Goal: Task Accomplishment & Management: Complete application form

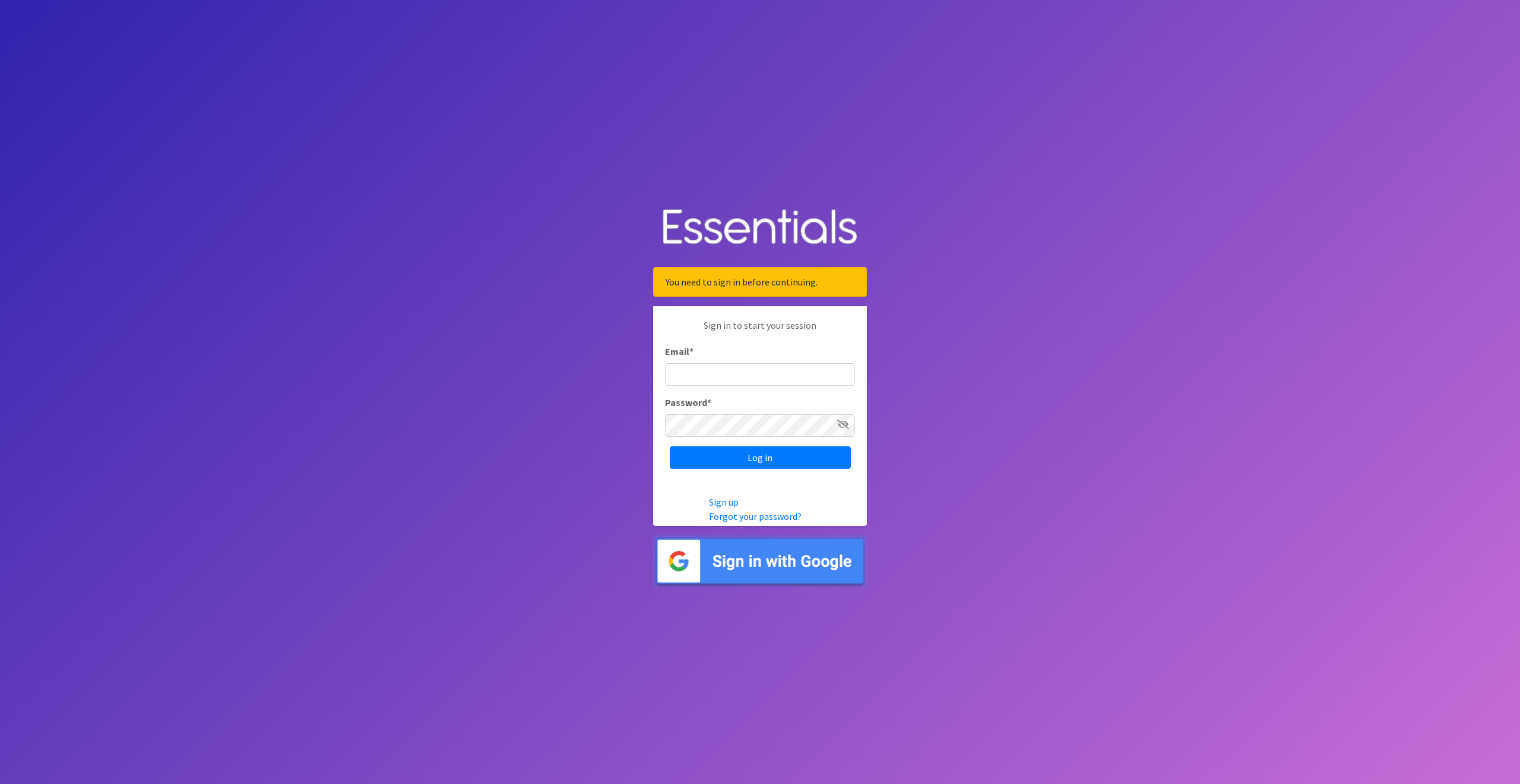
click at [689, 370] on input "Email *" at bounding box center [760, 375] width 190 height 22
type input "cpope@ccozarks.org"
click at [736, 460] on input "Log in" at bounding box center [760, 457] width 181 height 22
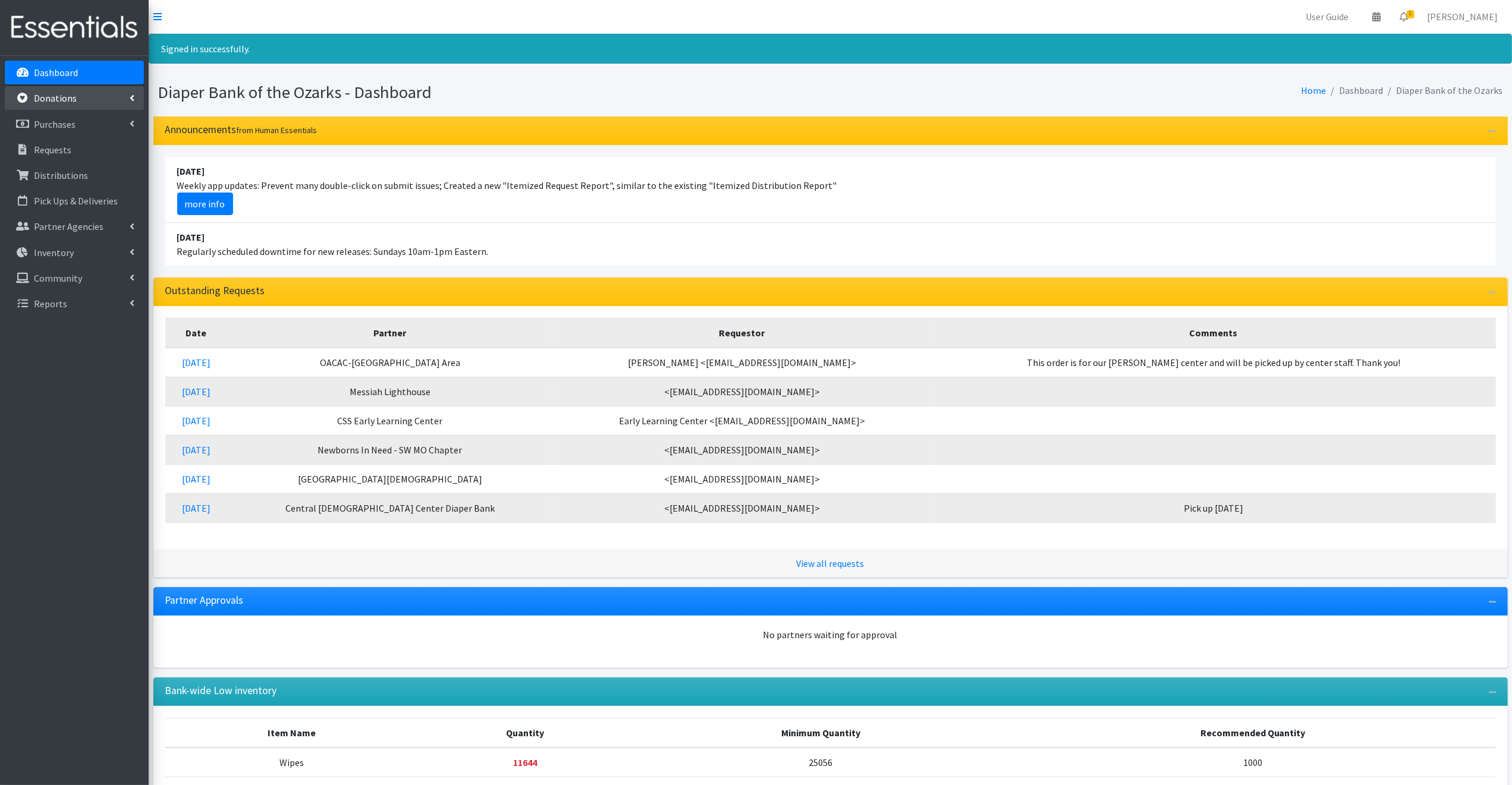
click at [57, 96] on p "Donations" at bounding box center [55, 98] width 43 height 12
click at [43, 125] on link "All Donations" at bounding box center [74, 124] width 139 height 24
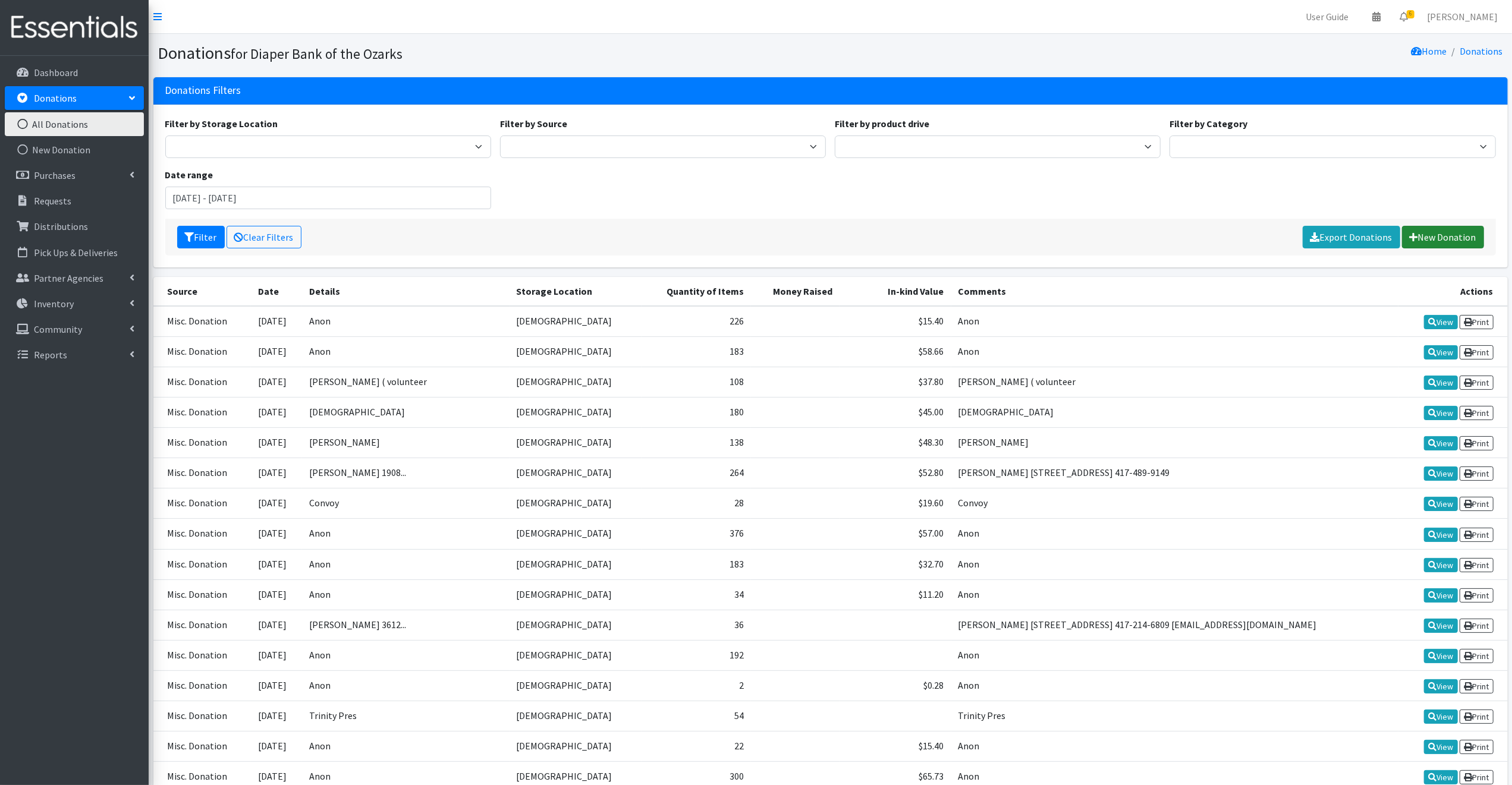
click at [1449, 235] on link "New Donation" at bounding box center [1443, 237] width 82 height 22
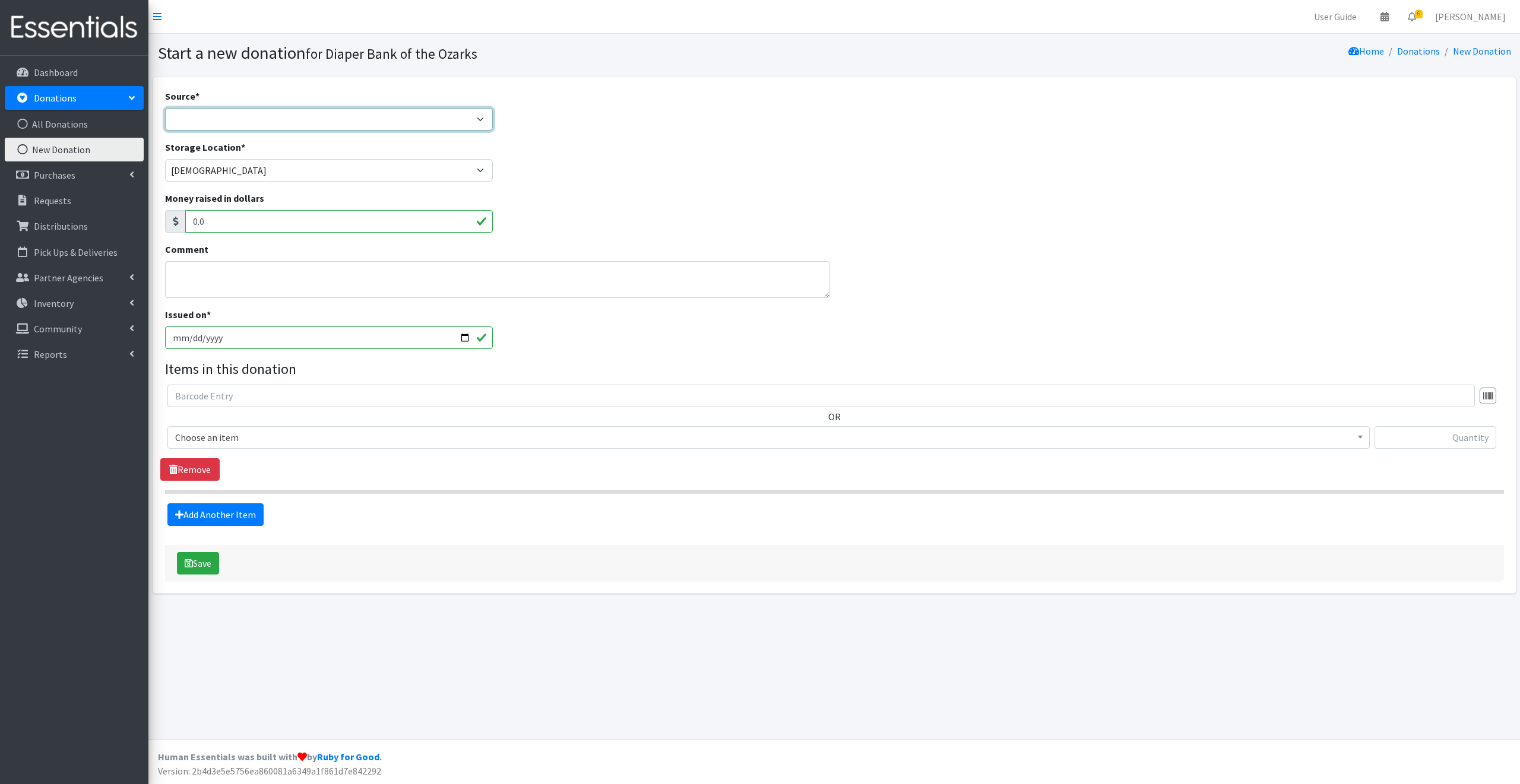
click at [185, 118] on select "Product Drive Manufacturer Donation Site Misc. Donation" at bounding box center [329, 119] width 329 height 22
select select "Misc. Donation"
click at [165, 108] on select "Product Drive Manufacturer Donation Site Misc. Donation" at bounding box center [329, 119] width 329 height 22
click at [192, 278] on textarea "Comment" at bounding box center [498, 280] width 665 height 37
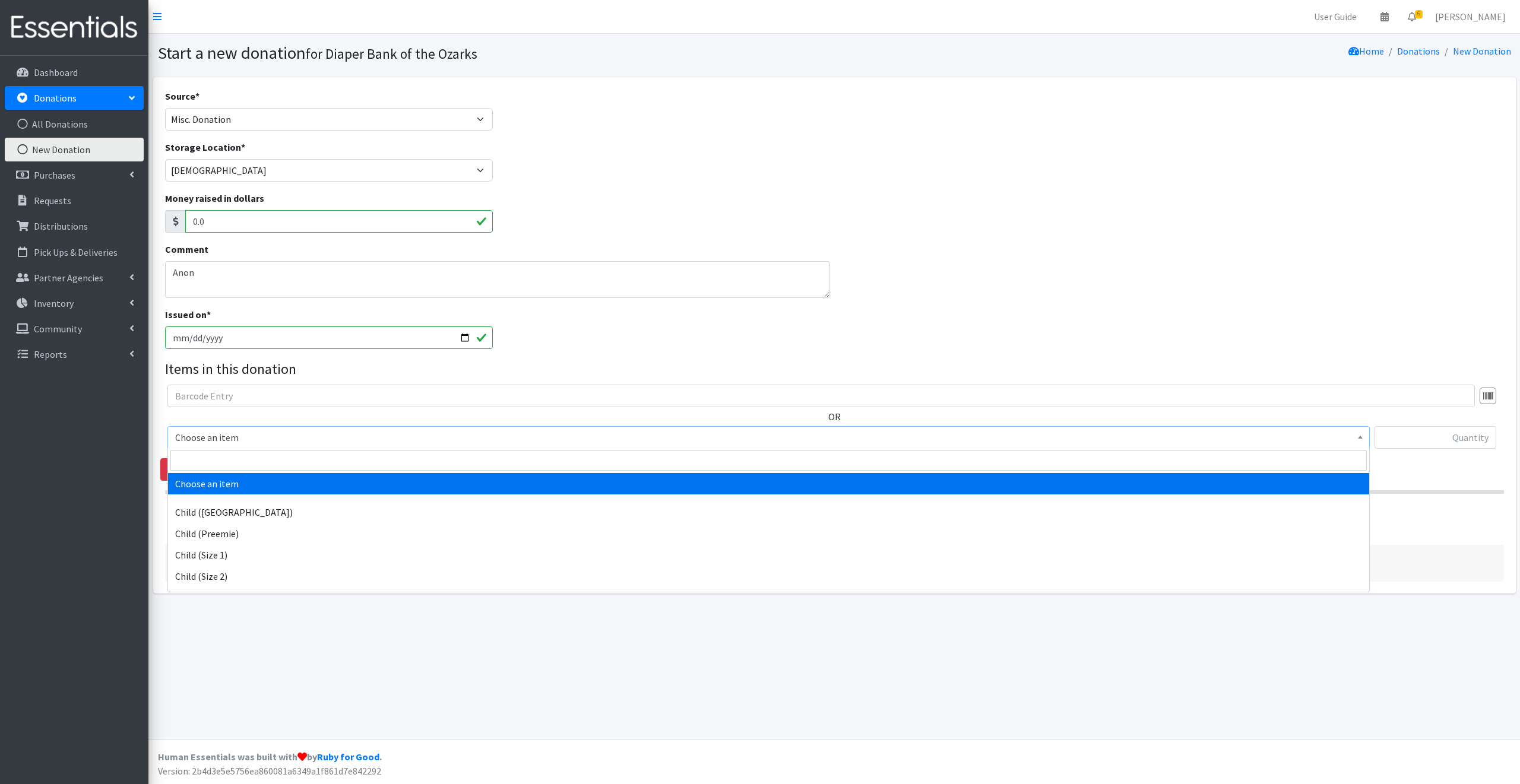
click at [254, 435] on span "Choose an item" at bounding box center [769, 437] width 1187 height 16
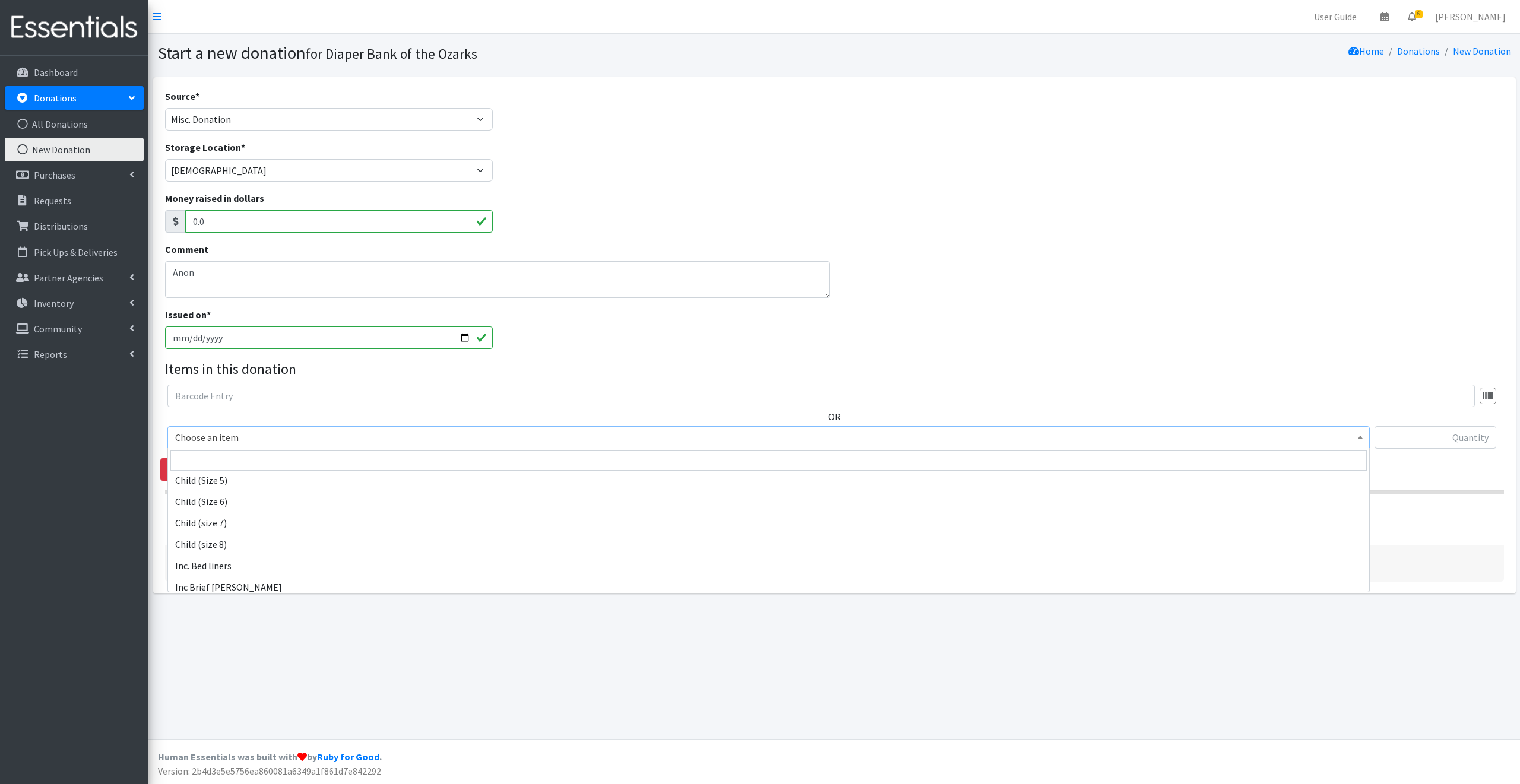
scroll to position [160, 0]
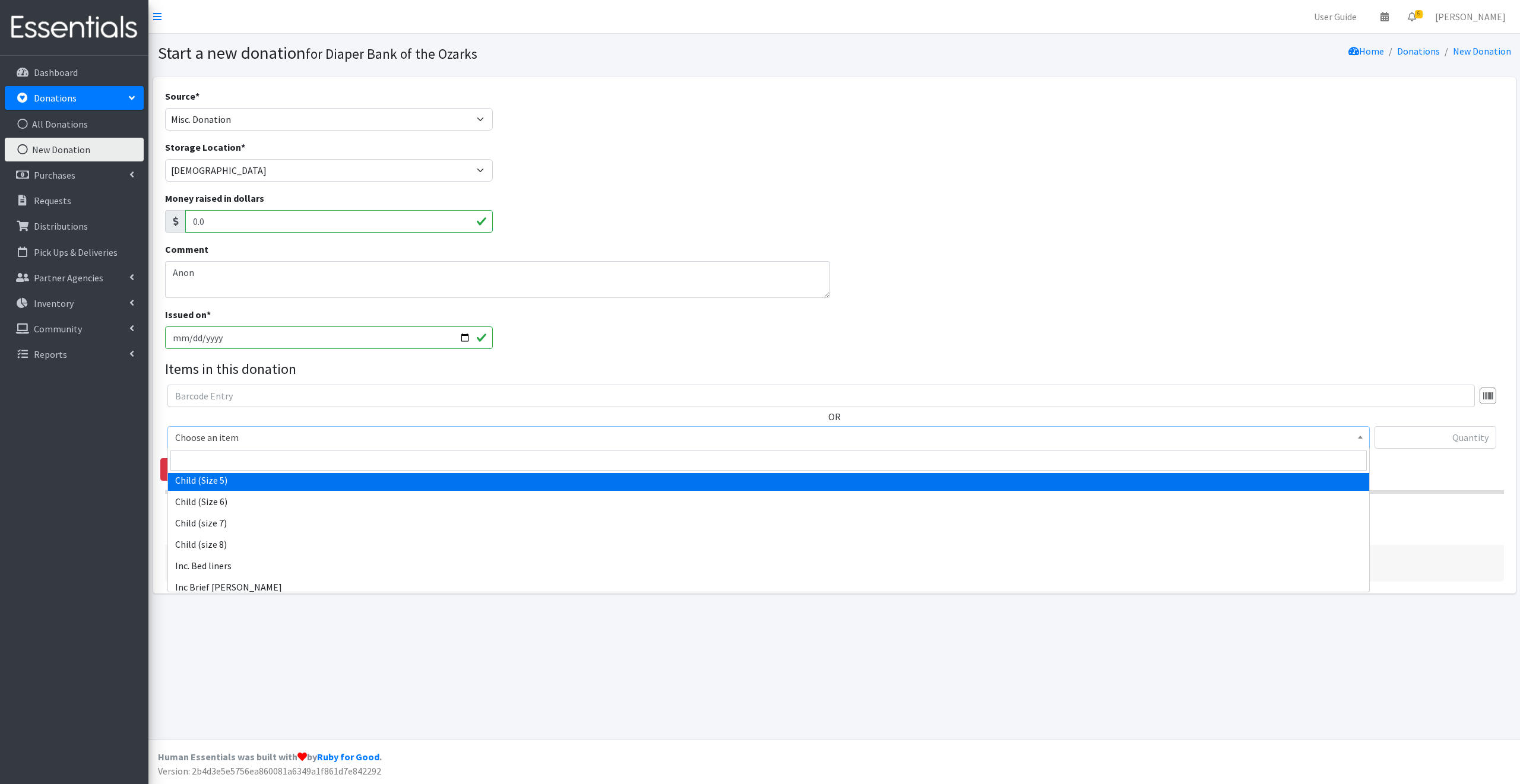
click at [221, 334] on input "2025-08-26" at bounding box center [329, 338] width 329 height 22
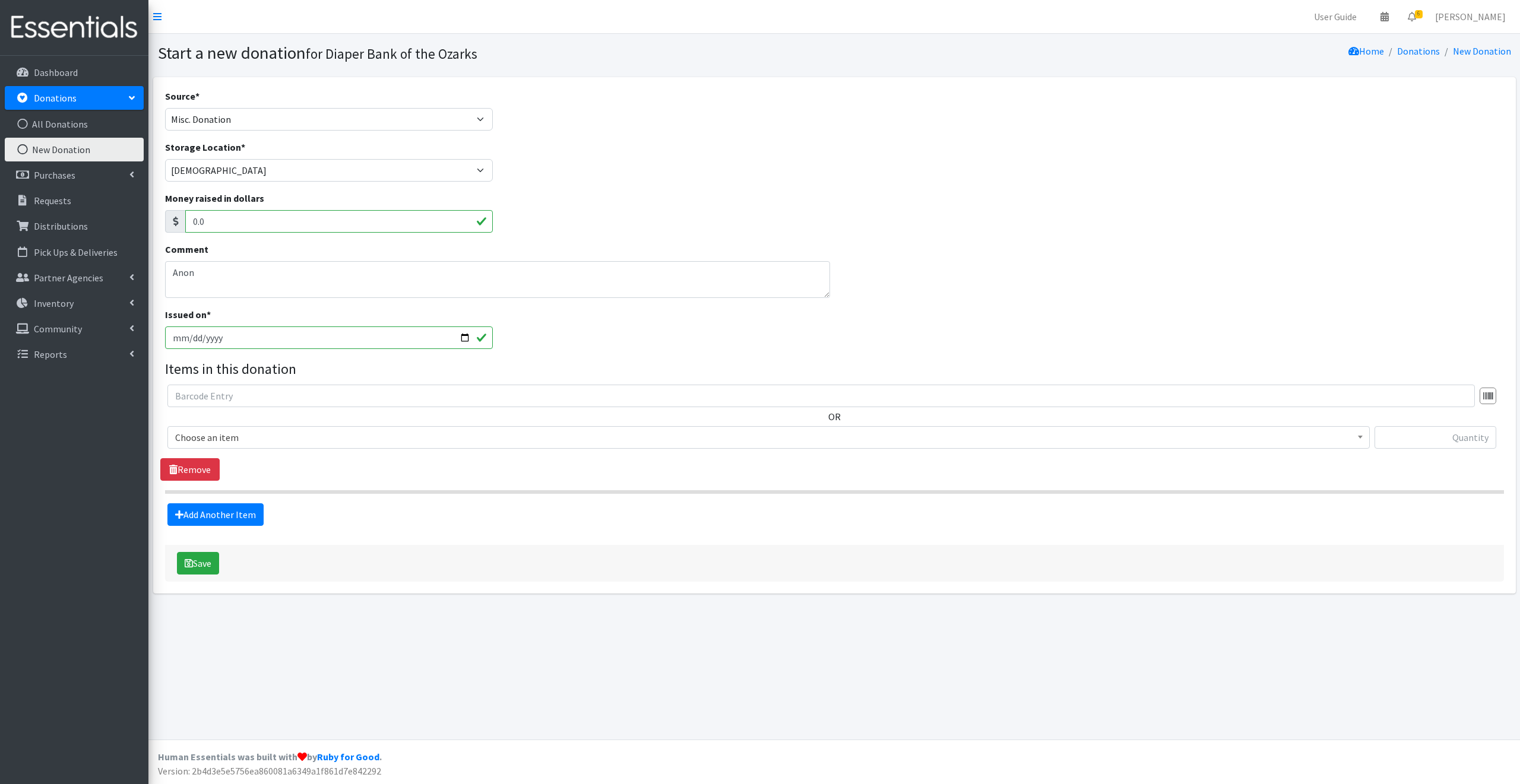
click at [226, 331] on input "2025-08-26" at bounding box center [329, 338] width 329 height 22
click at [219, 336] on input "2025-08-26" at bounding box center [329, 338] width 329 height 22
click at [194, 470] on link "Remove" at bounding box center [190, 469] width 59 height 22
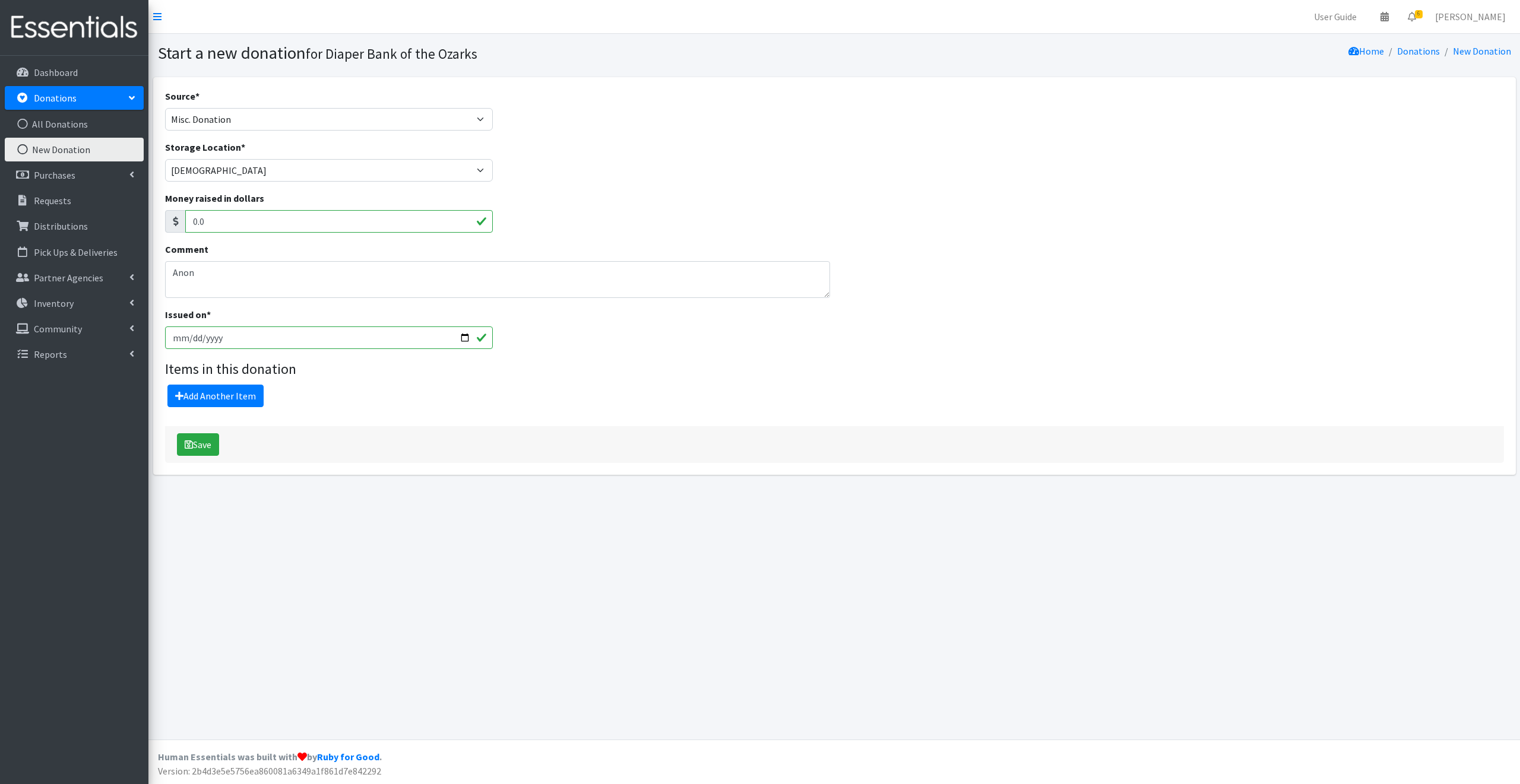
click at [232, 336] on input "2025-08-26" at bounding box center [329, 338] width 329 height 22
click at [200, 273] on textarea "Anon" at bounding box center [498, 280] width 665 height 37
type textarea "A"
click at [238, 115] on select "Product Drive Manufacturer Donation Site Misc. Donation" at bounding box center [329, 119] width 329 height 22
click at [238, 115] on select "Product Drive Manufacturer Donation Site Misc. Donation" at bounding box center [329, 119] width 329 height 22
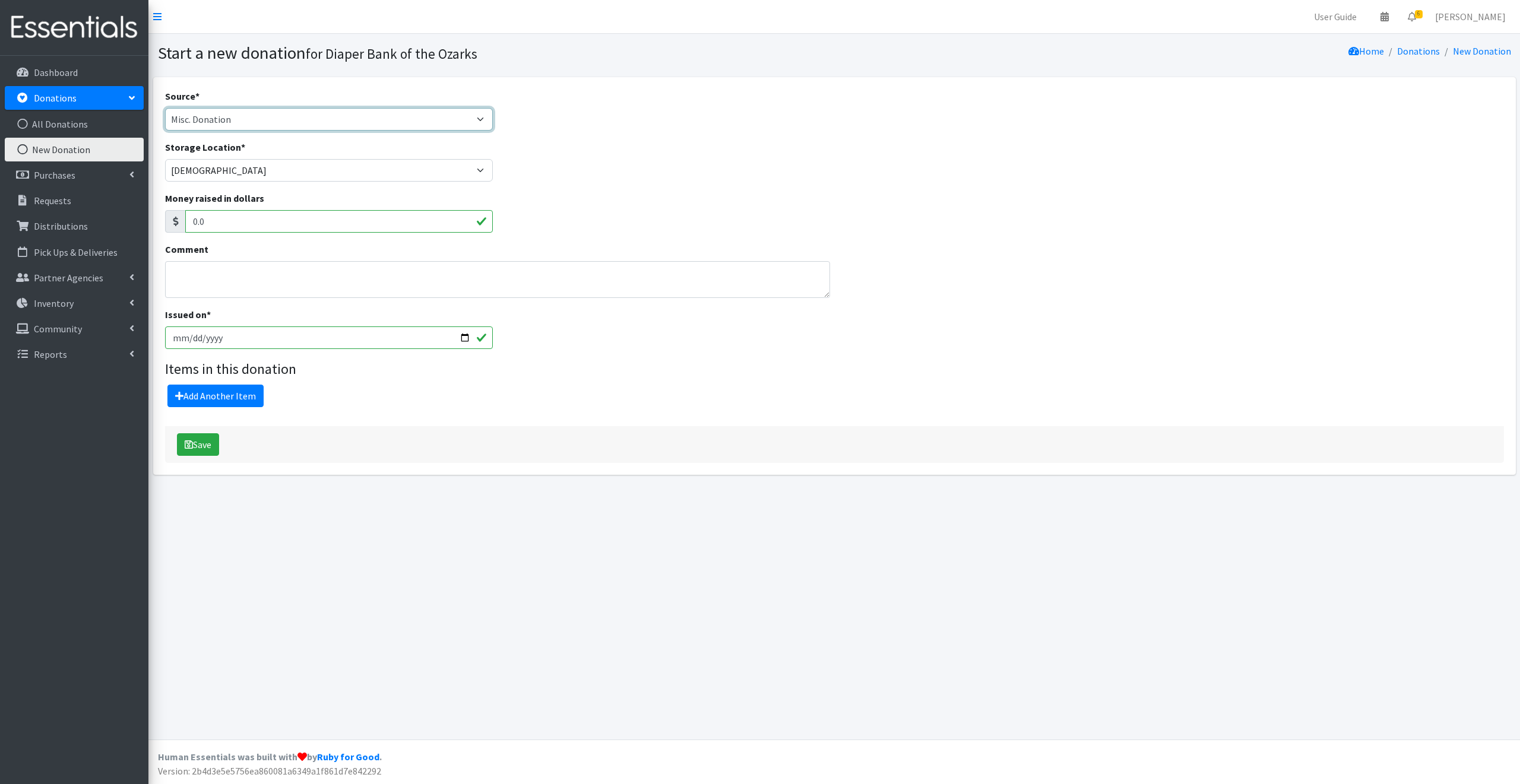
click at [231, 118] on select "Product Drive Manufacturer Donation Site Misc. Donation" at bounding box center [329, 119] width 329 height 22
click at [50, 199] on p "Requests" at bounding box center [52, 201] width 38 height 12
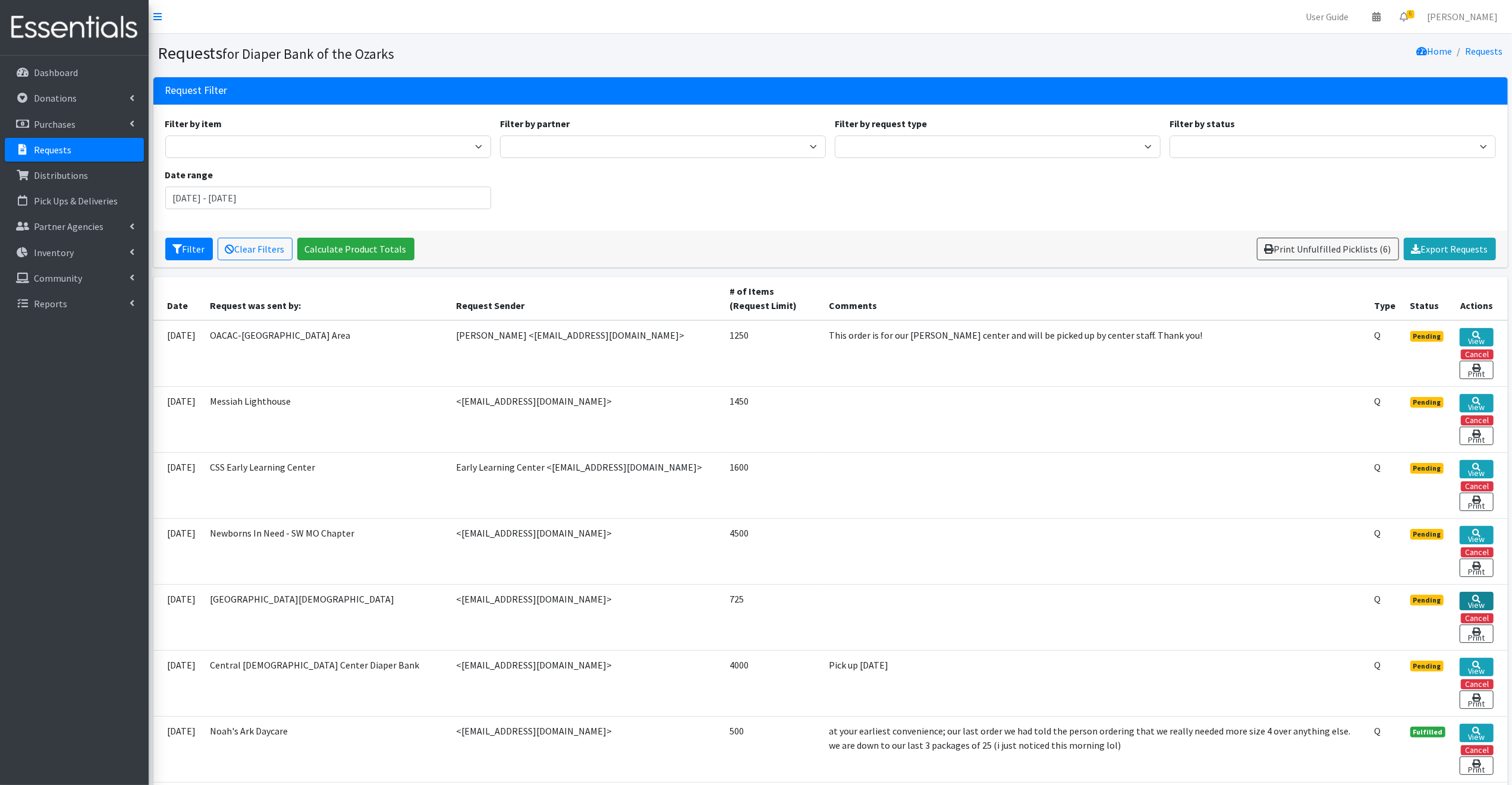
click at [1476, 596] on icon at bounding box center [1476, 598] width 9 height 9
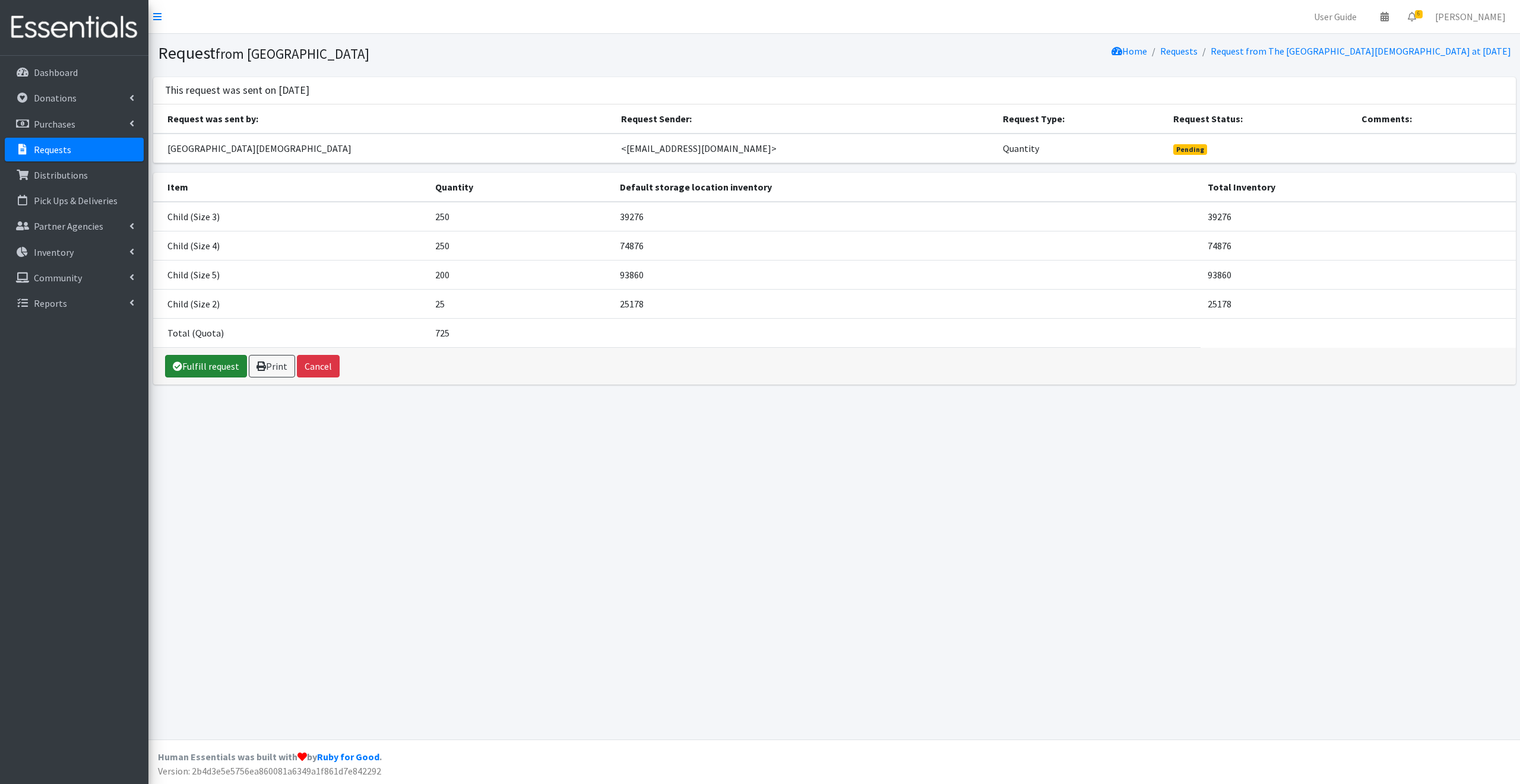
click at [205, 366] on link "Fulfill request" at bounding box center [206, 366] width 82 height 22
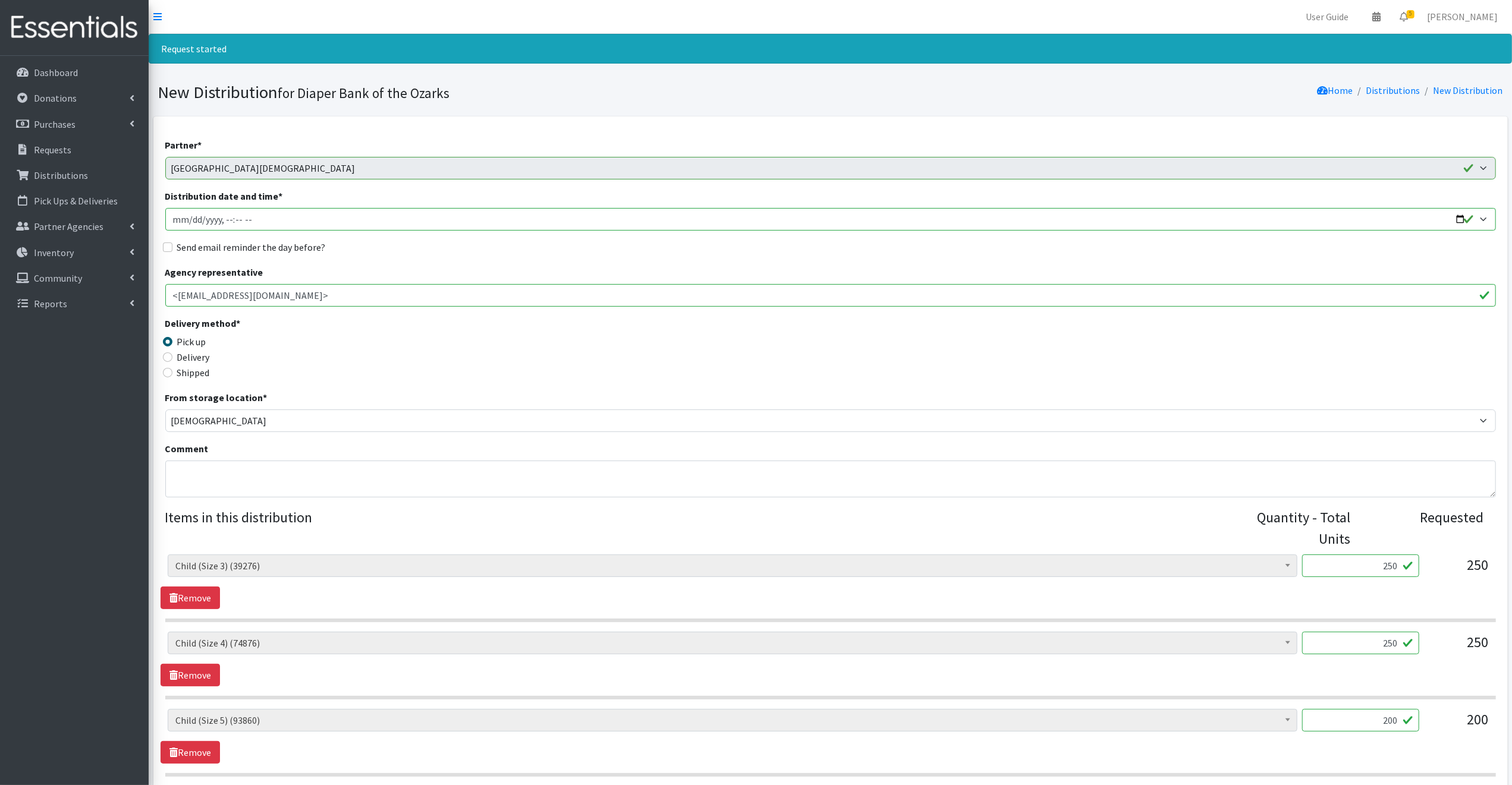
click at [1458, 219] on input "Distribution date and time *" at bounding box center [831, 219] width 1331 height 22
type input "2025-09-04T09:00"
click at [450, 333] on legend "Delivery method *" at bounding box center [332, 326] width 333 height 18
click at [168, 246] on input "Send email reminder the day before?" at bounding box center [167, 247] width 9 height 9
checkbox input "true"
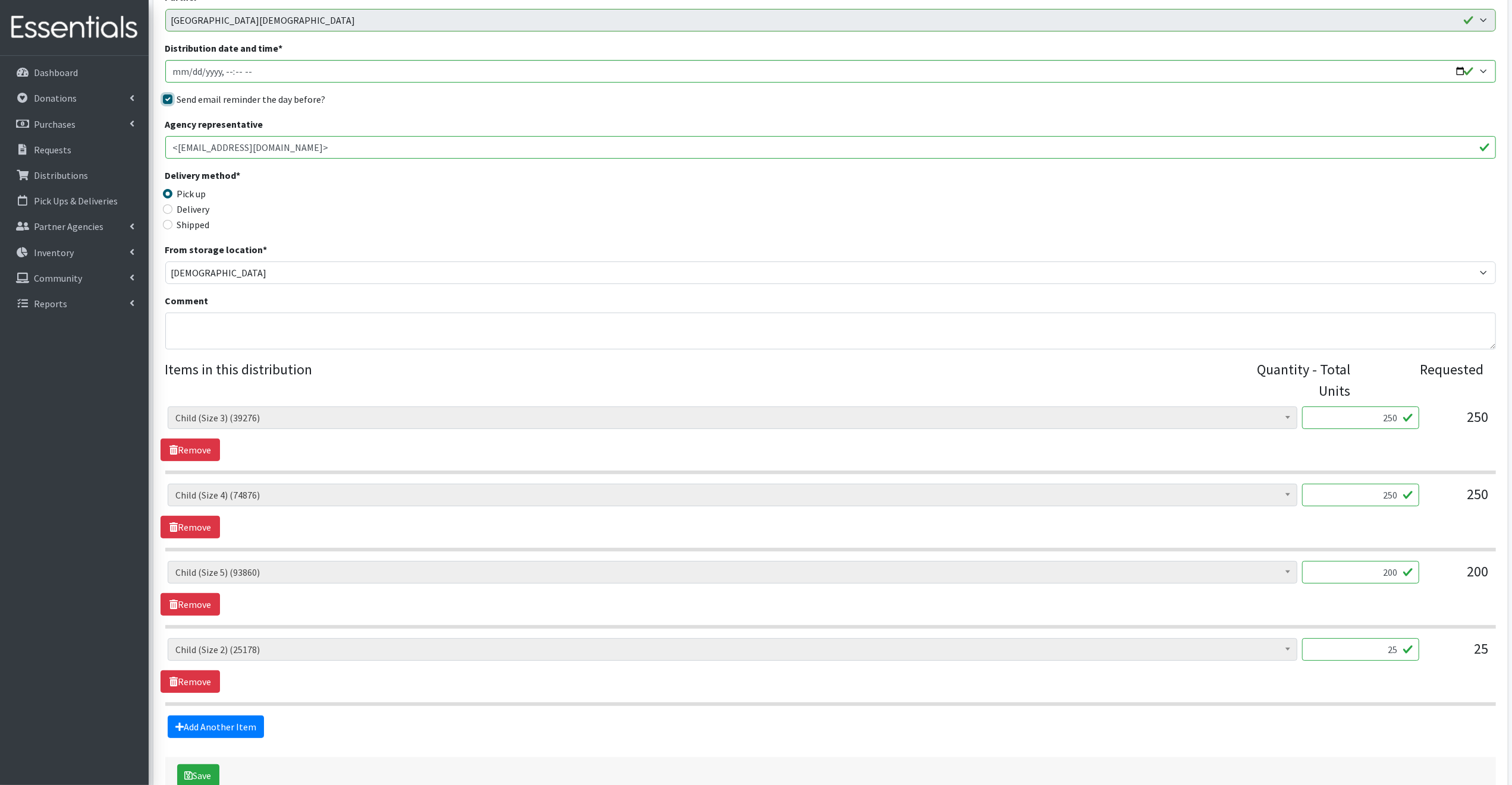
scroll to position [222, 0]
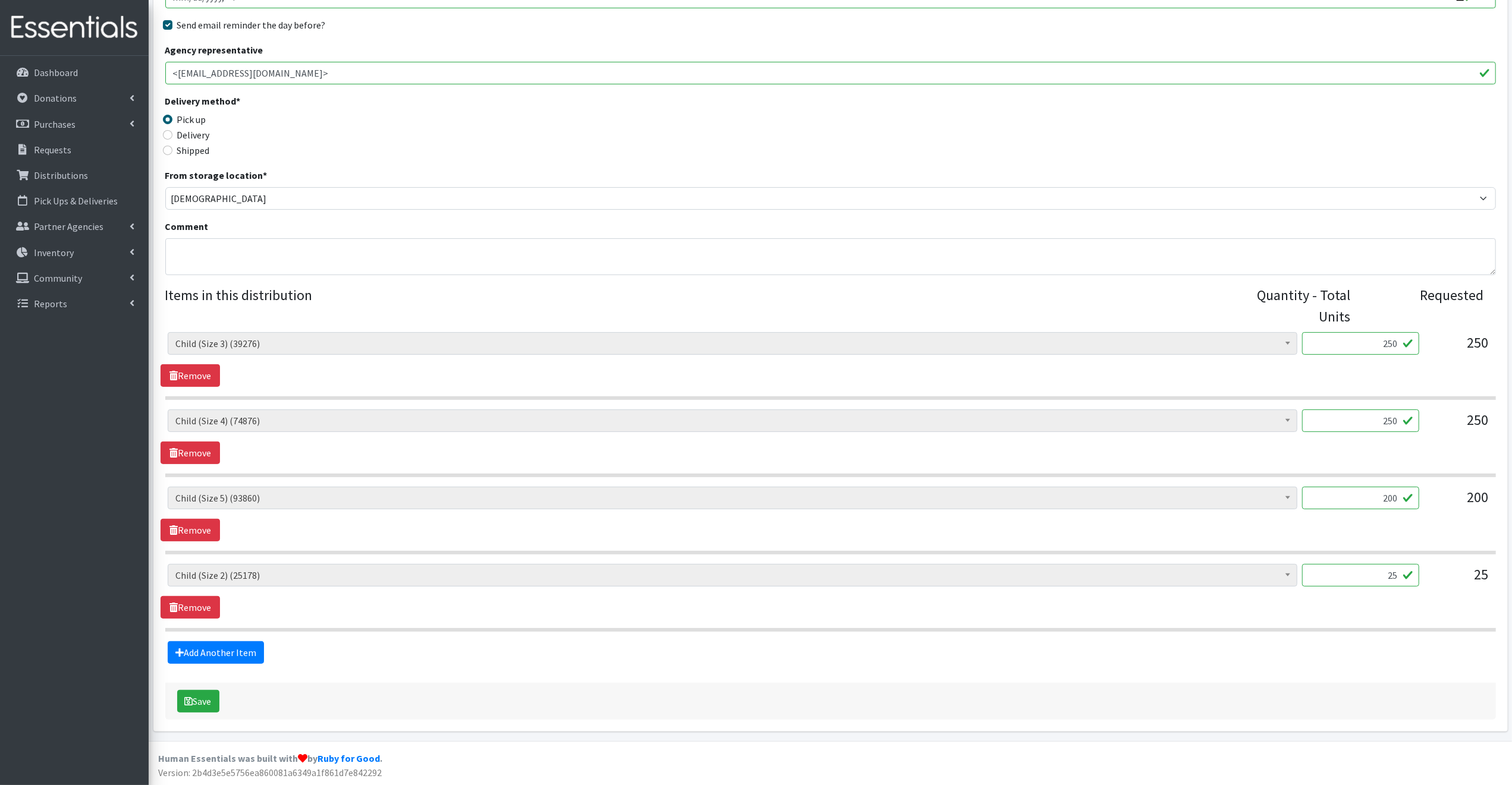
click at [1400, 496] on input "200" at bounding box center [1360, 498] width 117 height 22
type input "250"
click at [206, 699] on button "Save" at bounding box center [198, 701] width 42 height 22
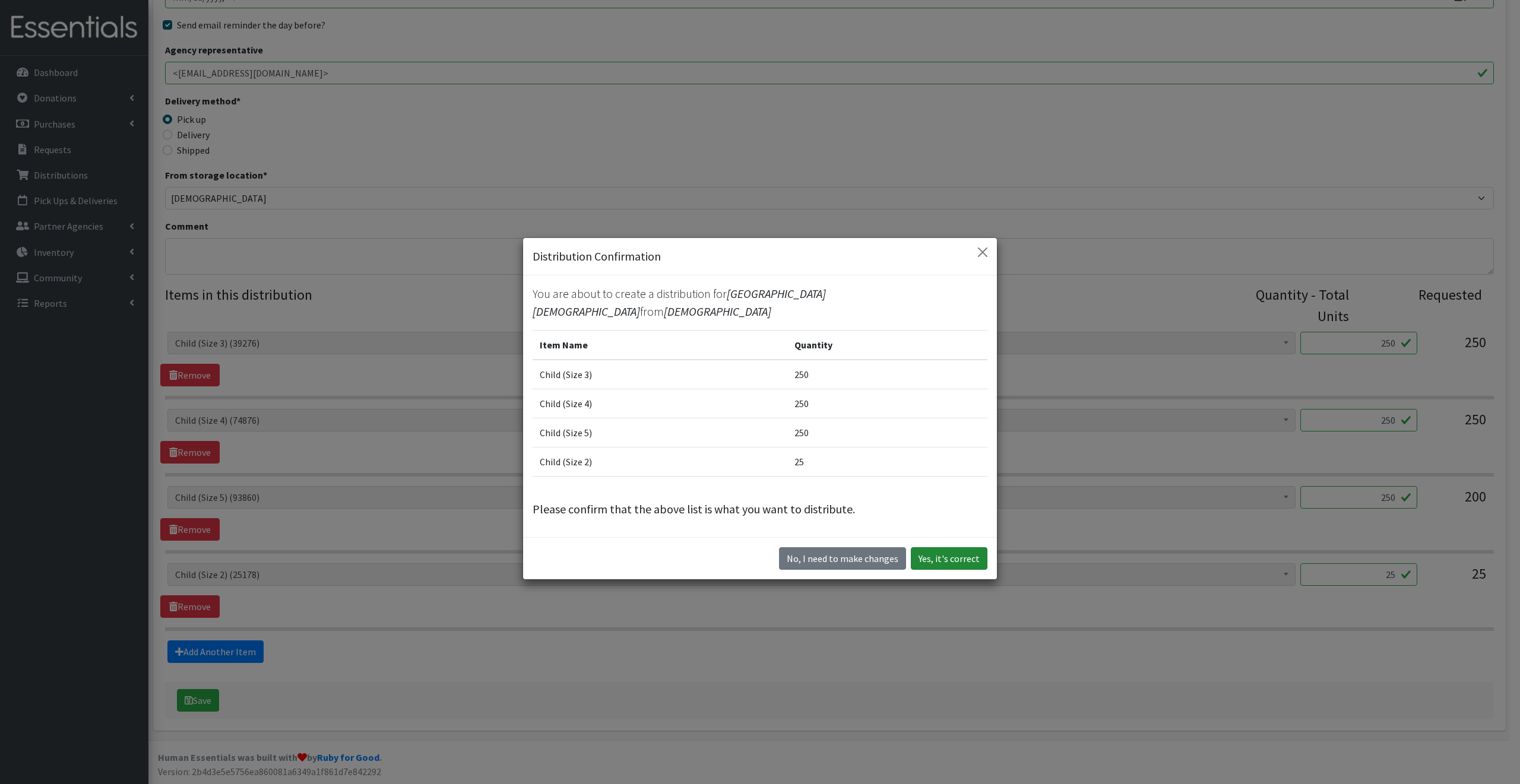
click at [955, 547] on button "Yes, it's correct" at bounding box center [949, 558] width 76 height 22
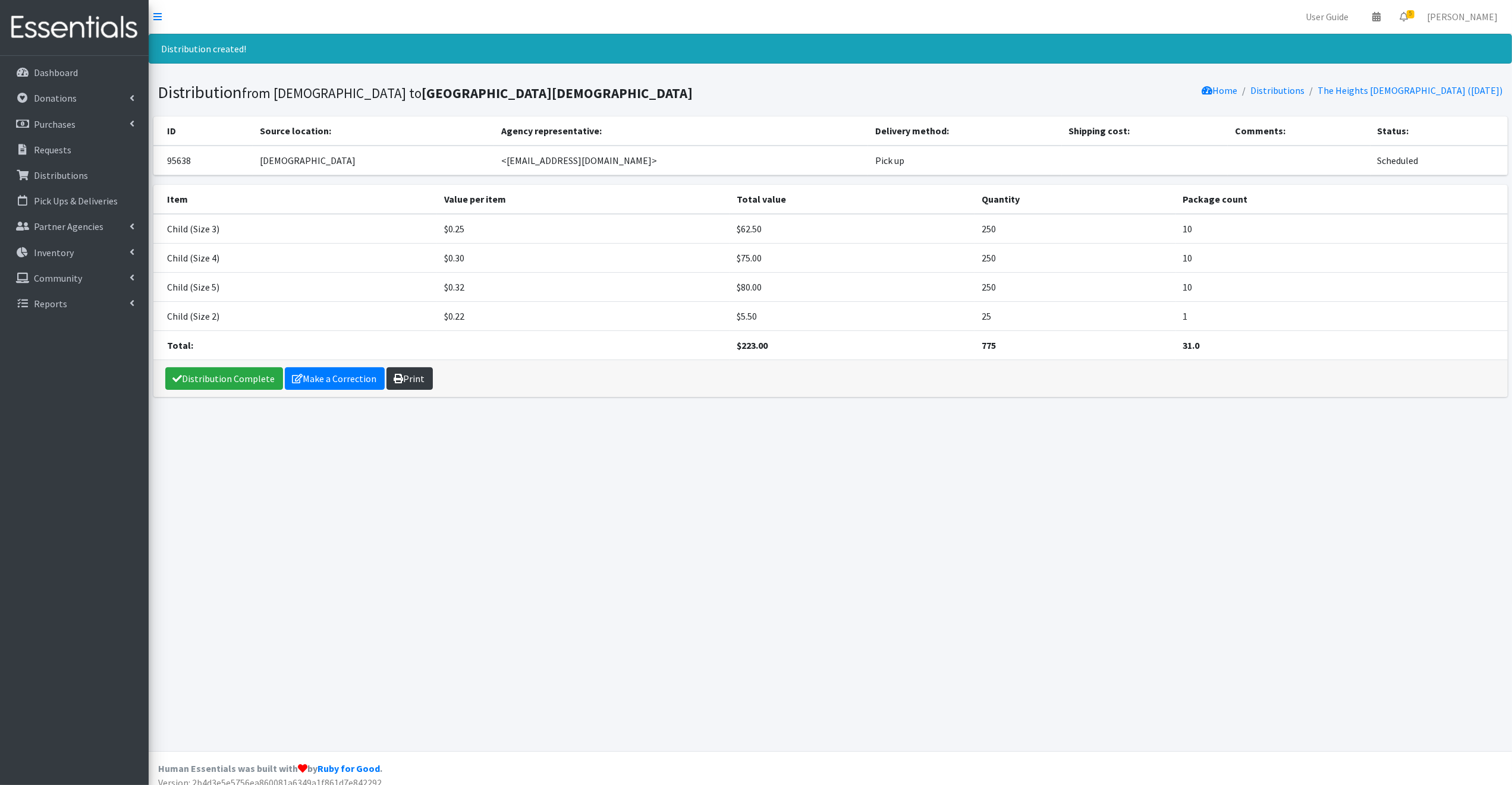
click at [408, 377] on link "Print" at bounding box center [409, 378] width 46 height 22
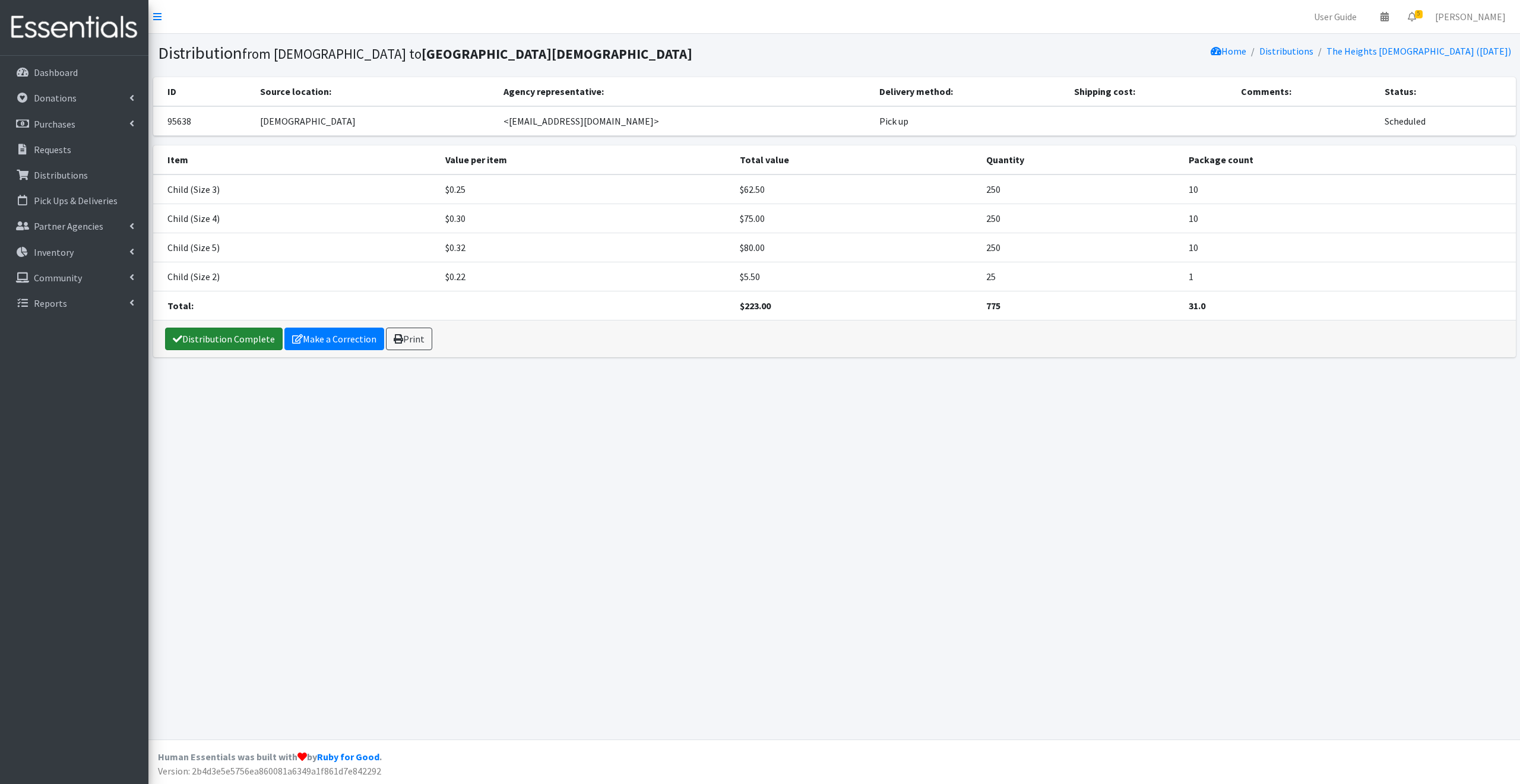
click at [220, 339] on link "Distribution Complete" at bounding box center [224, 339] width 118 height 22
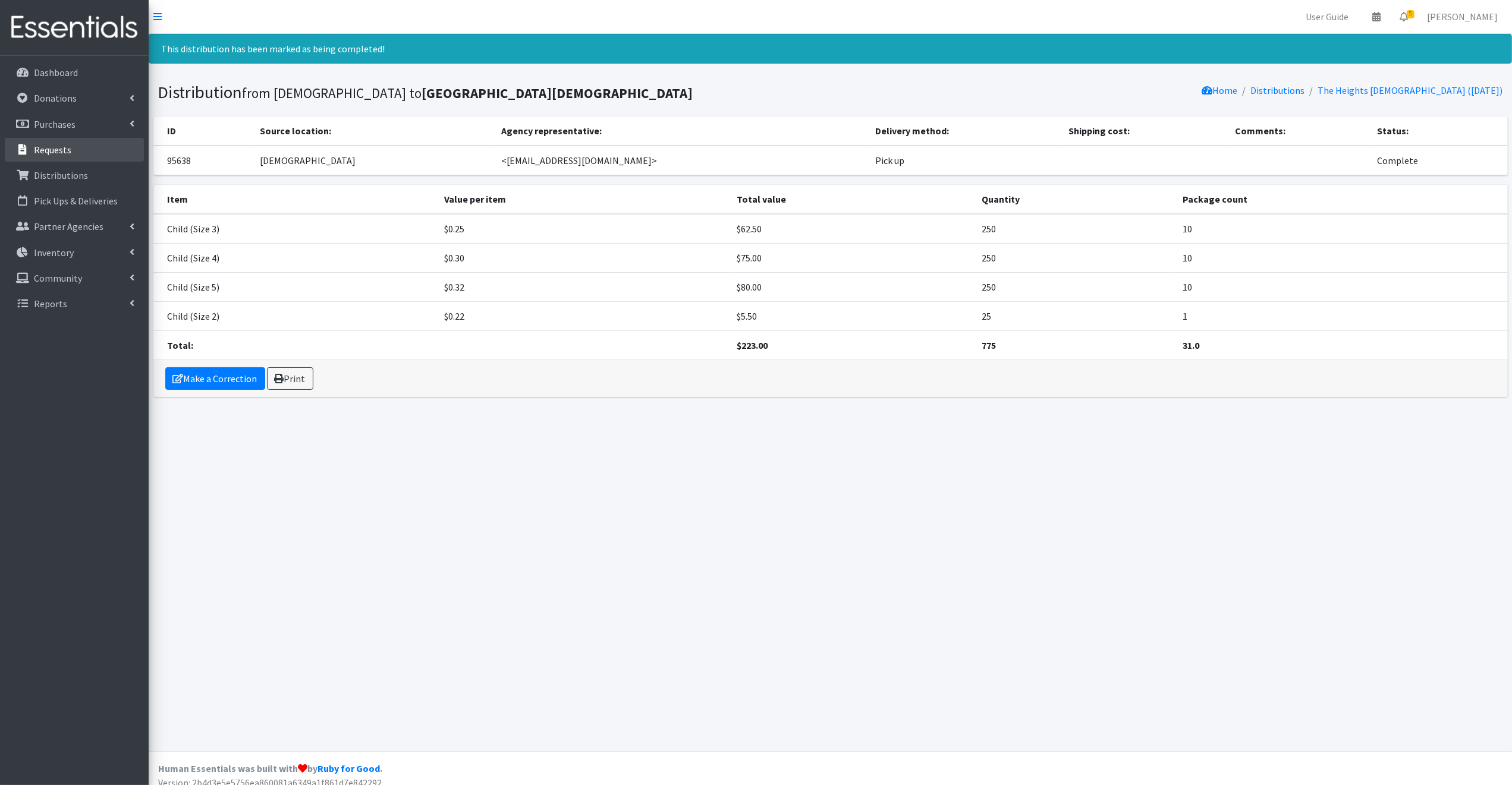
click at [56, 146] on p "Requests" at bounding box center [52, 150] width 38 height 12
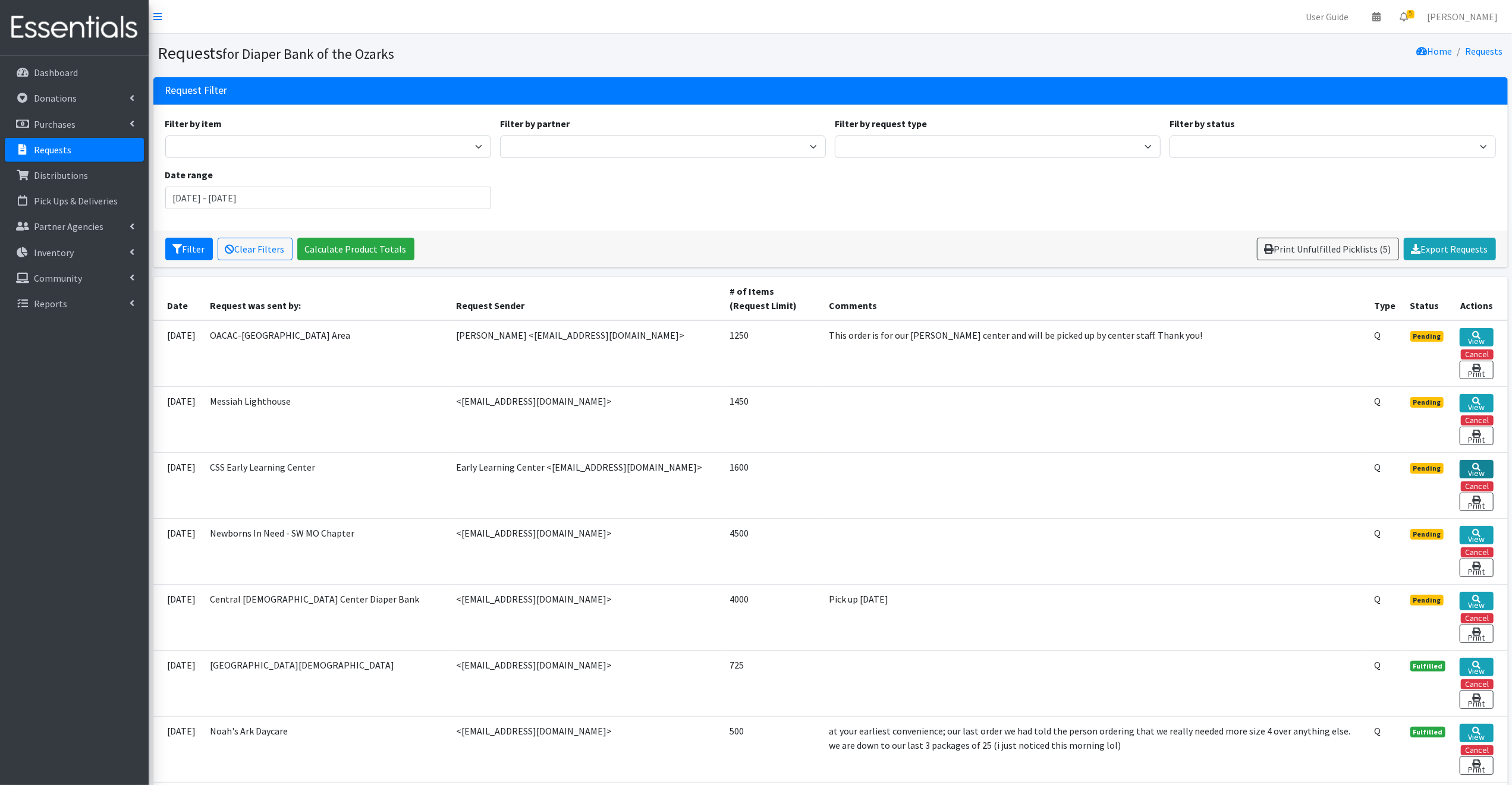
click at [1473, 463] on icon at bounding box center [1476, 467] width 9 height 9
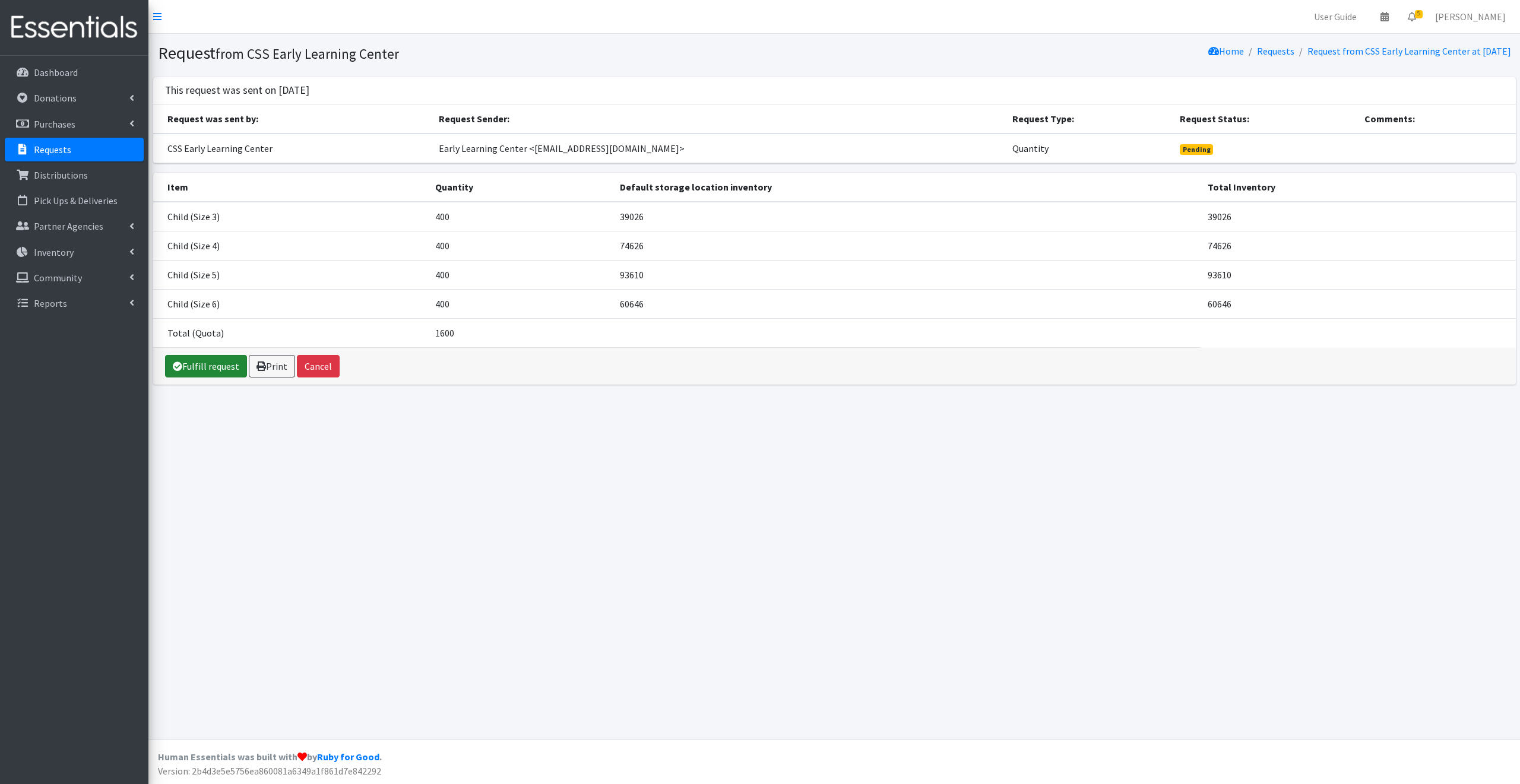
click at [214, 362] on link "Fulfill request" at bounding box center [206, 366] width 82 height 22
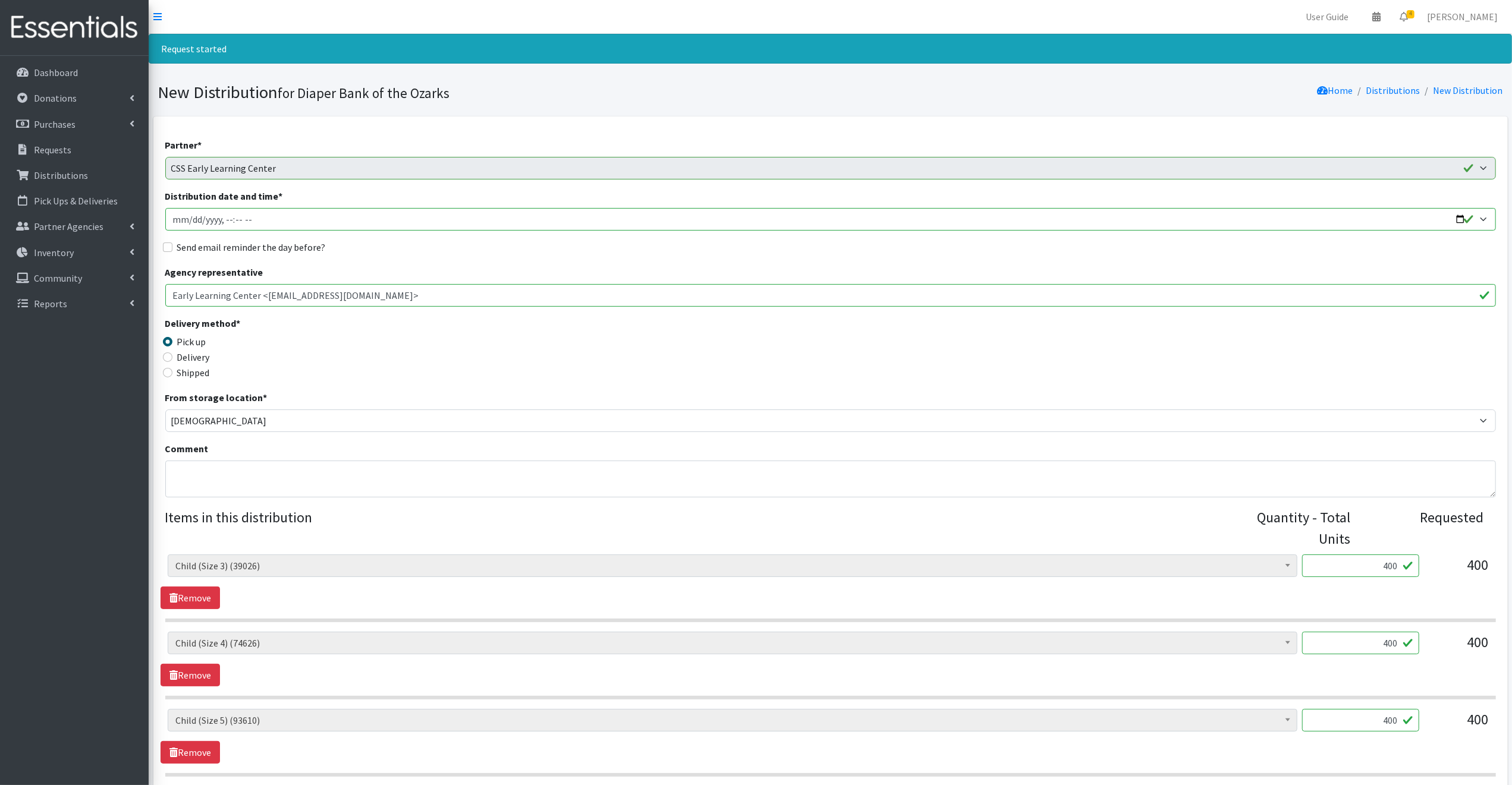
click at [1458, 218] on input "Distribution date and time *" at bounding box center [831, 219] width 1331 height 22
type input "2025-09-04T09:00"
click at [448, 327] on legend "Delivery method *" at bounding box center [332, 326] width 333 height 18
click at [166, 247] on input "Send email reminder the day before?" at bounding box center [167, 247] width 9 height 9
checkbox input "true"
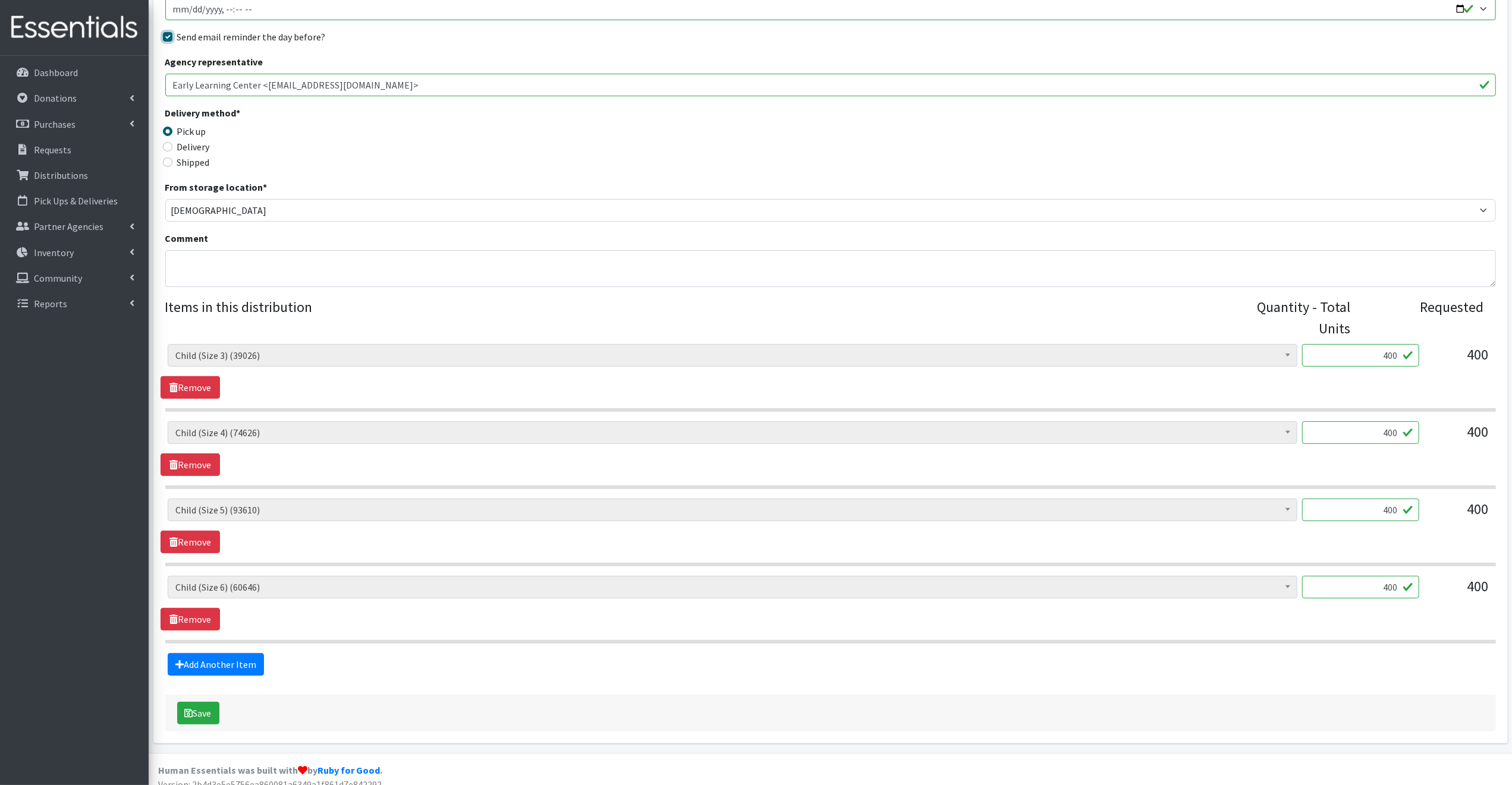
scroll to position [222, 0]
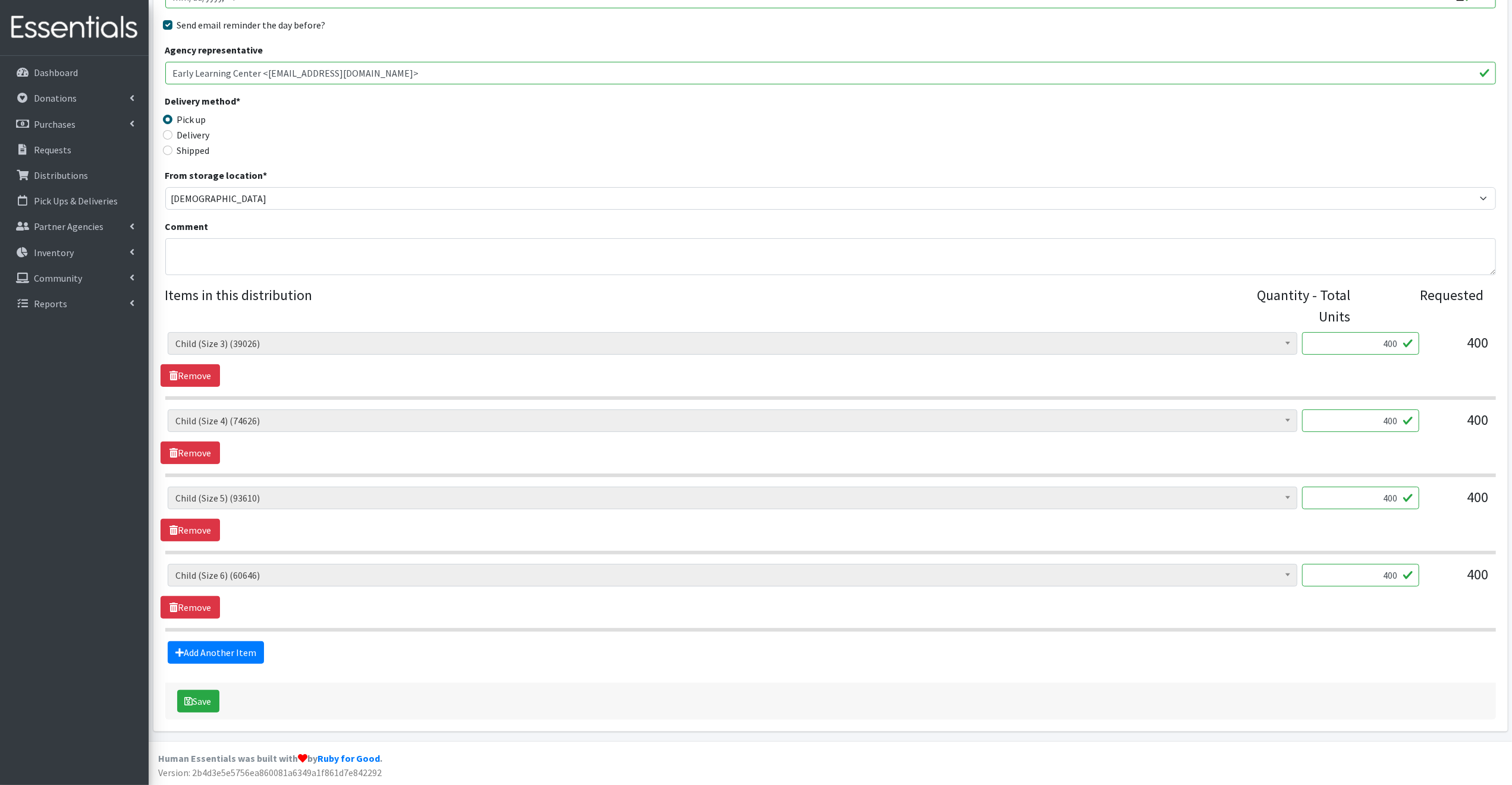
click at [1401, 344] on input "400" at bounding box center [1360, 343] width 117 height 22
type input "4"
type input "500"
click at [1398, 420] on input "400" at bounding box center [1360, 421] width 117 height 22
type input "4"
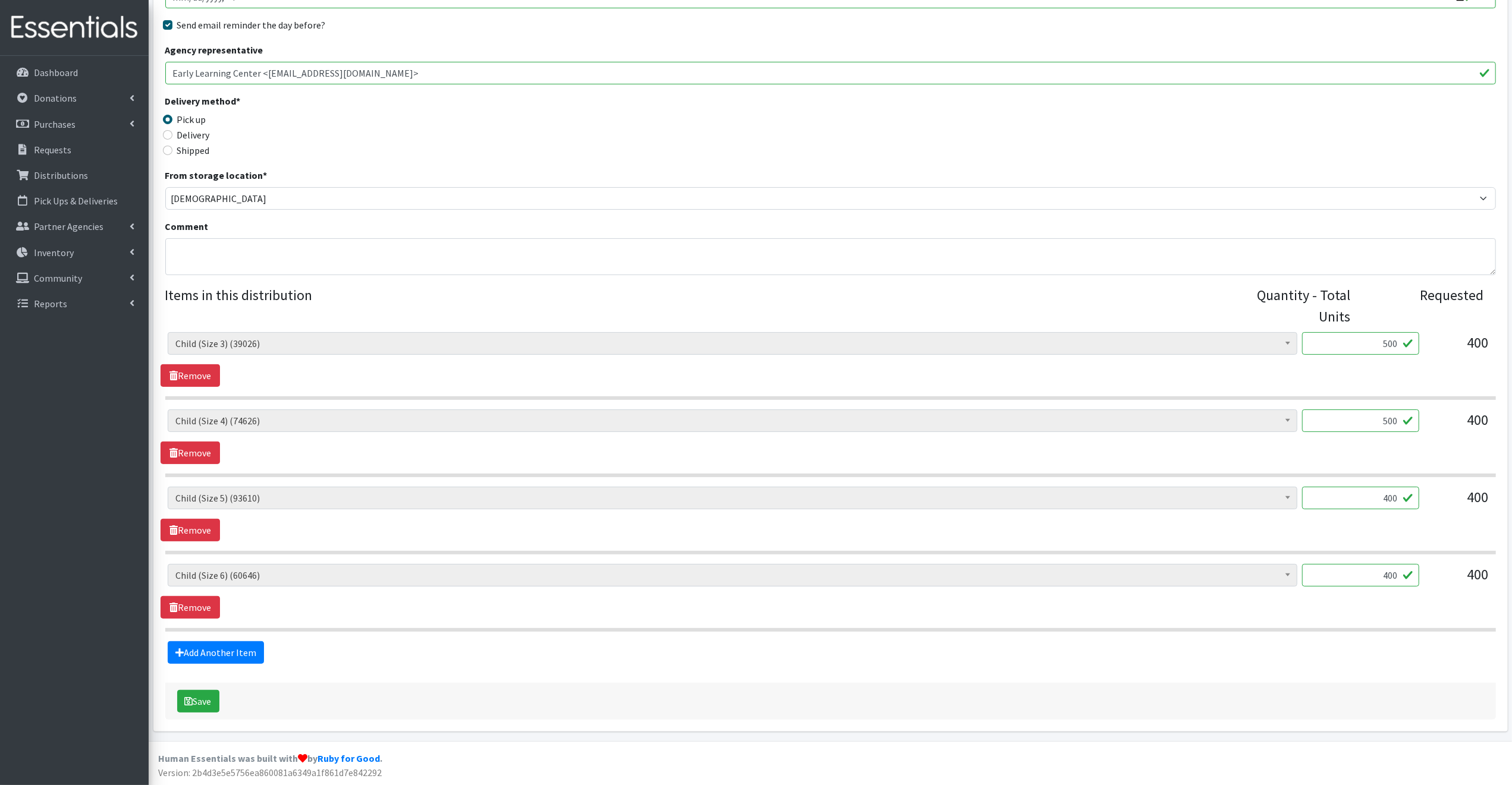
type input "500"
click at [1401, 496] on input "400" at bounding box center [1360, 498] width 117 height 22
type input "4"
type input "500"
click at [1401, 576] on input "400" at bounding box center [1360, 575] width 117 height 22
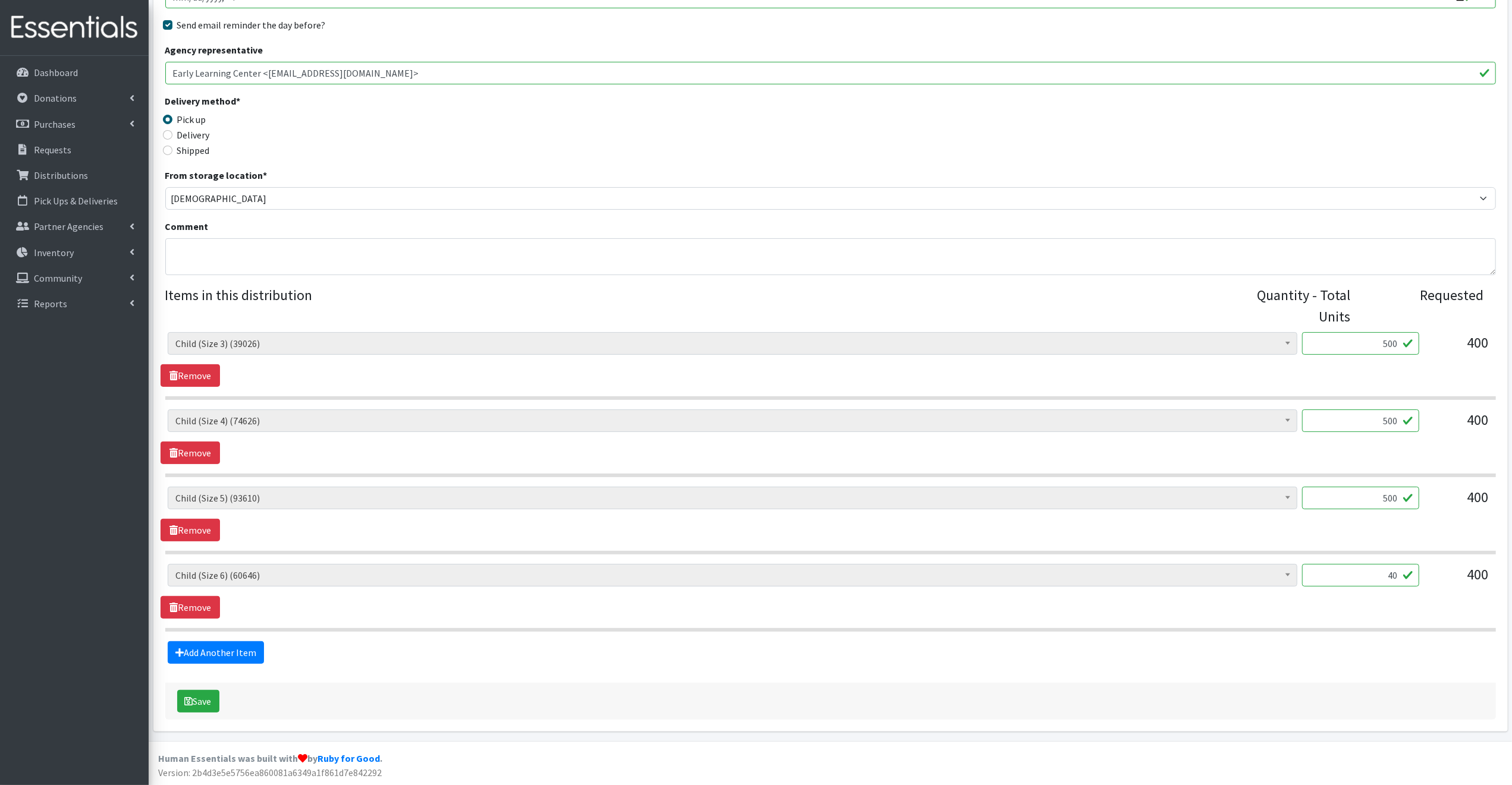
type input "4"
type input "500"
click at [199, 606] on link "Remove" at bounding box center [190, 607] width 59 height 22
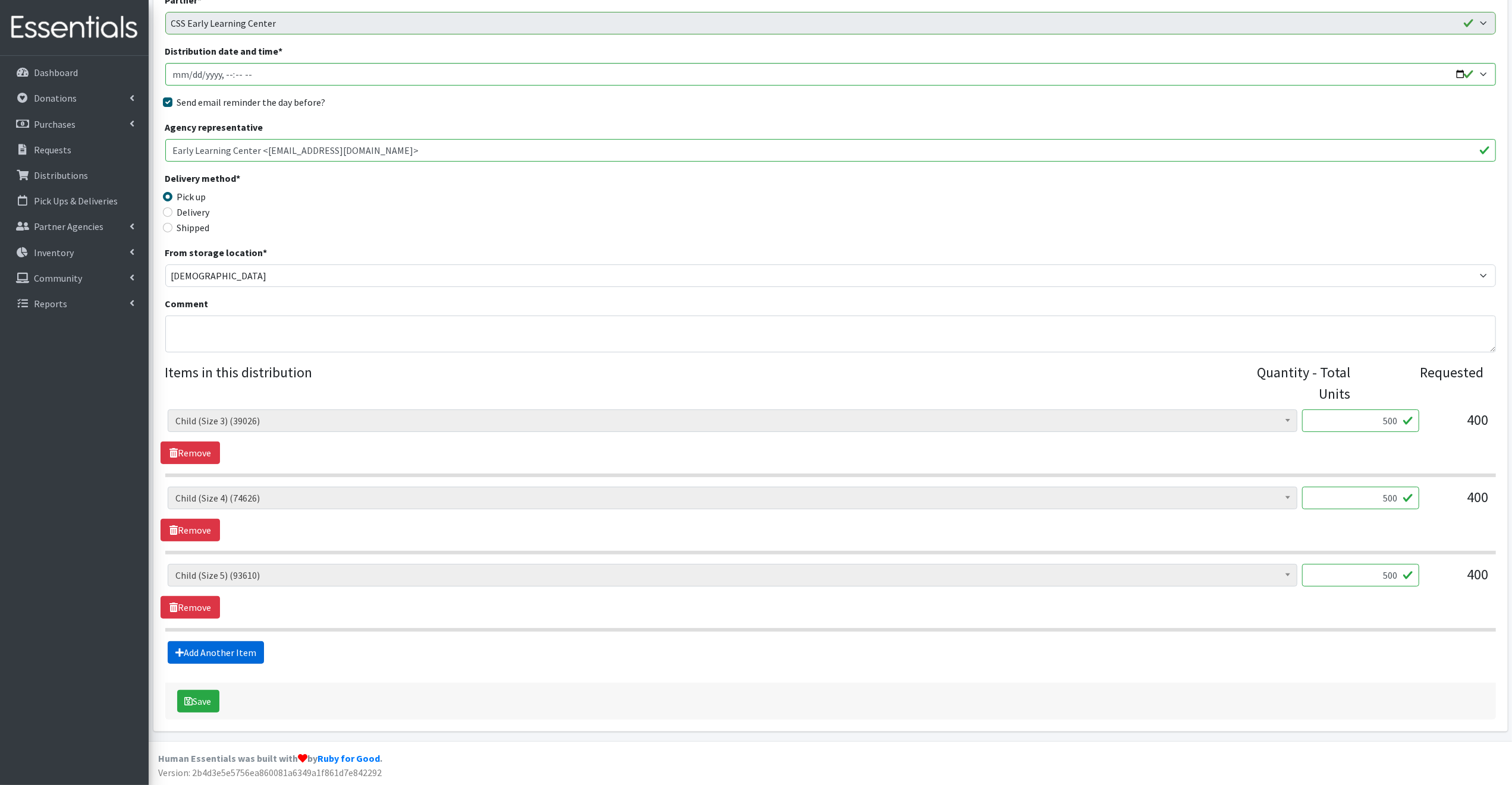
click at [235, 651] on link "Add Another Item" at bounding box center [216, 653] width 96 height 22
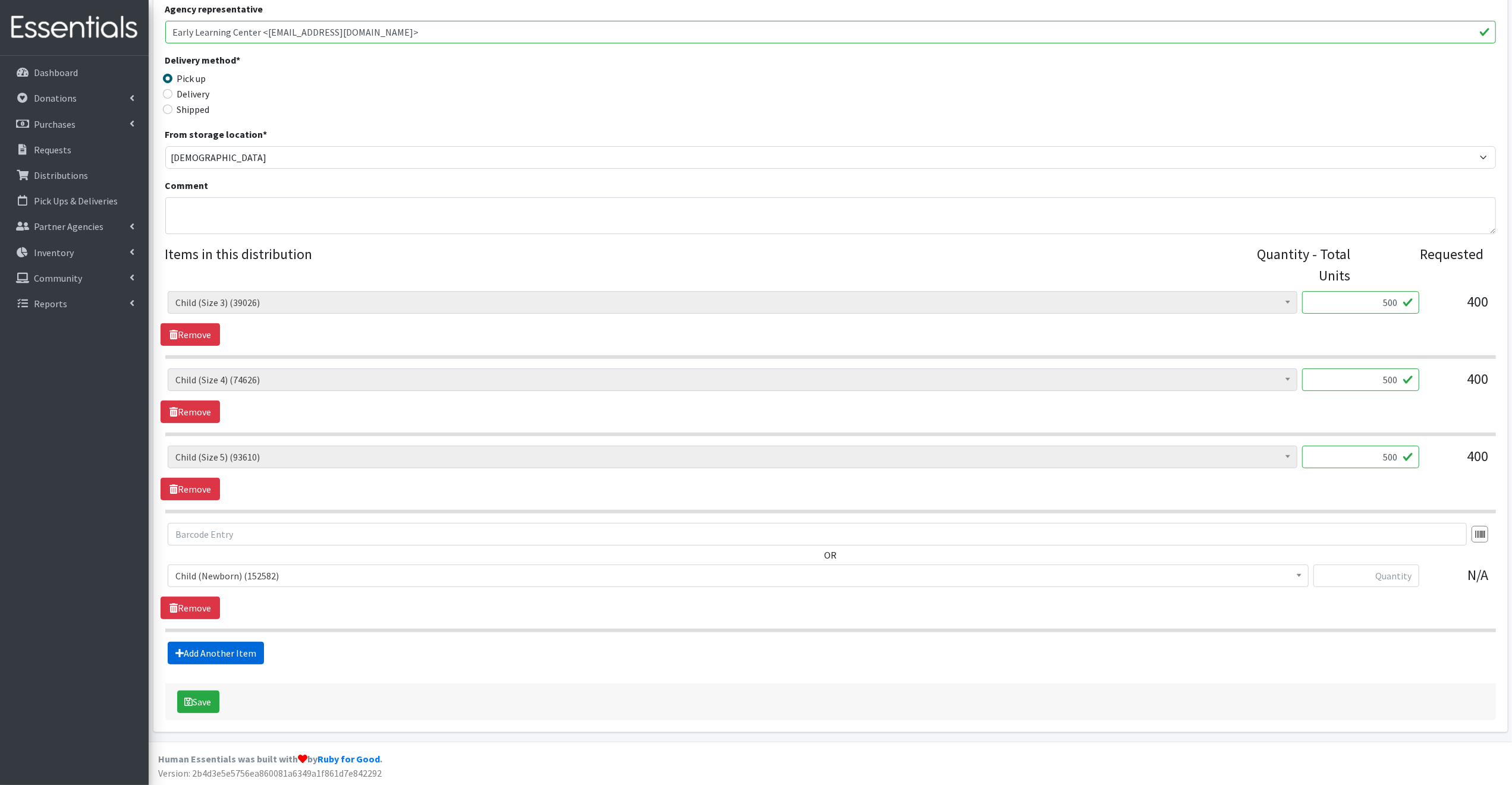
scroll to position [264, 0]
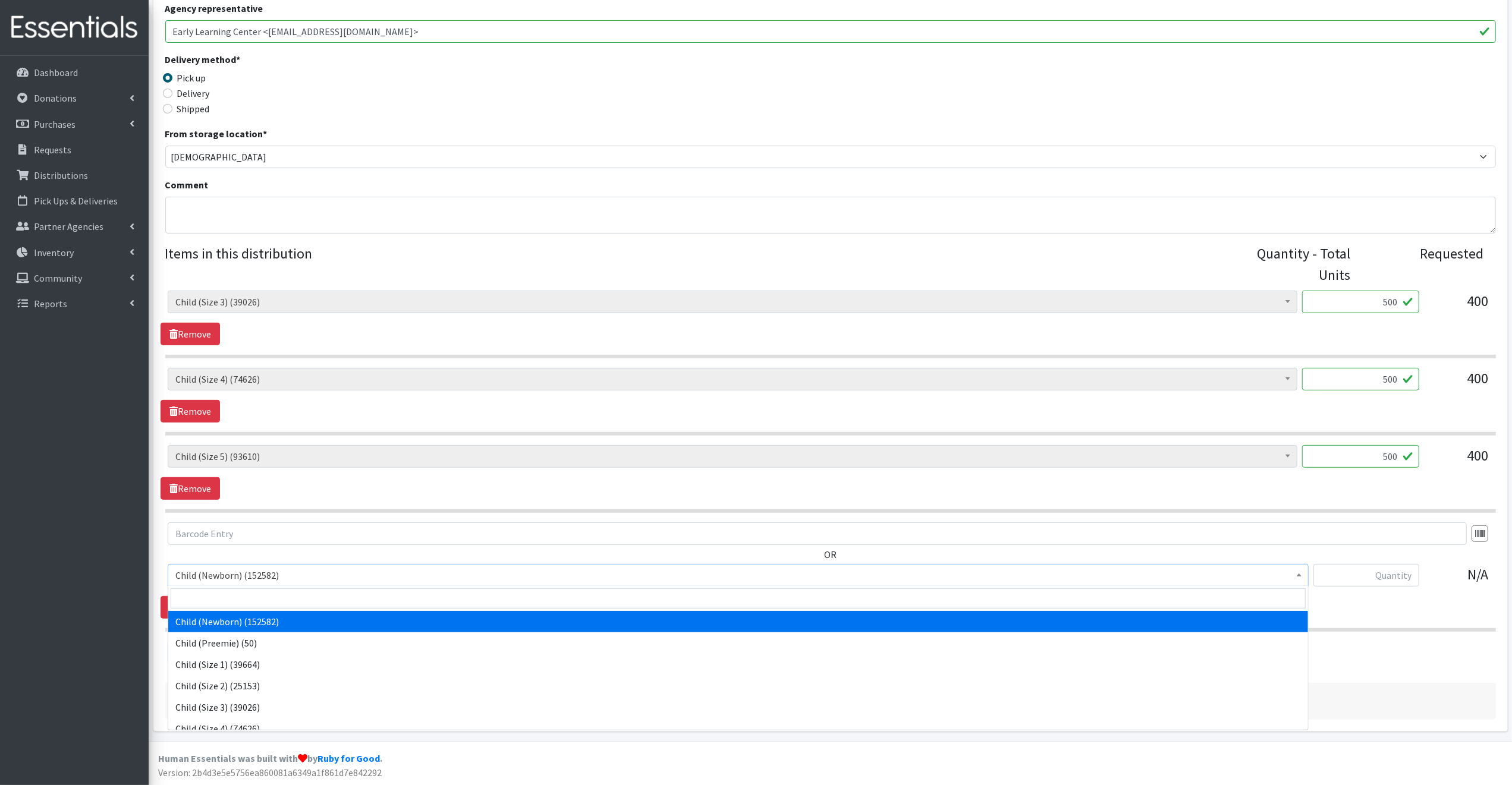
click at [299, 573] on span "Child (Newborn) (152582)" at bounding box center [738, 575] width 1126 height 16
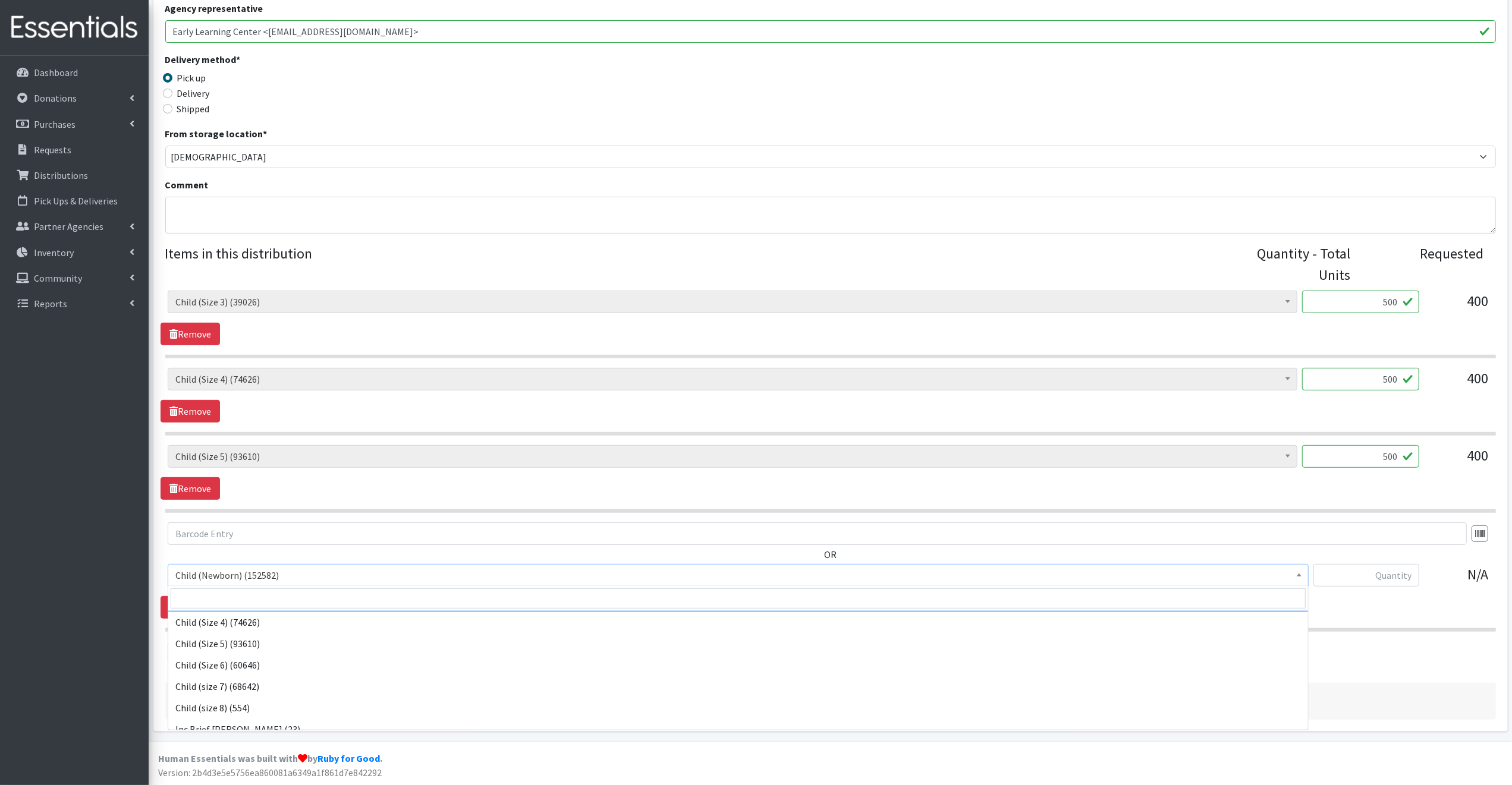
scroll to position [107, 0]
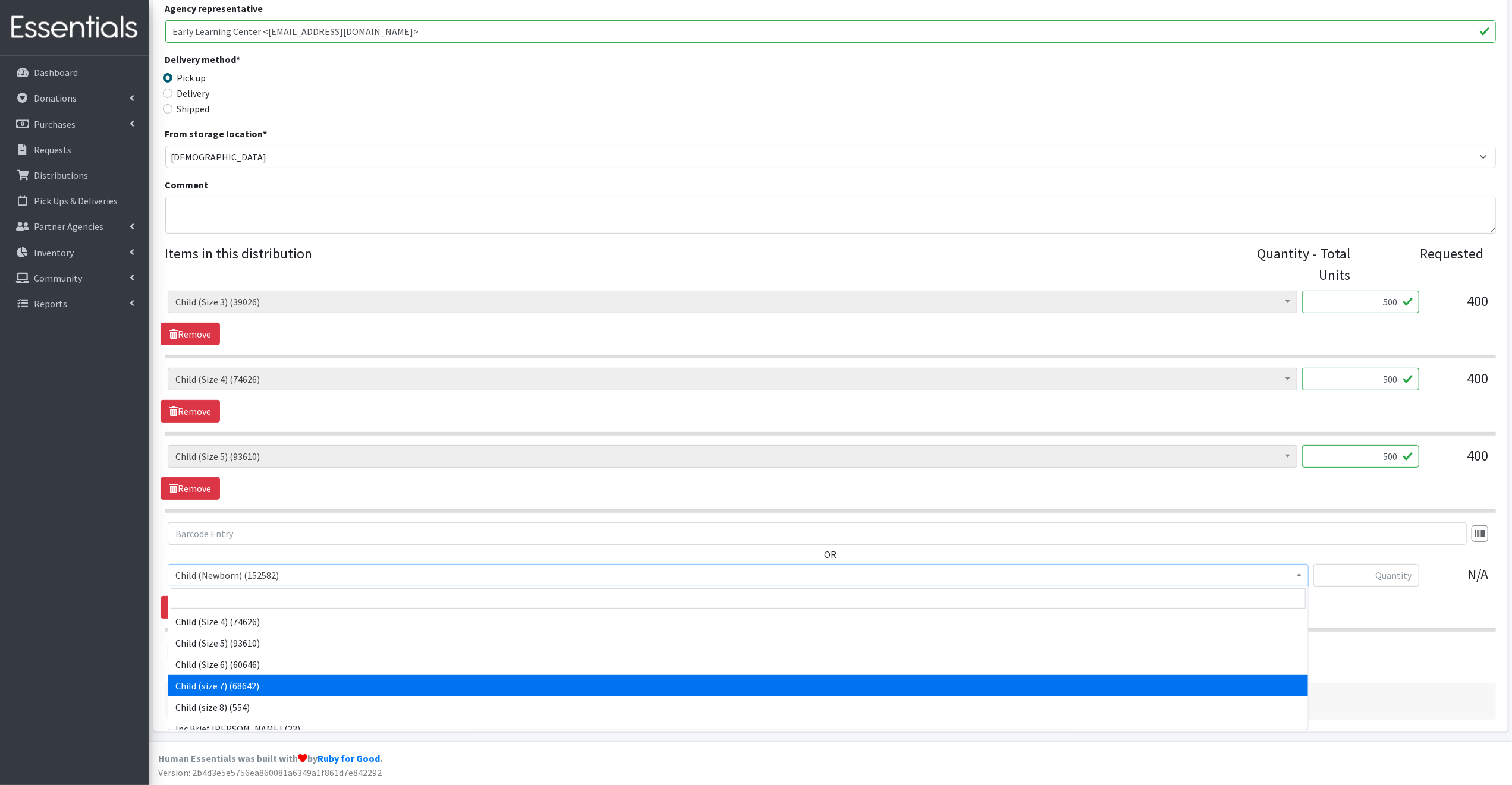
select select "14435"
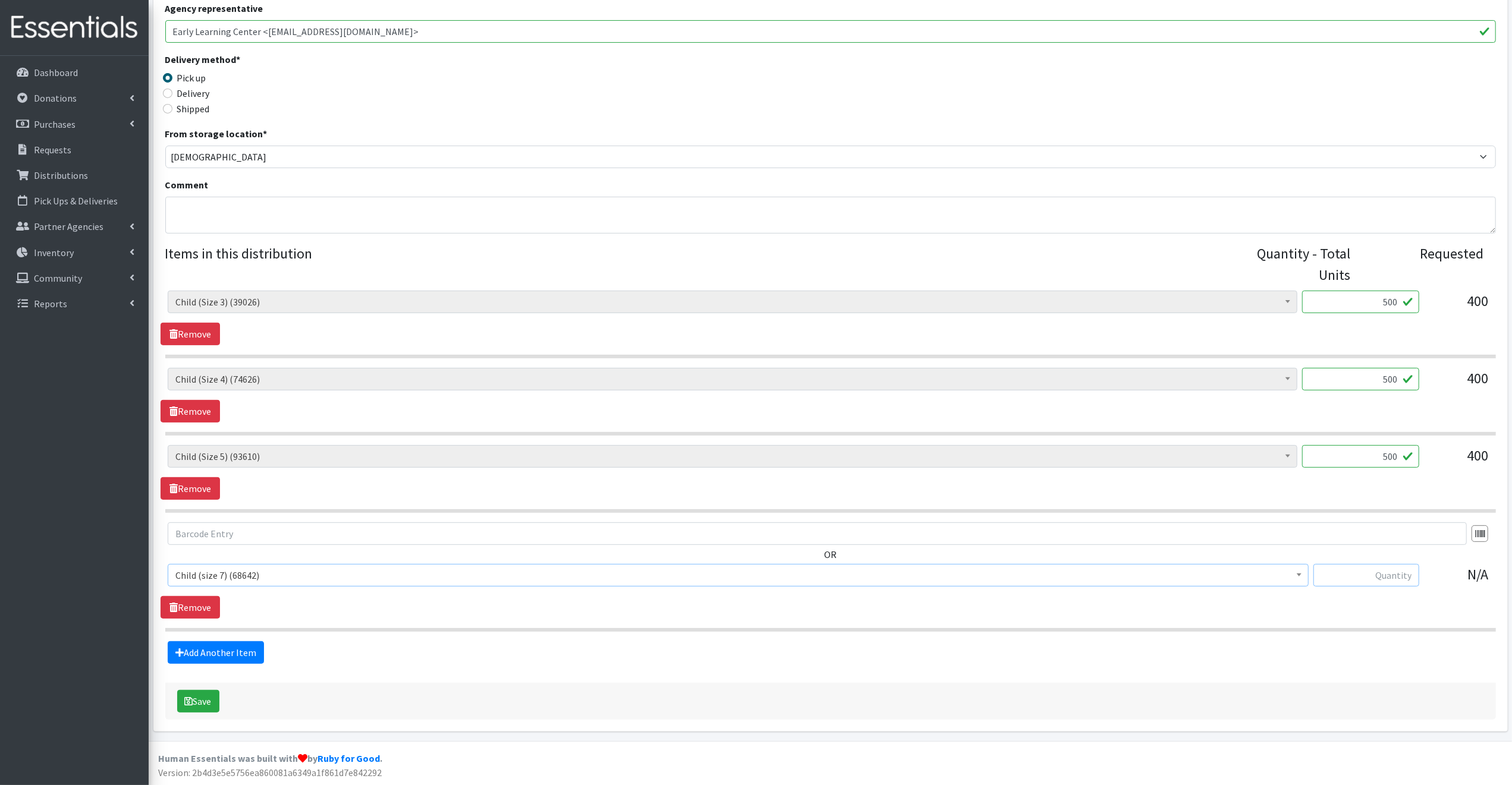
click at [1411, 573] on input "text" at bounding box center [1366, 575] width 106 height 22
type input "500"
click at [210, 699] on button "Save" at bounding box center [198, 701] width 42 height 22
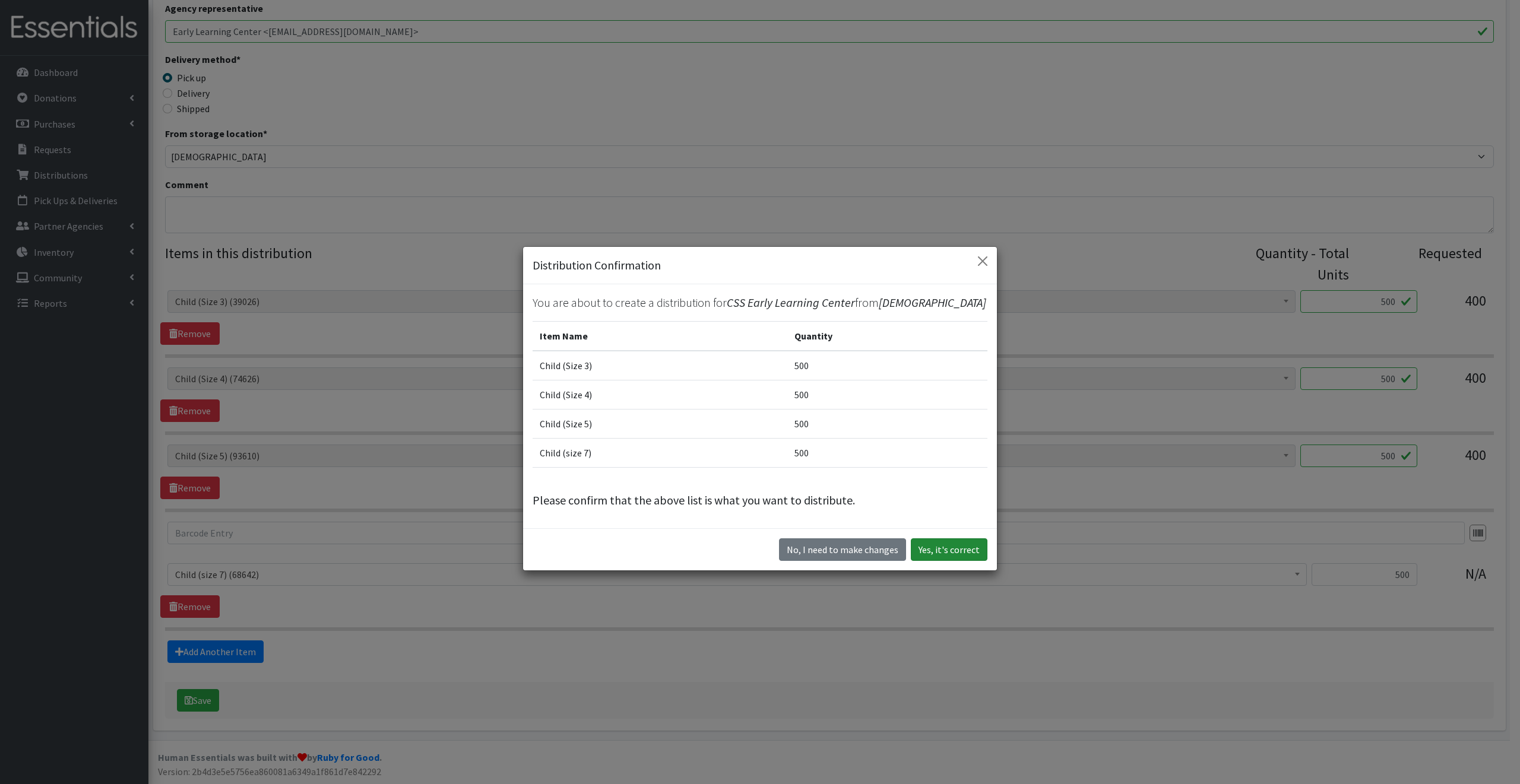
click at [929, 548] on button "Yes, it's correct" at bounding box center [949, 550] width 76 height 22
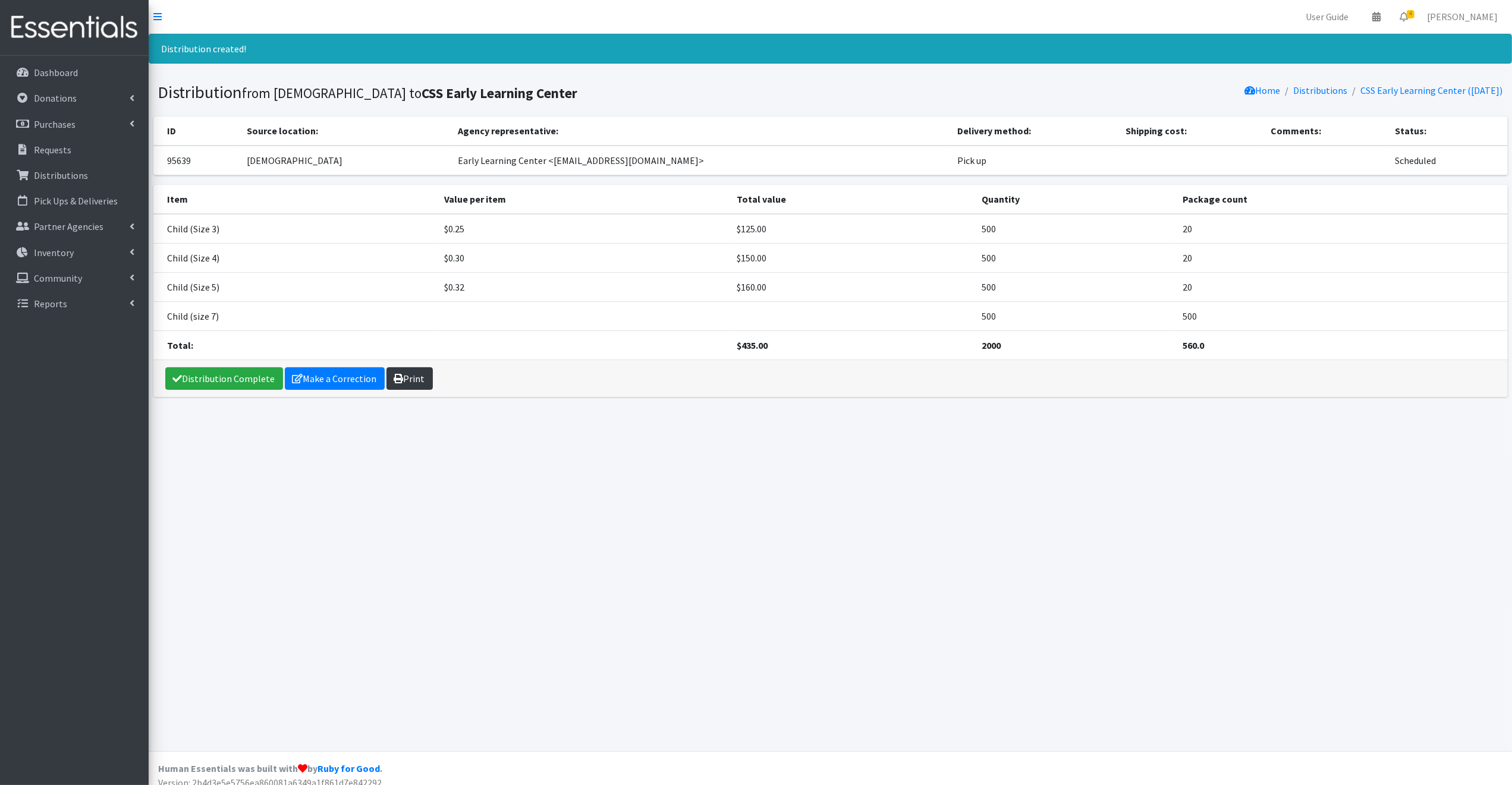
click at [413, 380] on link "Print" at bounding box center [409, 378] width 46 height 22
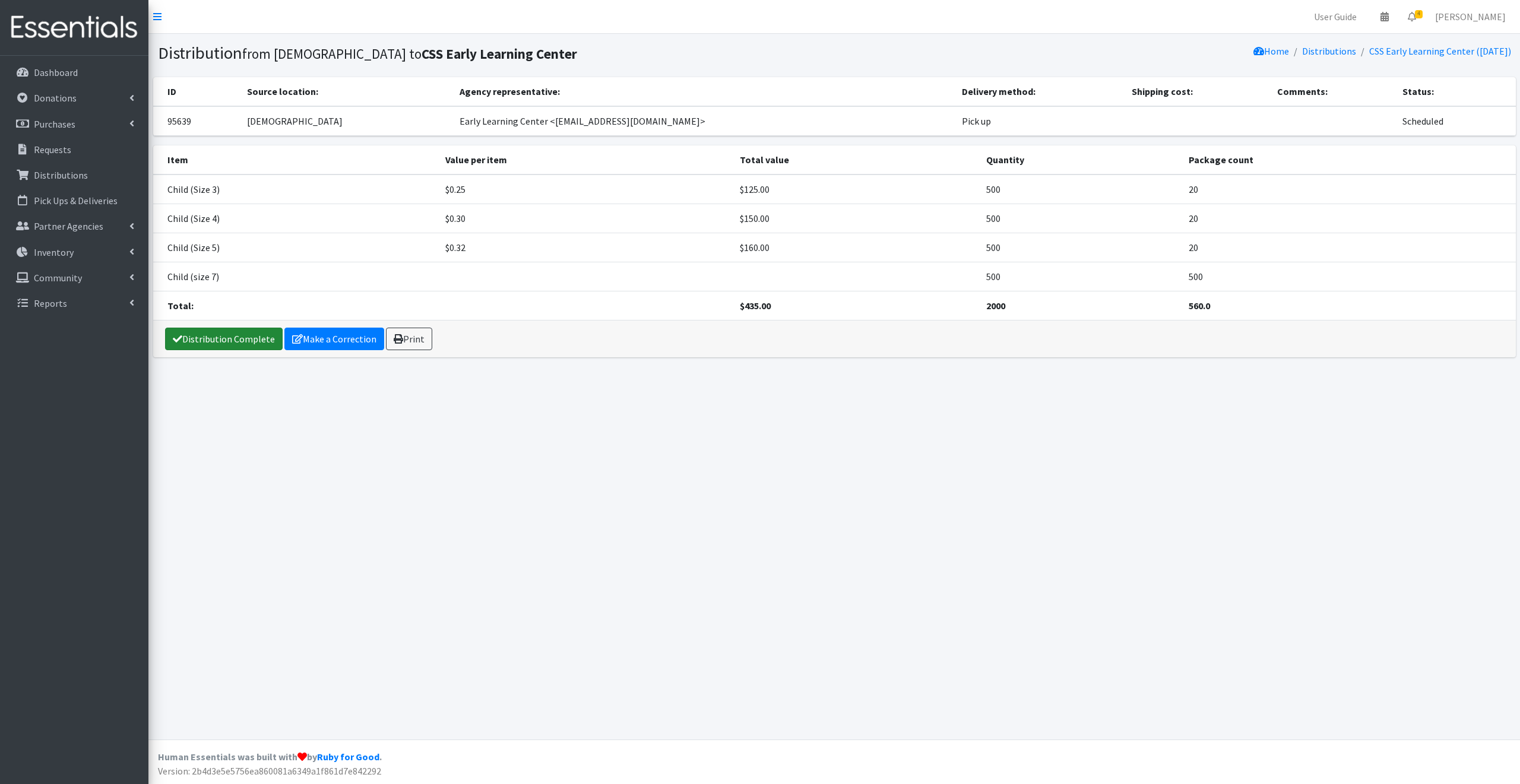
click at [225, 338] on link "Distribution Complete" at bounding box center [224, 339] width 118 height 22
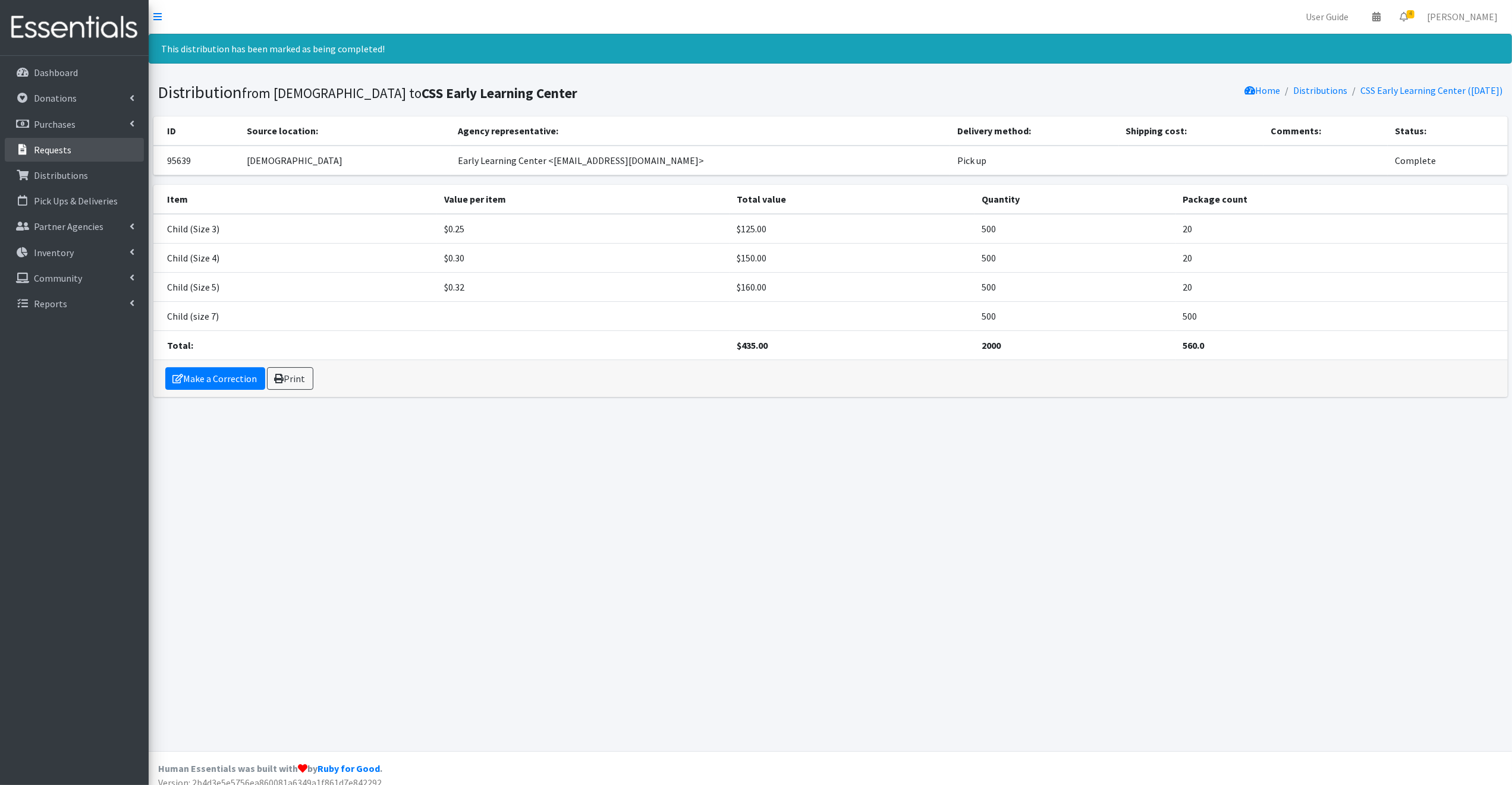
click at [52, 148] on p "Requests" at bounding box center [52, 150] width 38 height 12
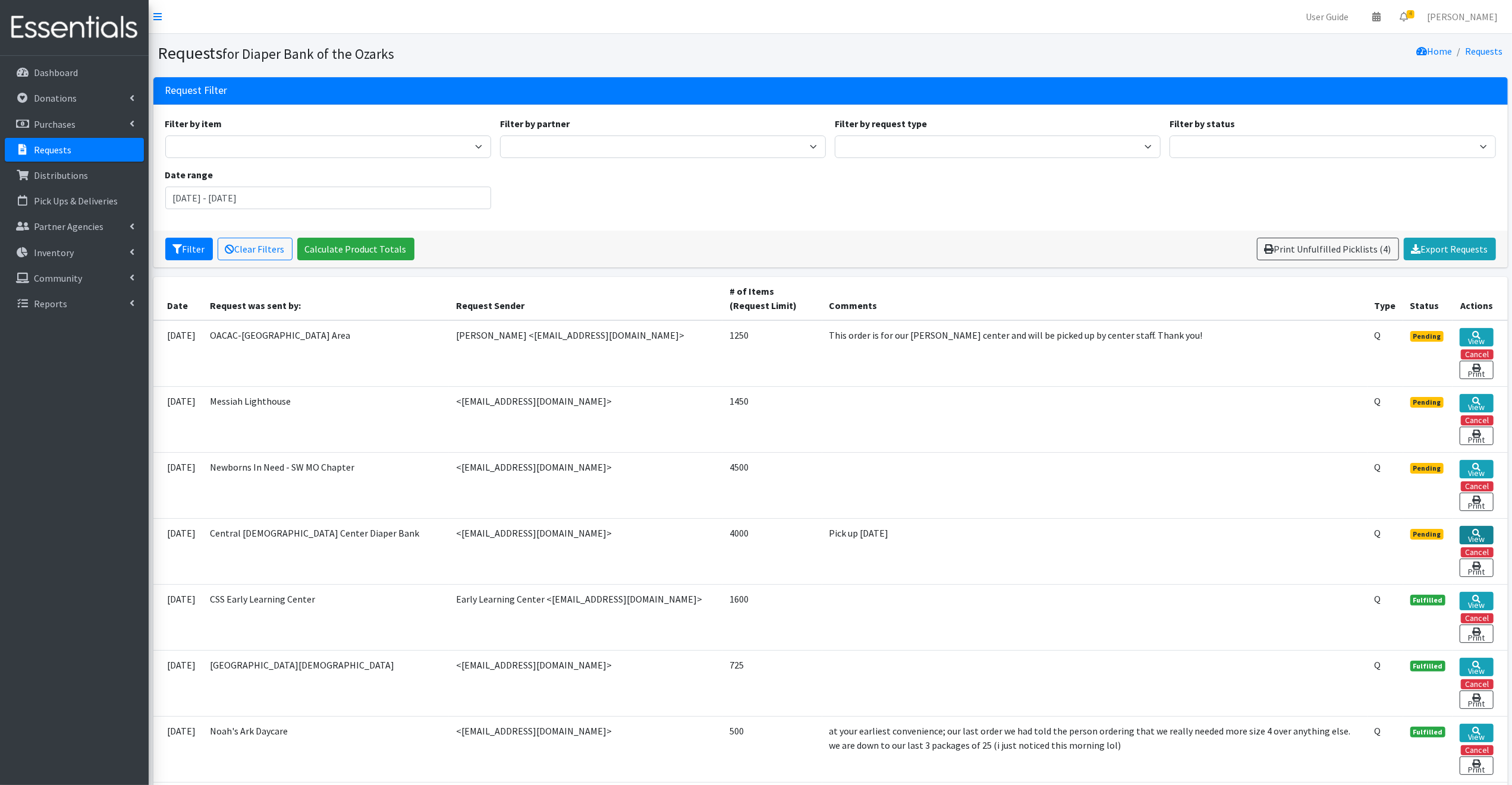
click at [1479, 533] on link "View" at bounding box center [1476, 535] width 33 height 18
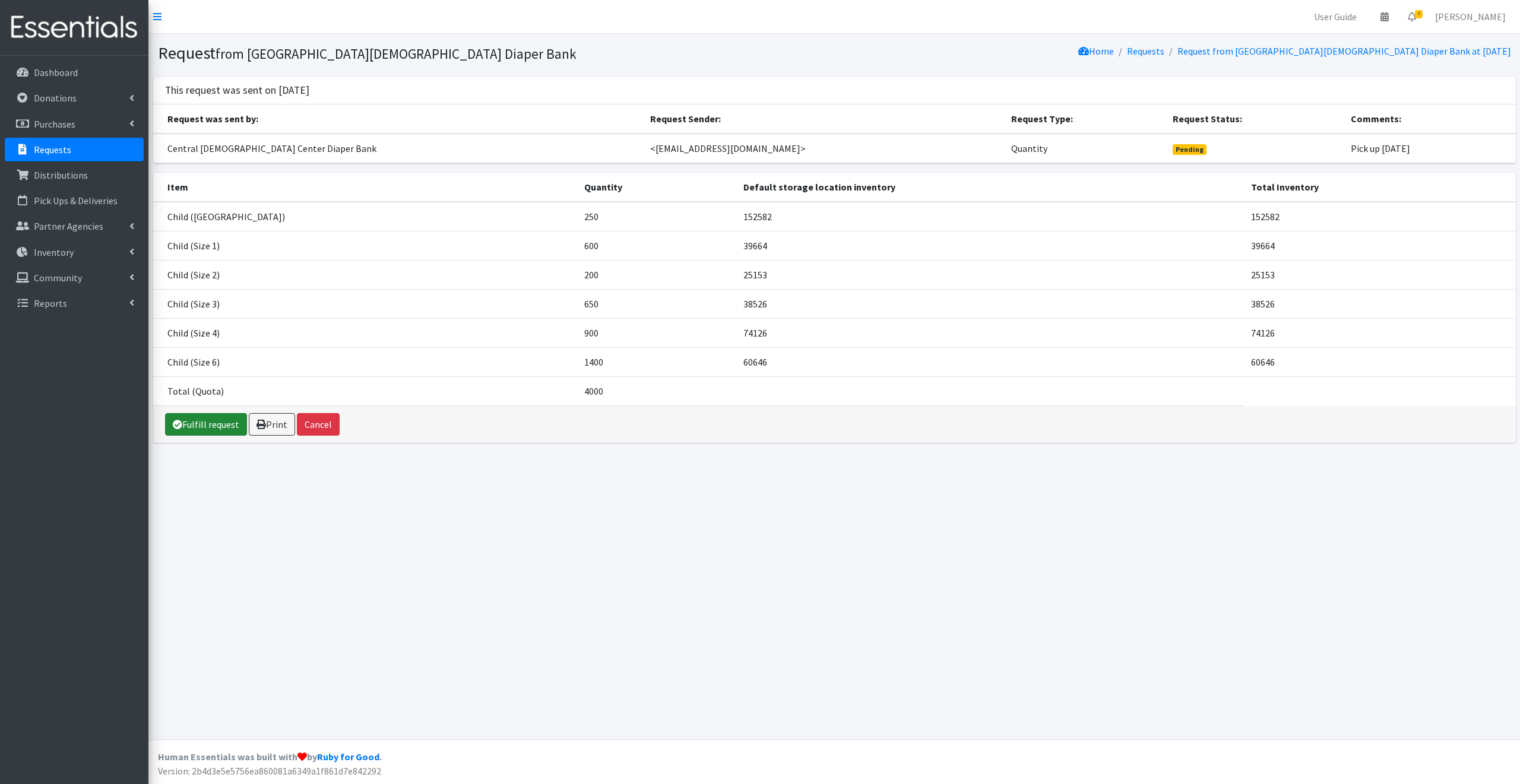
click at [209, 422] on link "Fulfill request" at bounding box center [206, 424] width 82 height 22
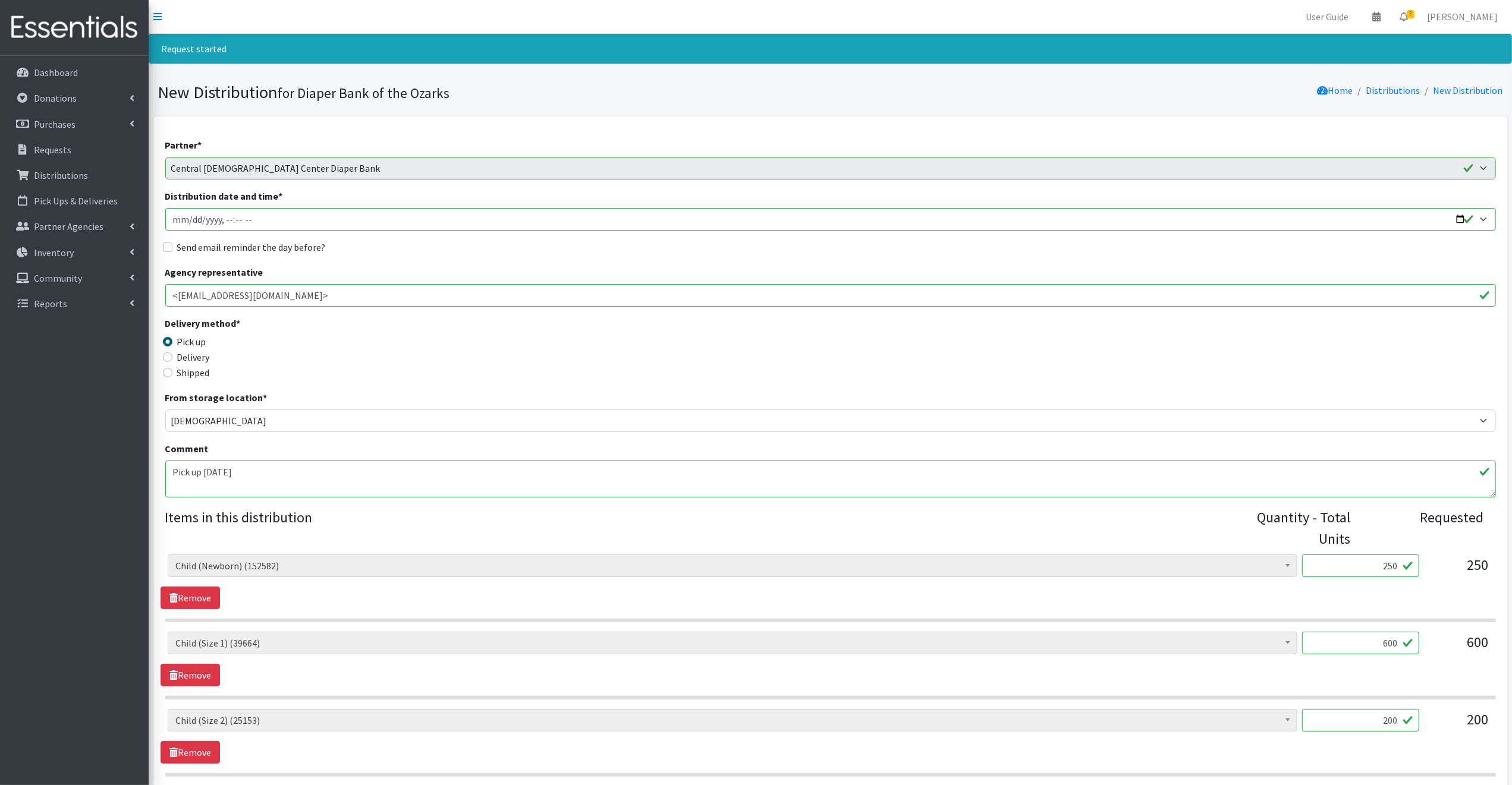
click at [1459, 216] on input "Distribution date and time *" at bounding box center [831, 219] width 1331 height 22
type input "2025-09-04T09:00"
drag, startPoint x: 435, startPoint y: 331, endPoint x: 438, endPoint y: 324, distance: 7.6
click at [438, 329] on legend "Delivery method *" at bounding box center [332, 326] width 333 height 18
click at [167, 248] on input "Send email reminder the day before?" at bounding box center [167, 247] width 9 height 9
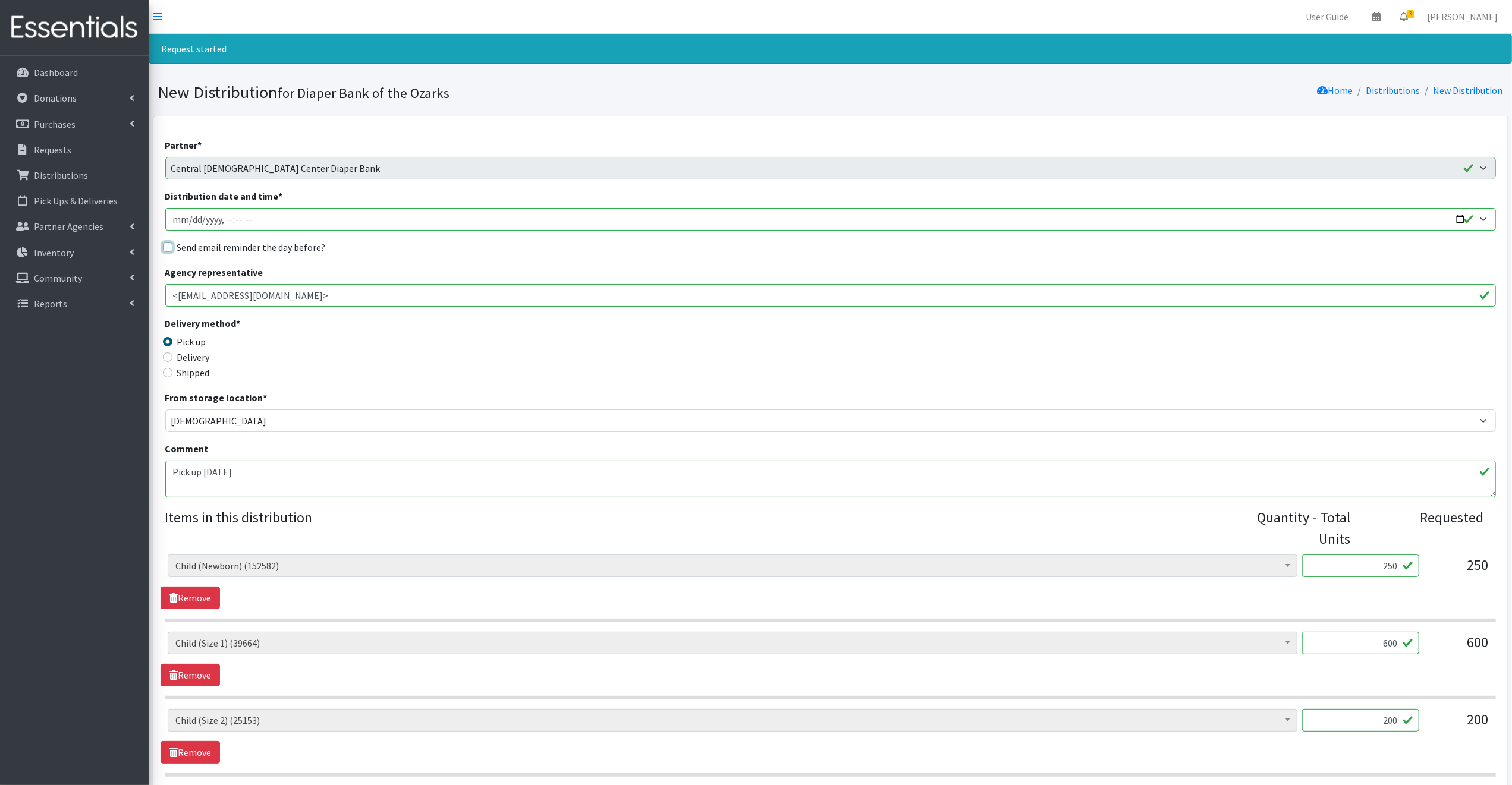
checkbox input "true"
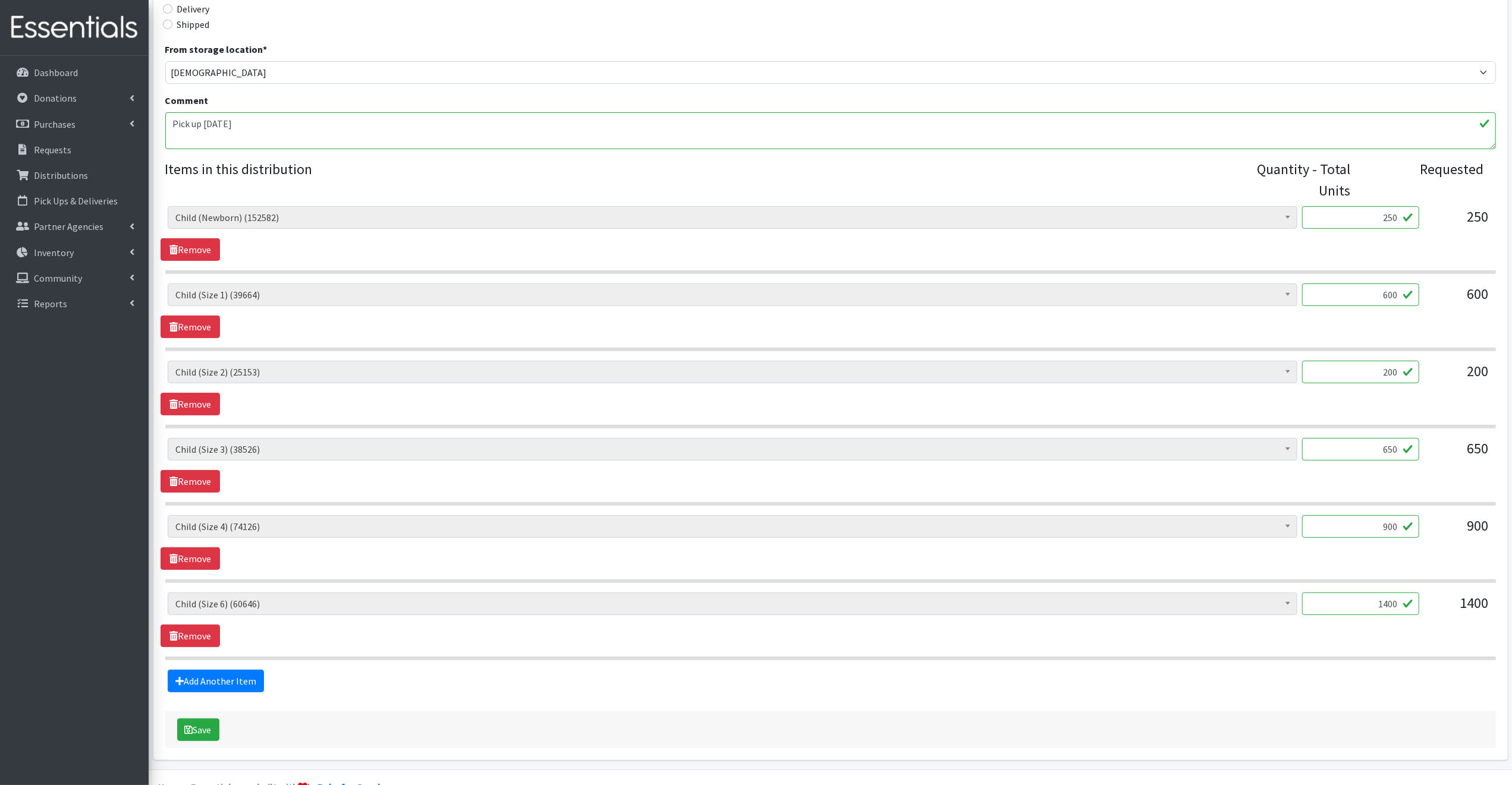
scroll to position [377, 0]
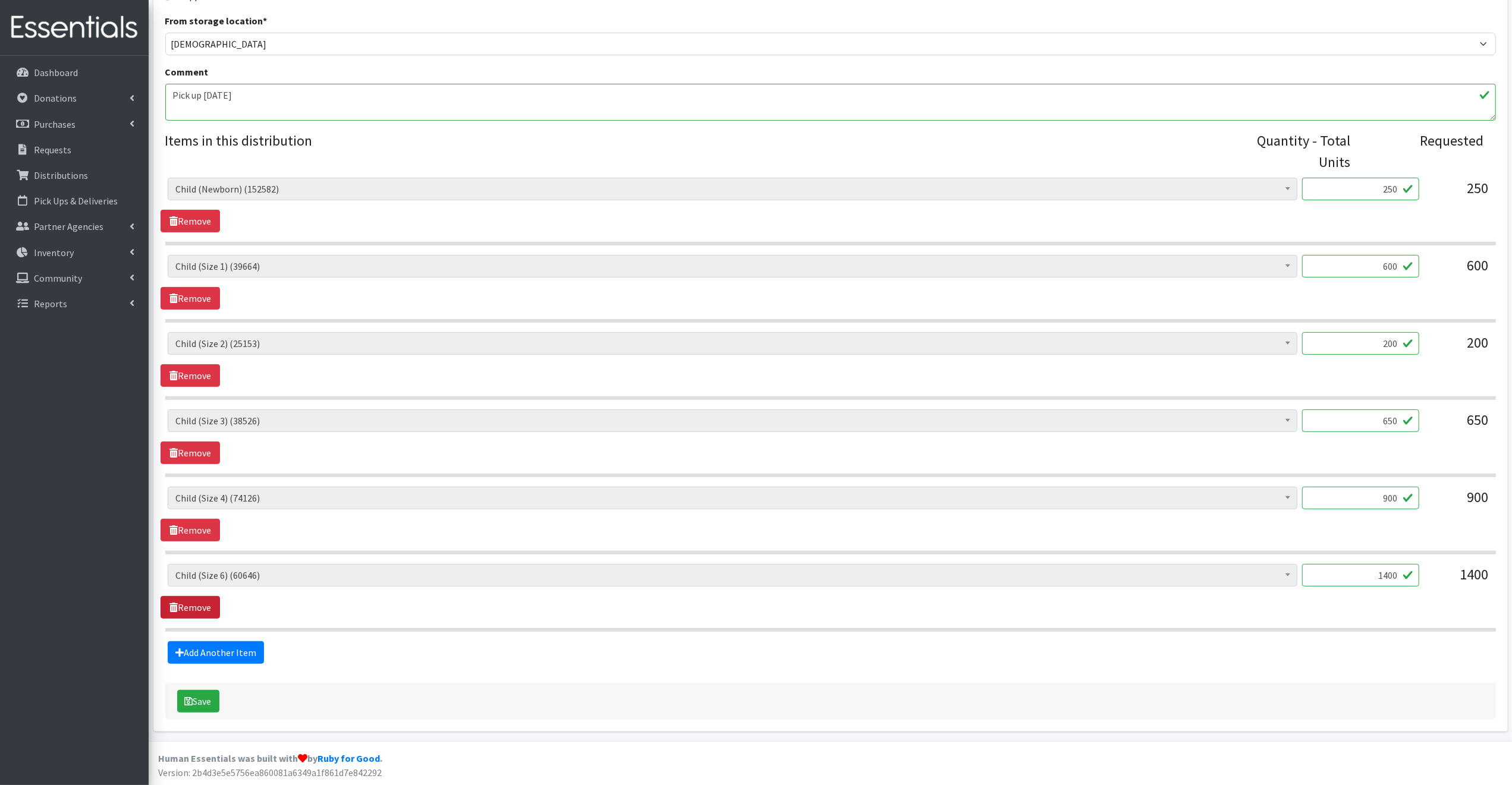
click at [198, 603] on link "Remove" at bounding box center [190, 607] width 59 height 22
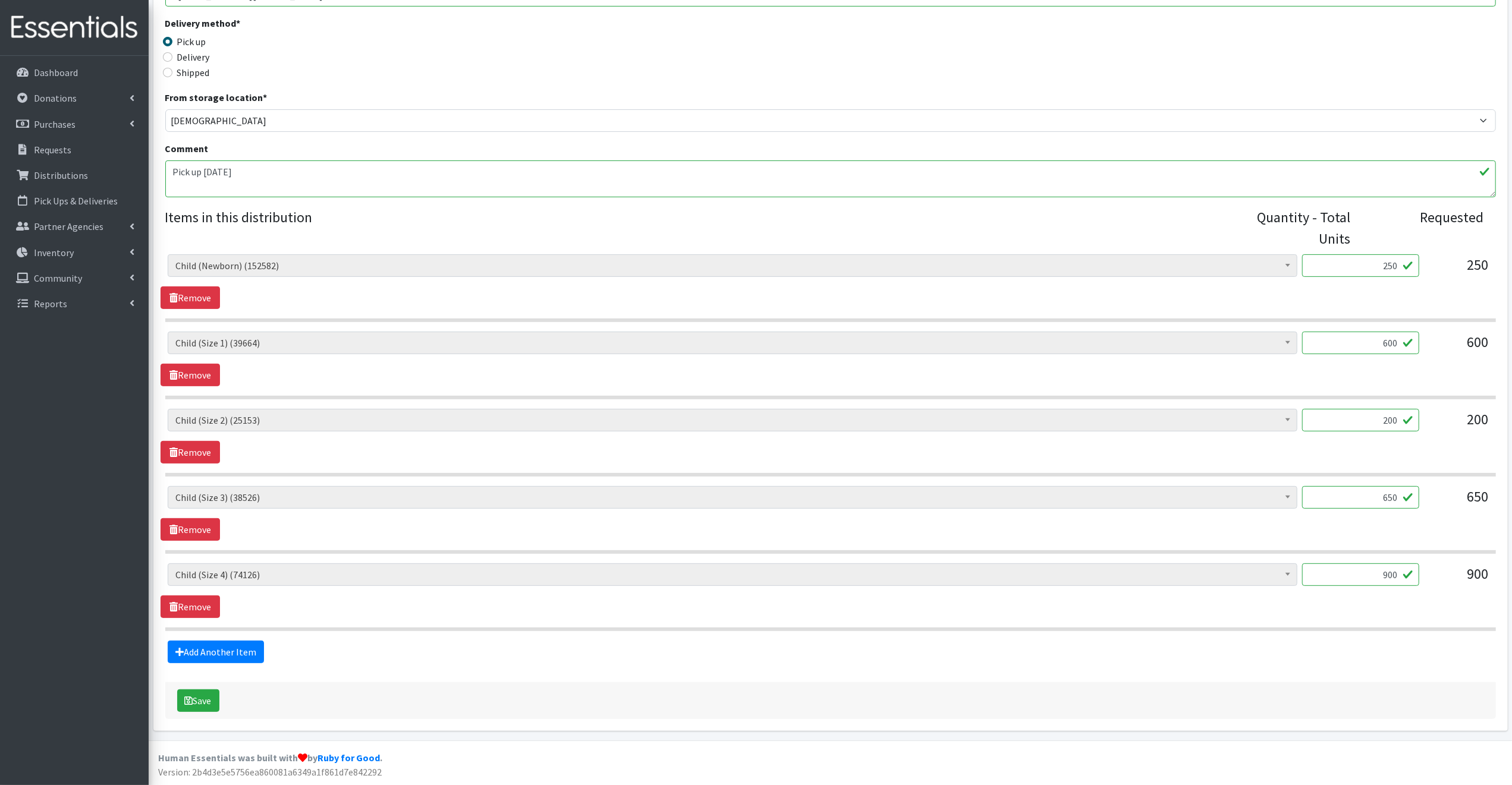
scroll to position [299, 0]
click at [233, 649] on link "Add Another Item" at bounding box center [216, 653] width 96 height 22
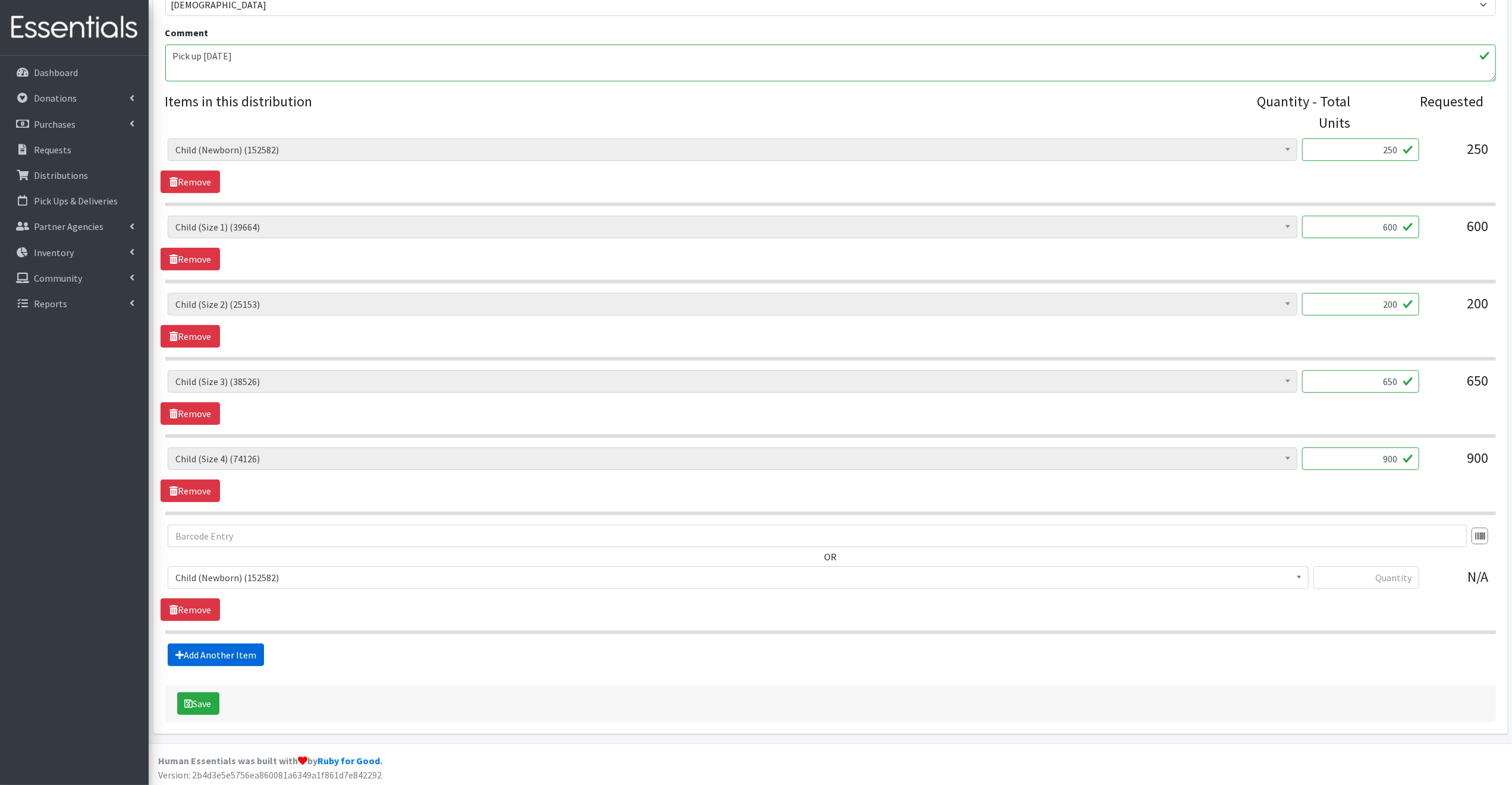
scroll to position [419, 0]
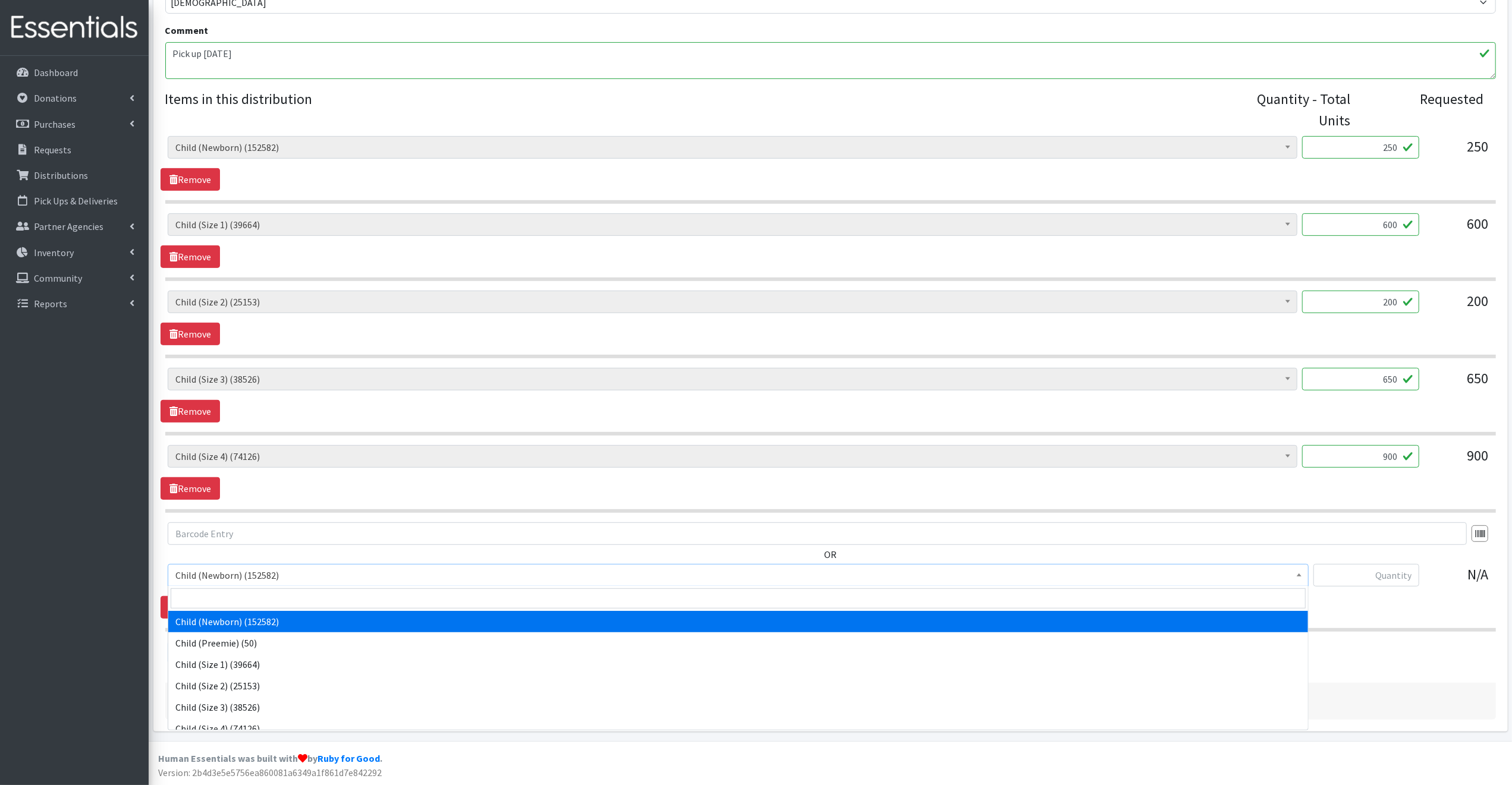
click at [302, 574] on span "Child (Newborn) (152582)" at bounding box center [738, 575] width 1126 height 16
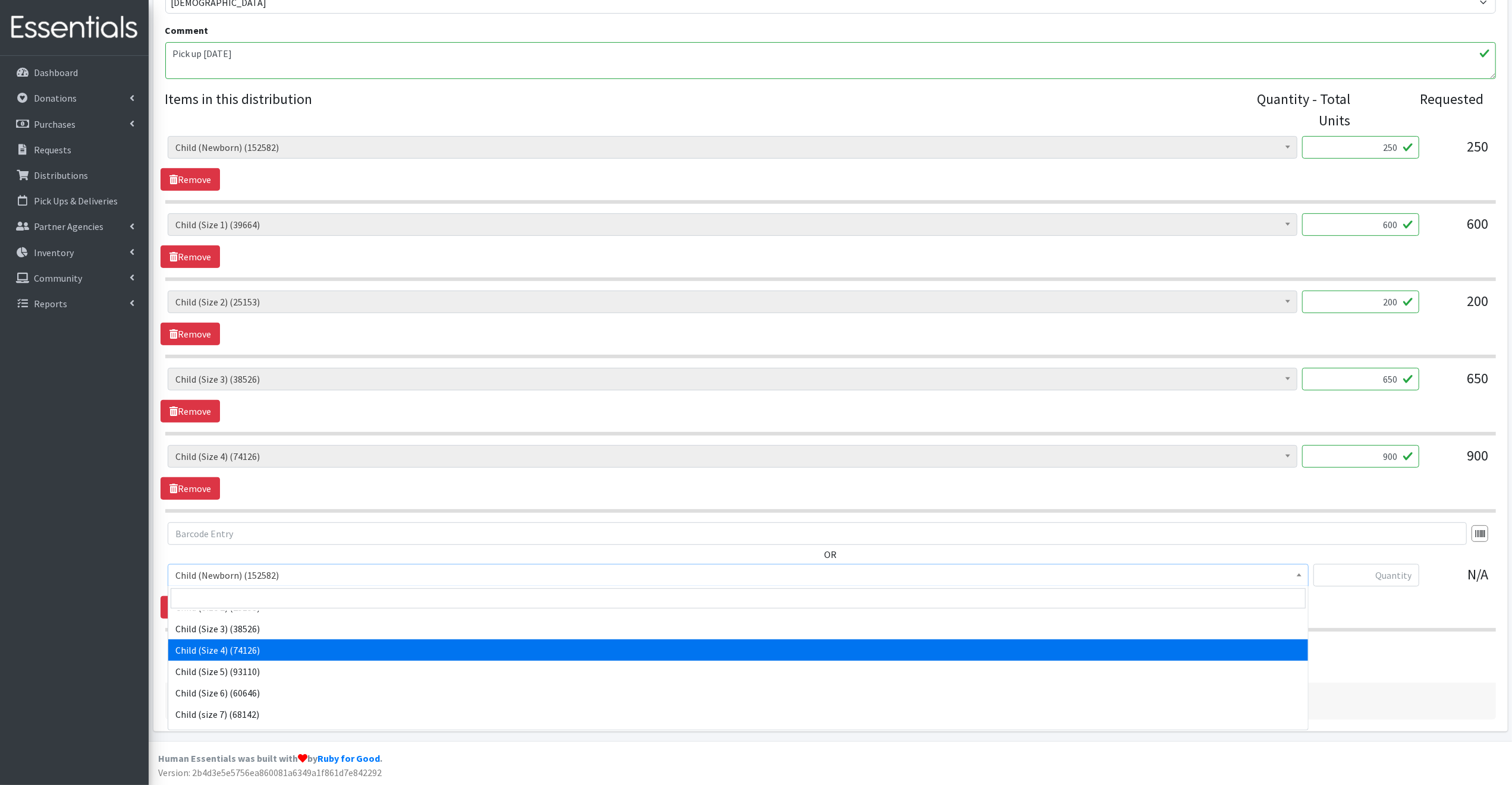
scroll to position [78, 0]
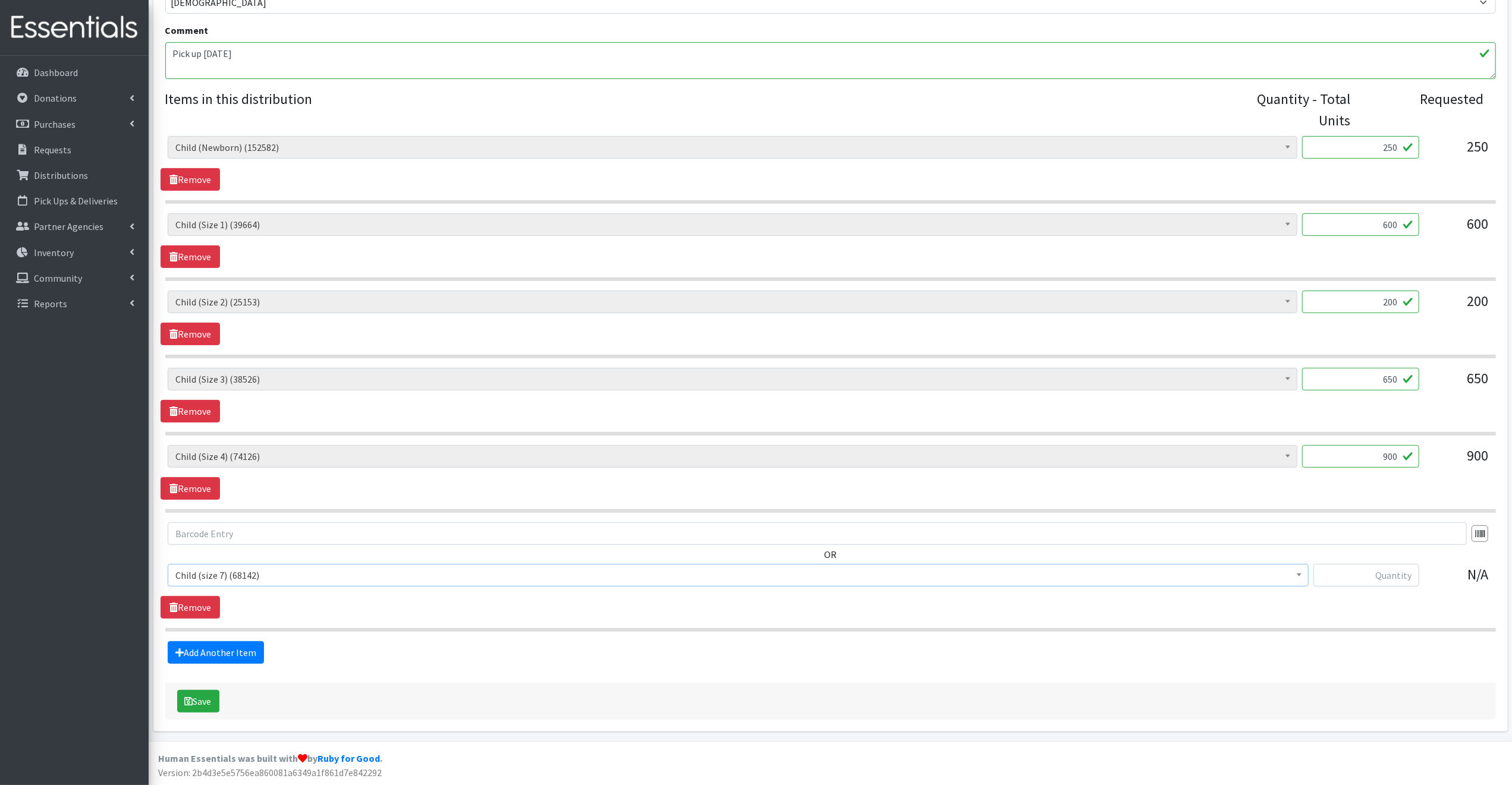
select select "14435"
click at [1346, 575] on input "text" at bounding box center [1366, 575] width 106 height 22
type input "1400"
click at [203, 697] on button "Save" at bounding box center [198, 701] width 42 height 22
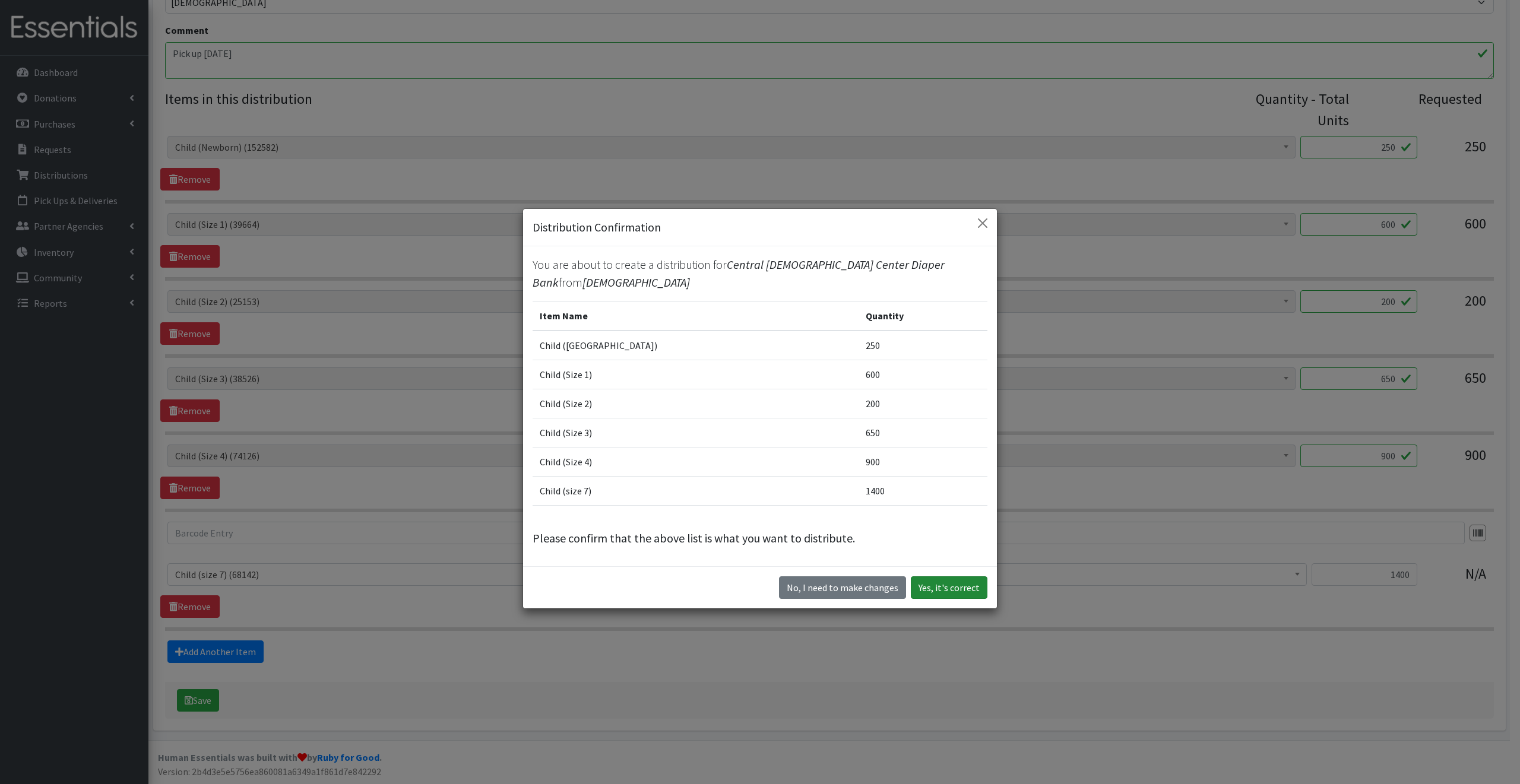
click at [963, 585] on button "Yes, it's correct" at bounding box center [949, 587] width 76 height 22
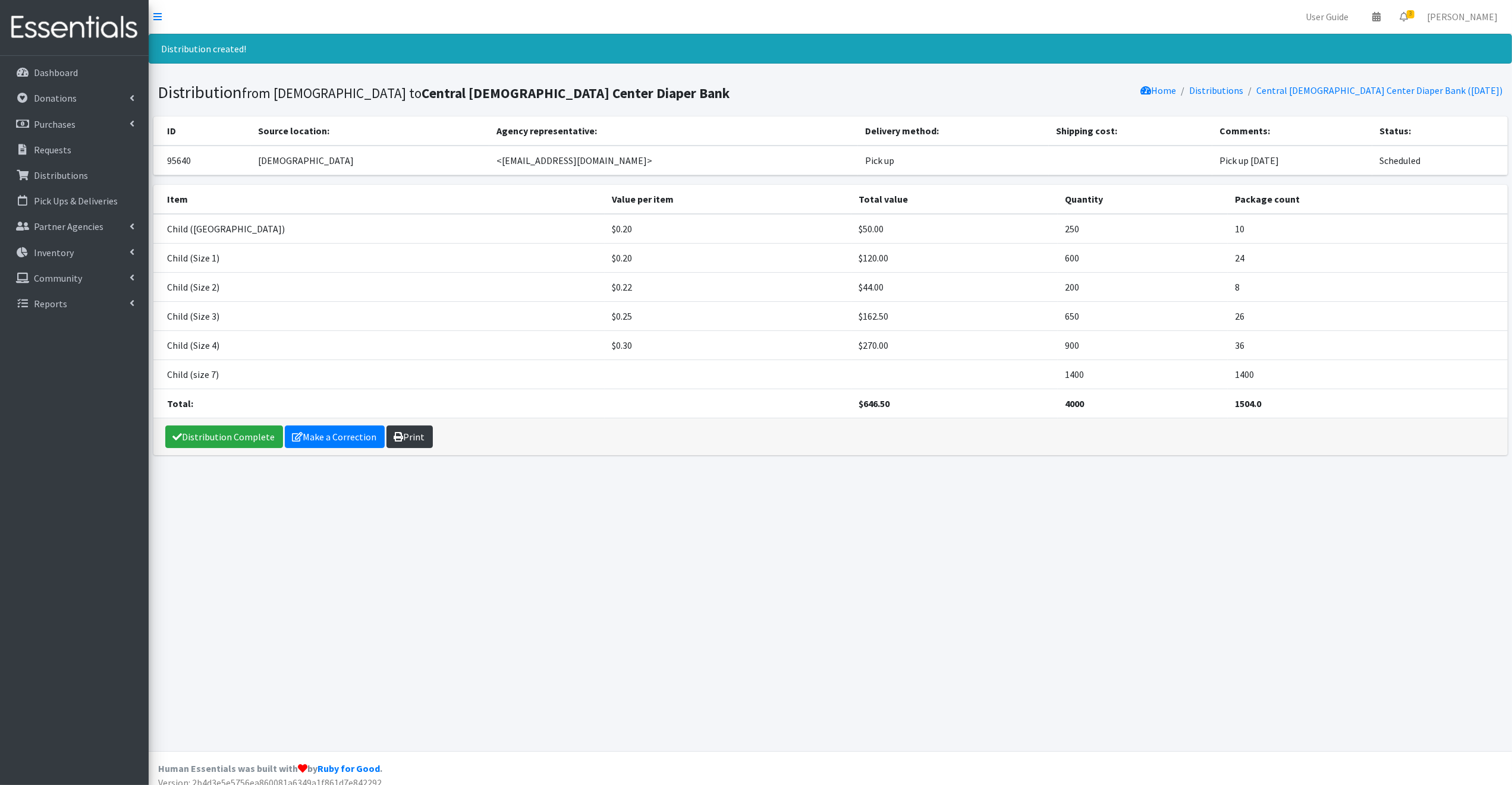
click at [403, 437] on link "Print" at bounding box center [409, 437] width 46 height 22
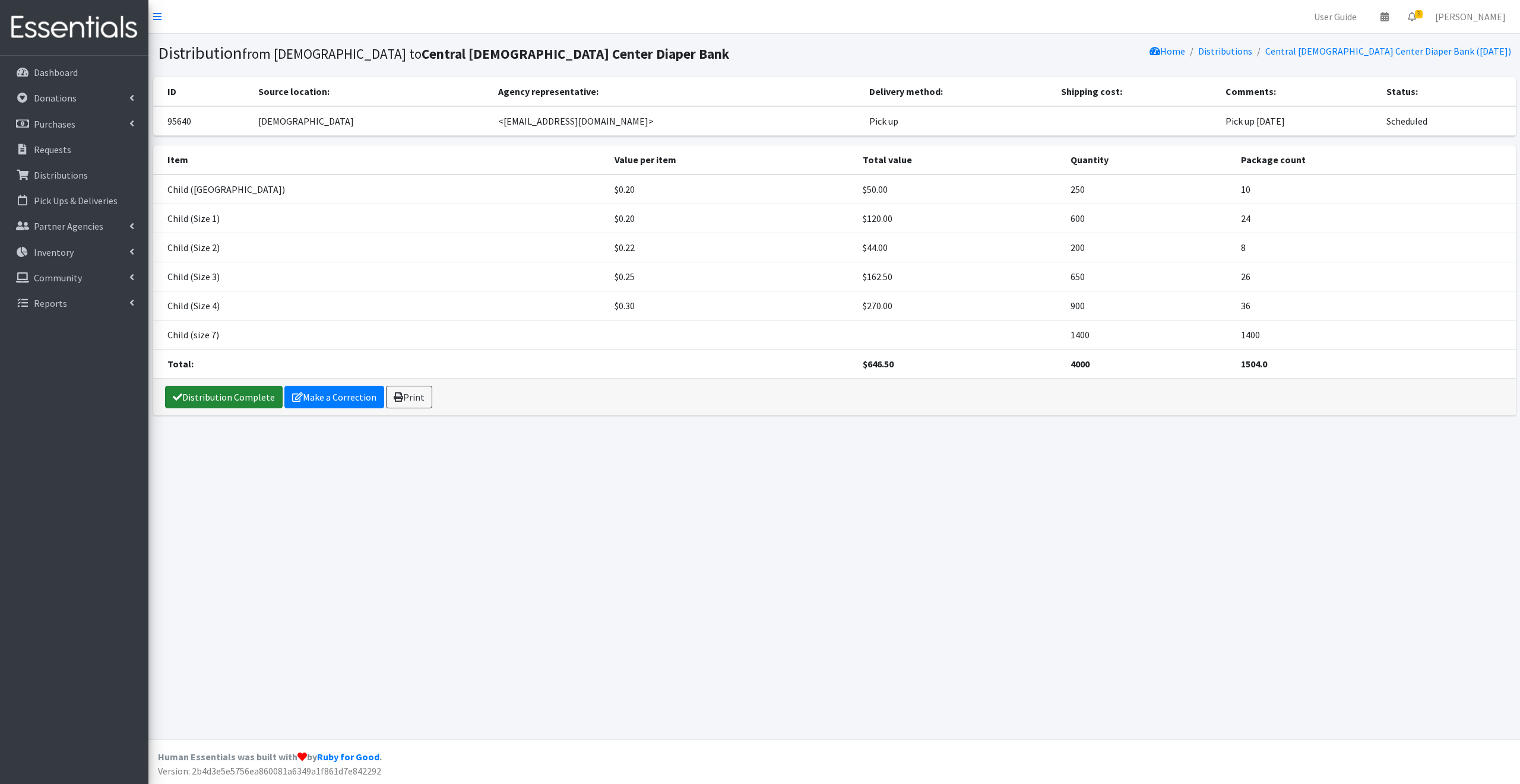
click at [209, 394] on link "Distribution Complete" at bounding box center [224, 397] width 118 height 22
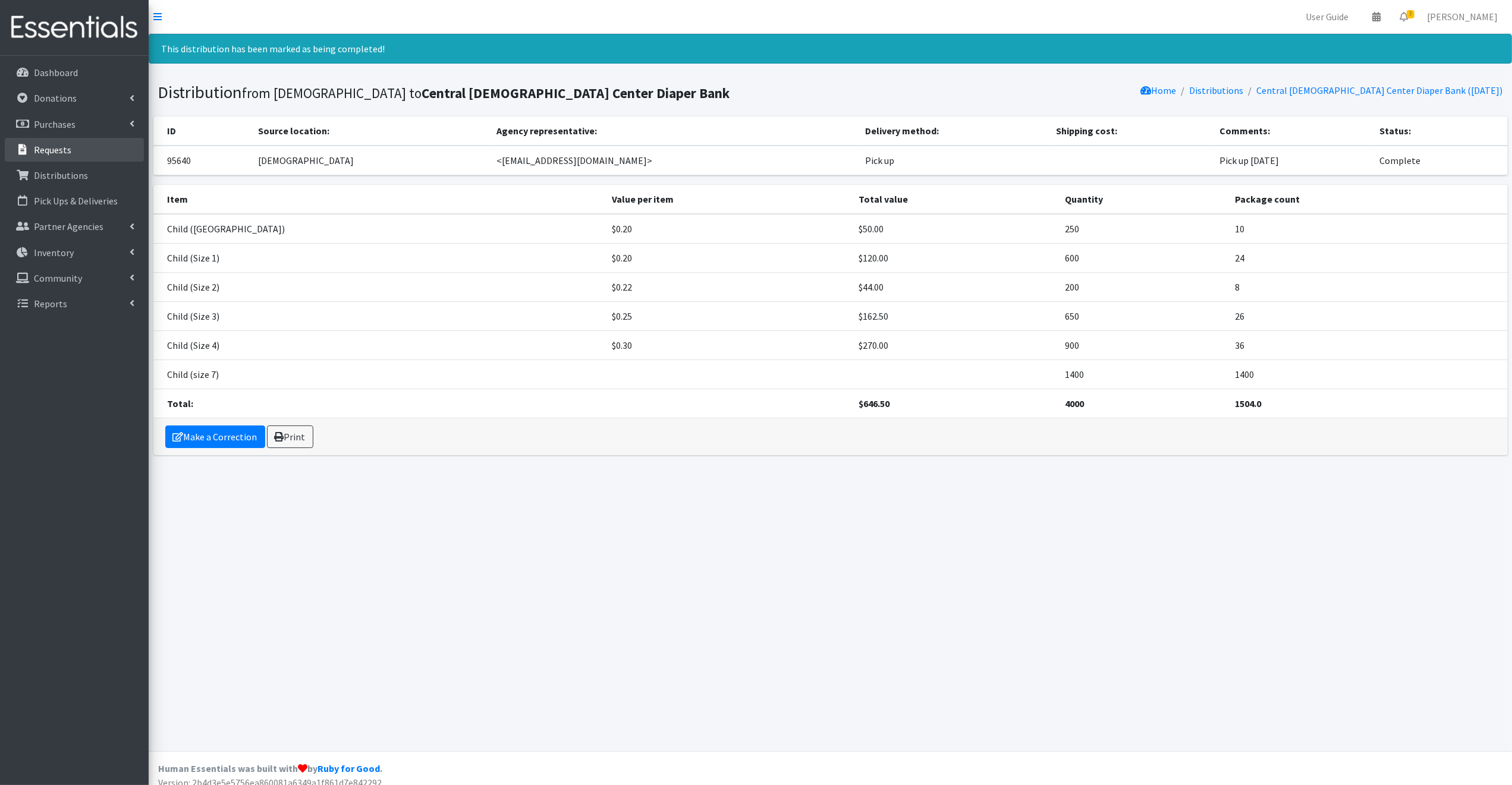
click at [50, 146] on p "Requests" at bounding box center [52, 150] width 38 height 12
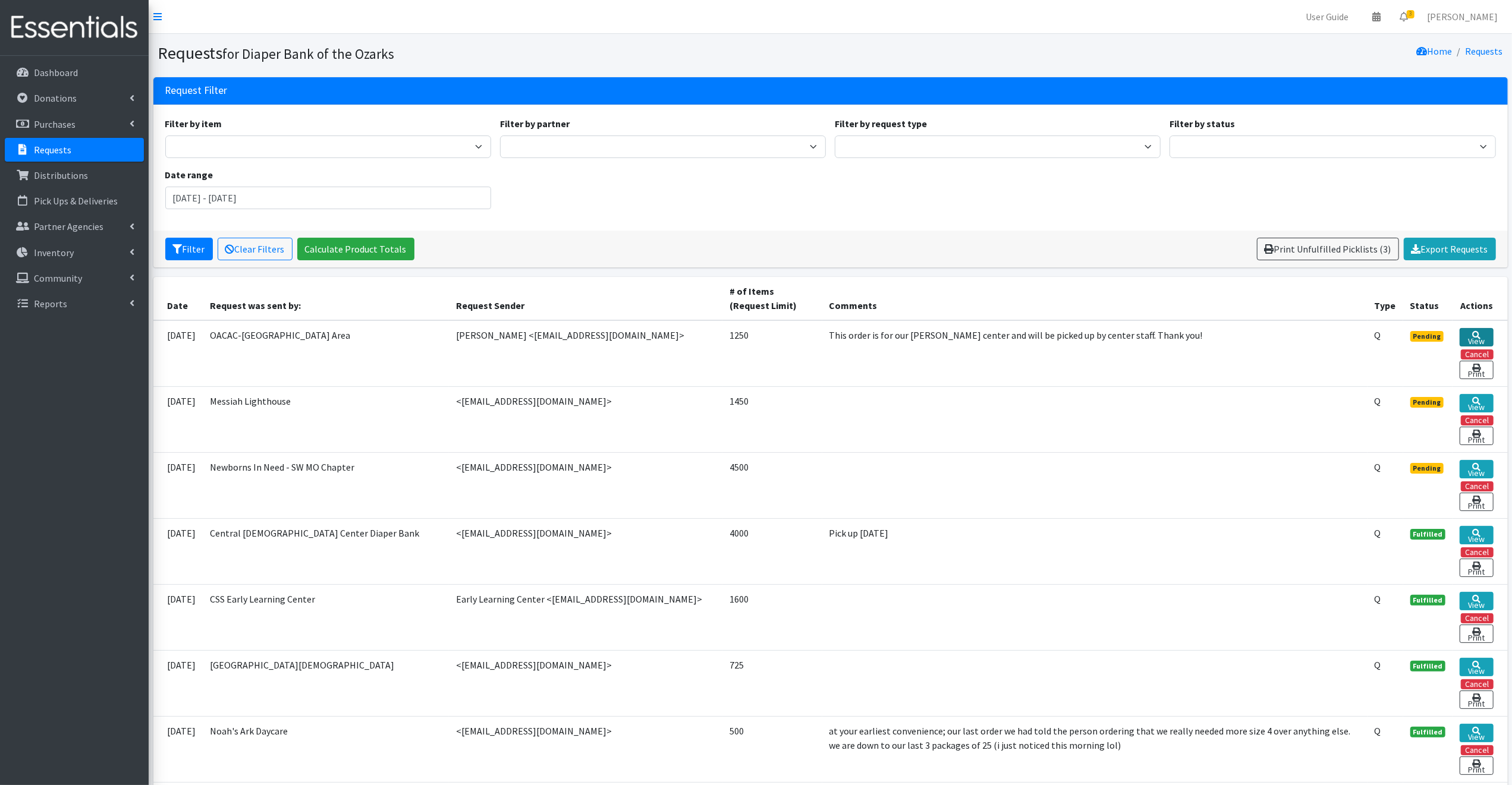
click at [1476, 335] on link "View" at bounding box center [1476, 337] width 33 height 18
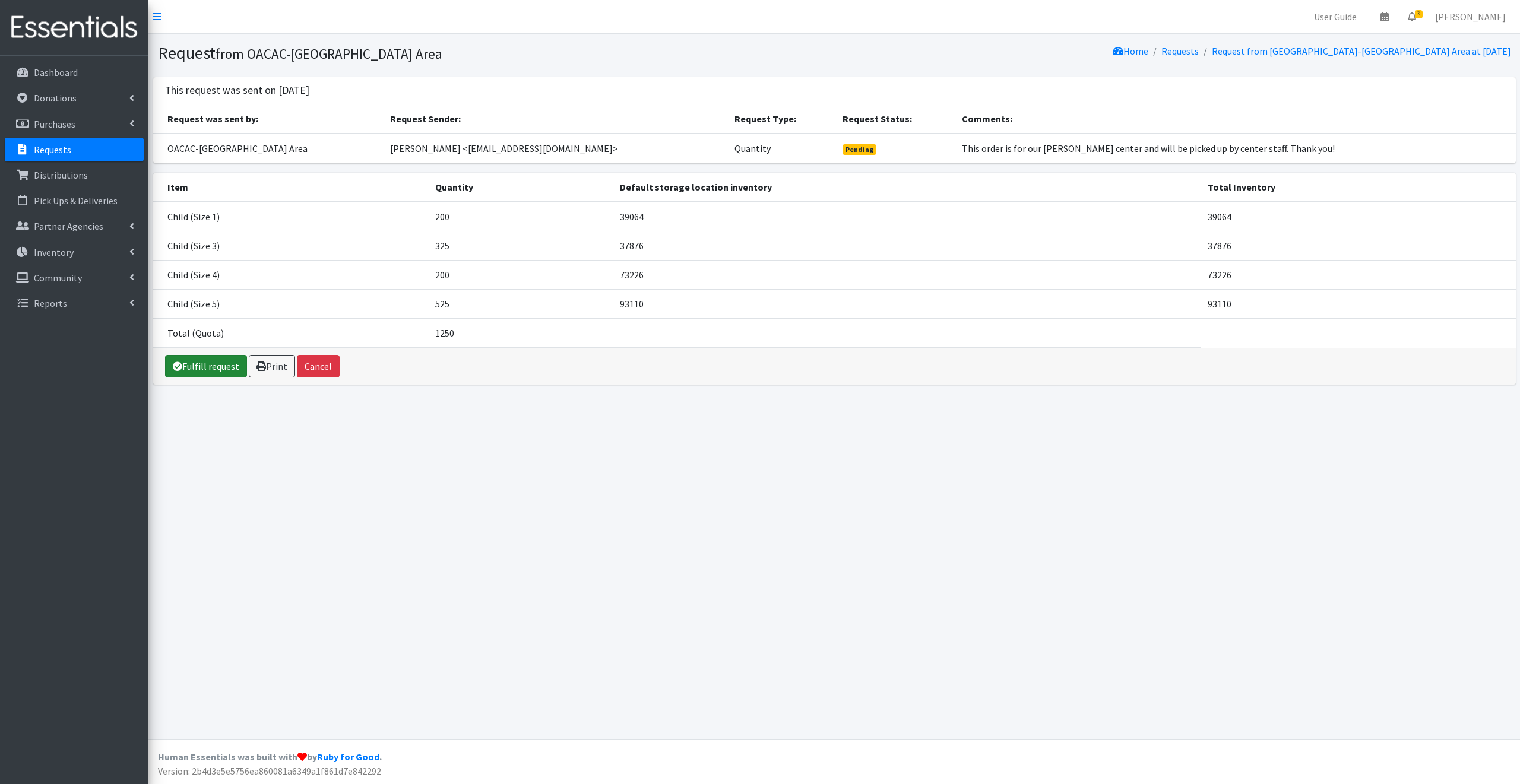
click at [205, 361] on link "Fulfill request" at bounding box center [206, 366] width 82 height 22
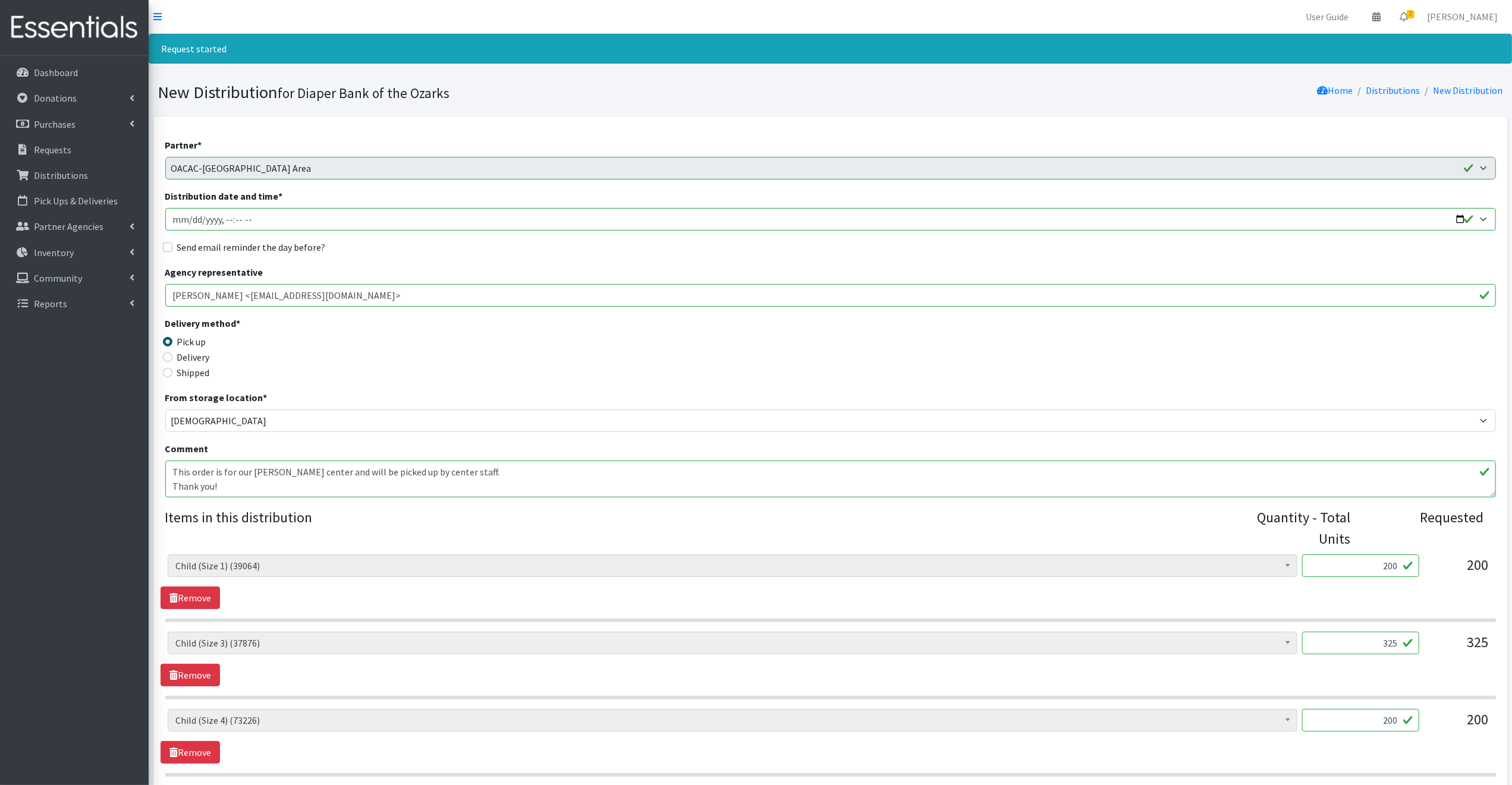
click at [1458, 218] on input "Distribution date and time *" at bounding box center [831, 219] width 1331 height 22
type input "2025-09-04T09:30"
click at [427, 326] on legend "Delivery method *" at bounding box center [332, 326] width 333 height 18
click at [166, 247] on input "Send email reminder the day before?" at bounding box center [167, 247] width 9 height 9
checkbox input "true"
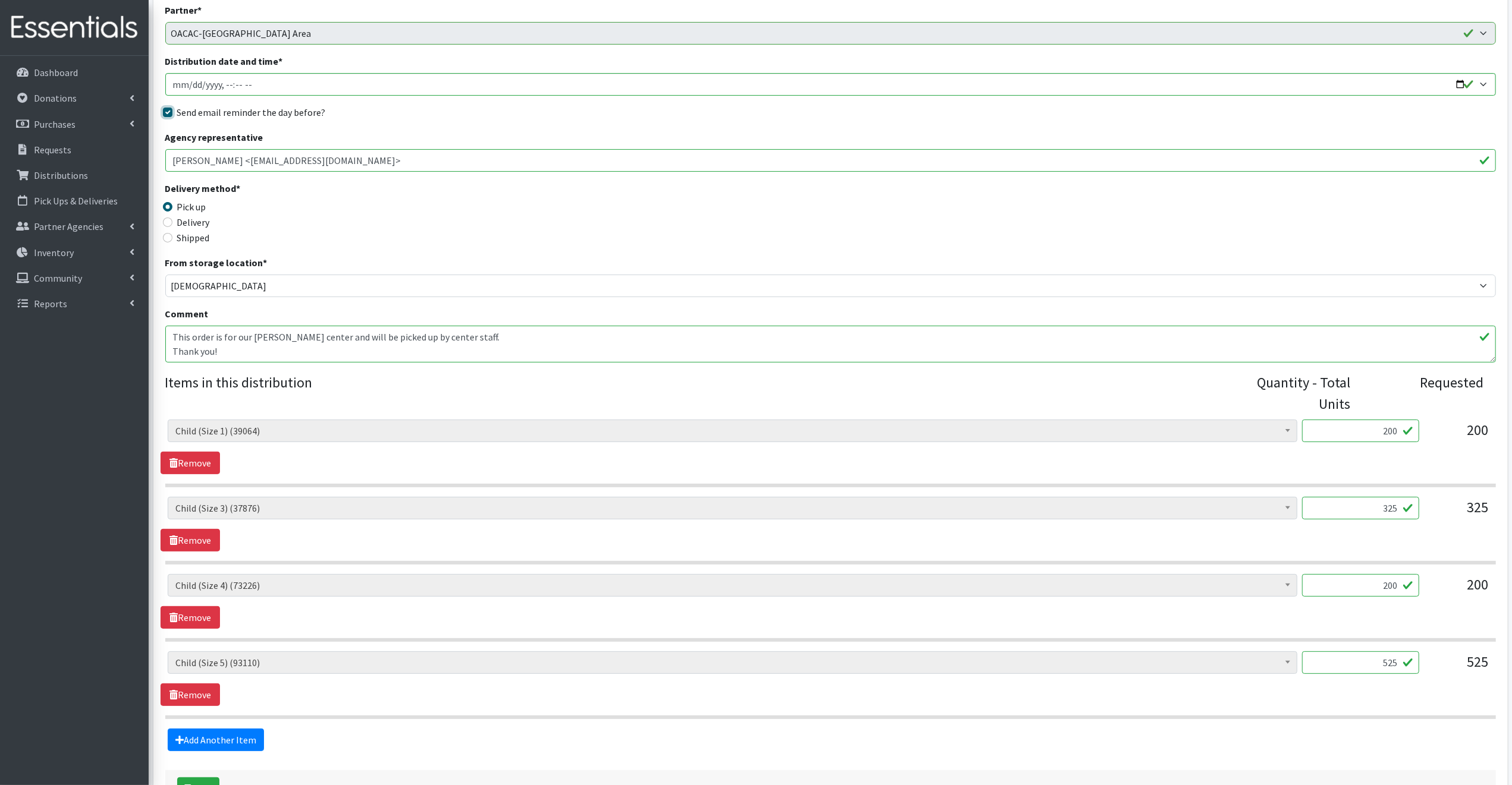
scroll to position [222, 0]
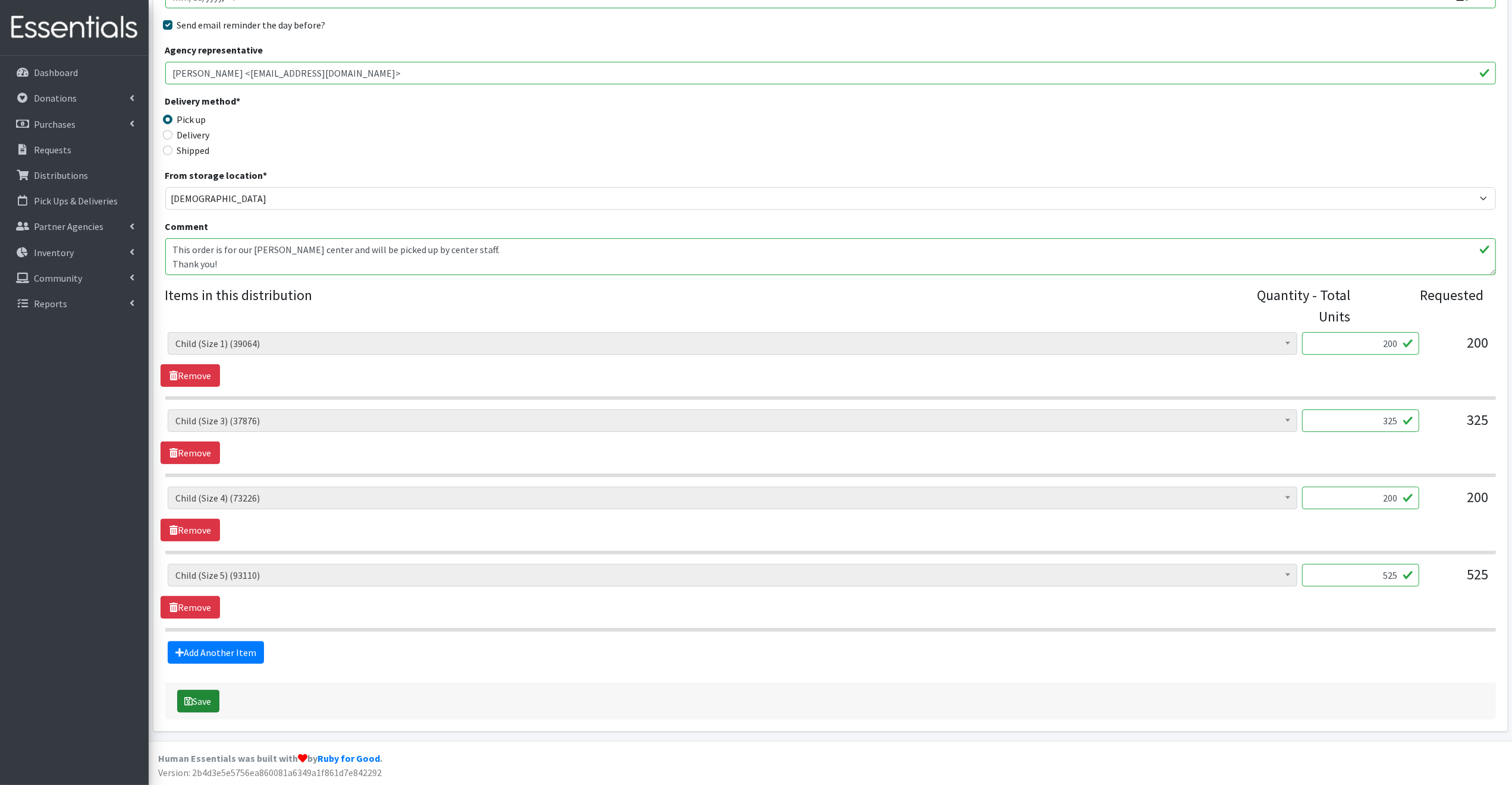
click at [206, 700] on button "Save" at bounding box center [198, 701] width 42 height 22
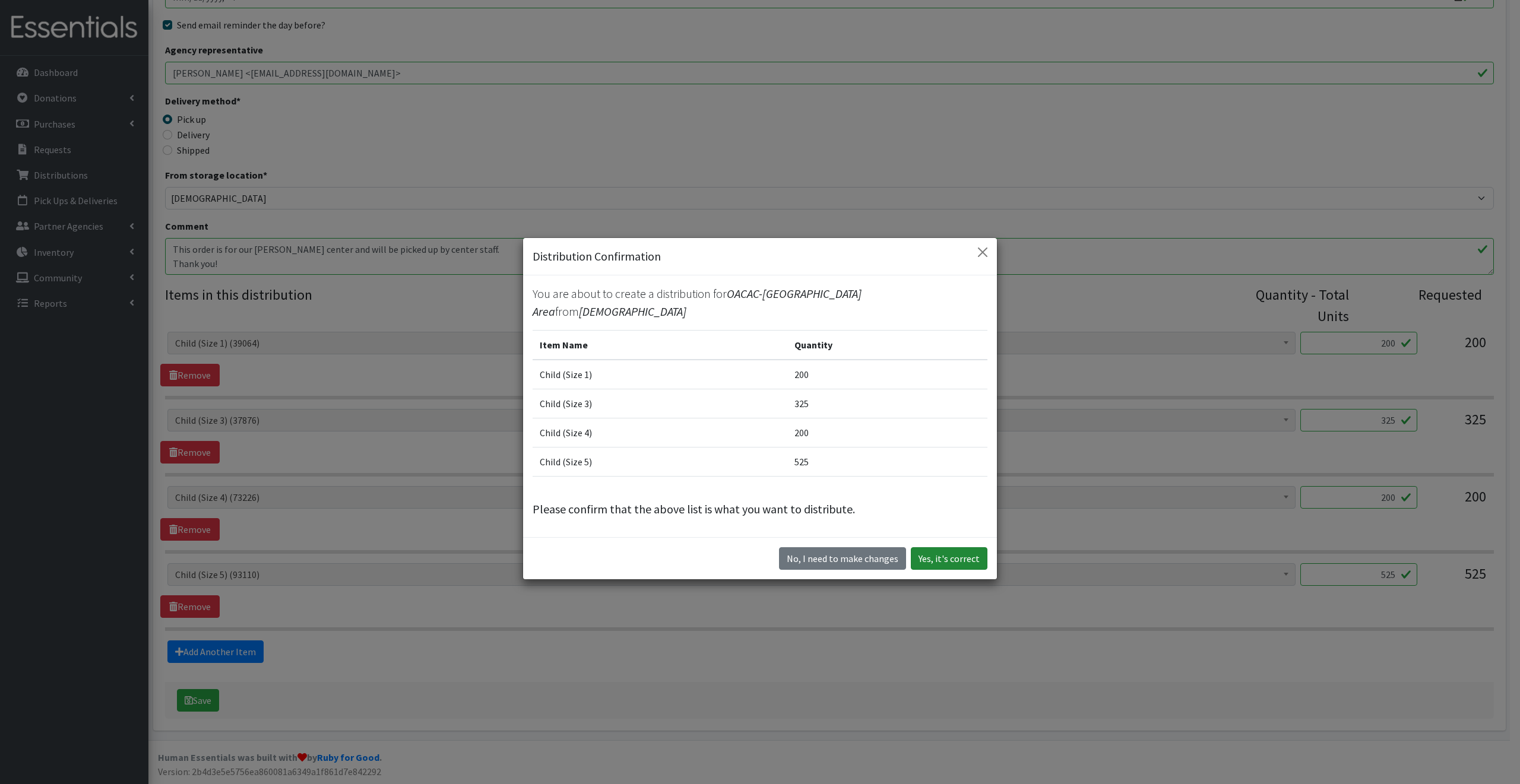
click at [942, 548] on button "Yes, it's correct" at bounding box center [949, 558] width 76 height 22
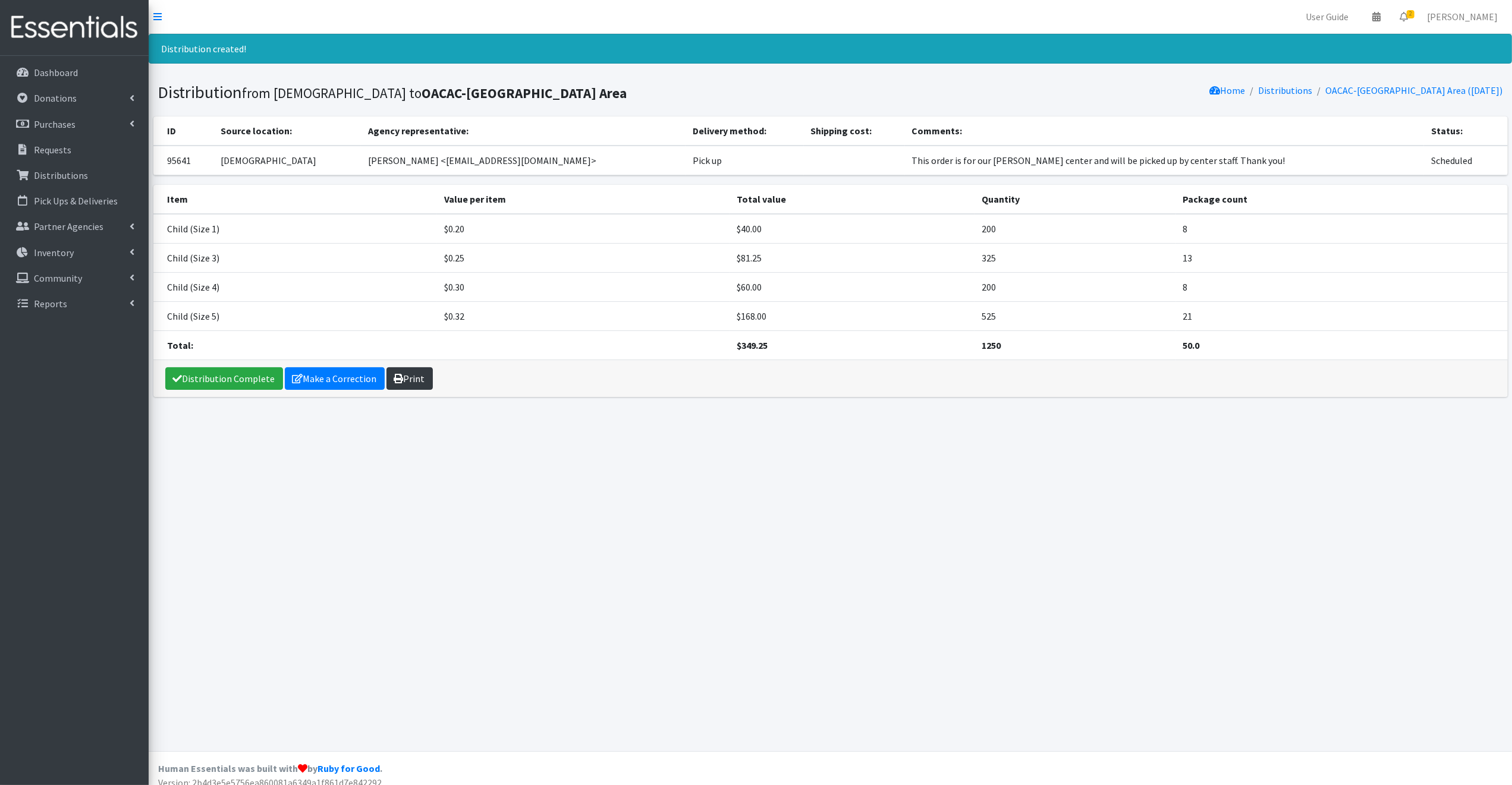
click at [410, 374] on link "Print" at bounding box center [409, 378] width 46 height 22
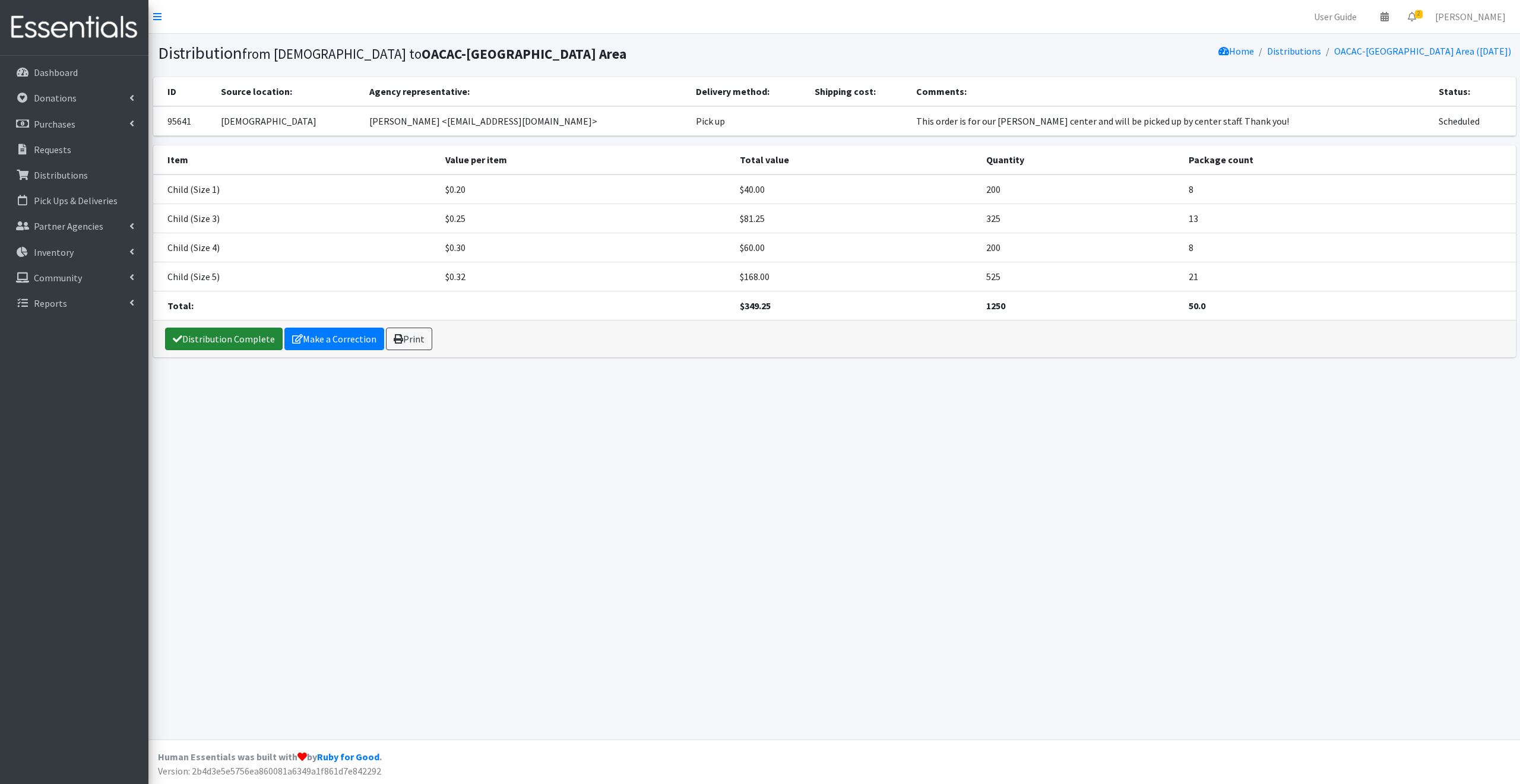
click at [211, 334] on link "Distribution Complete" at bounding box center [224, 339] width 118 height 22
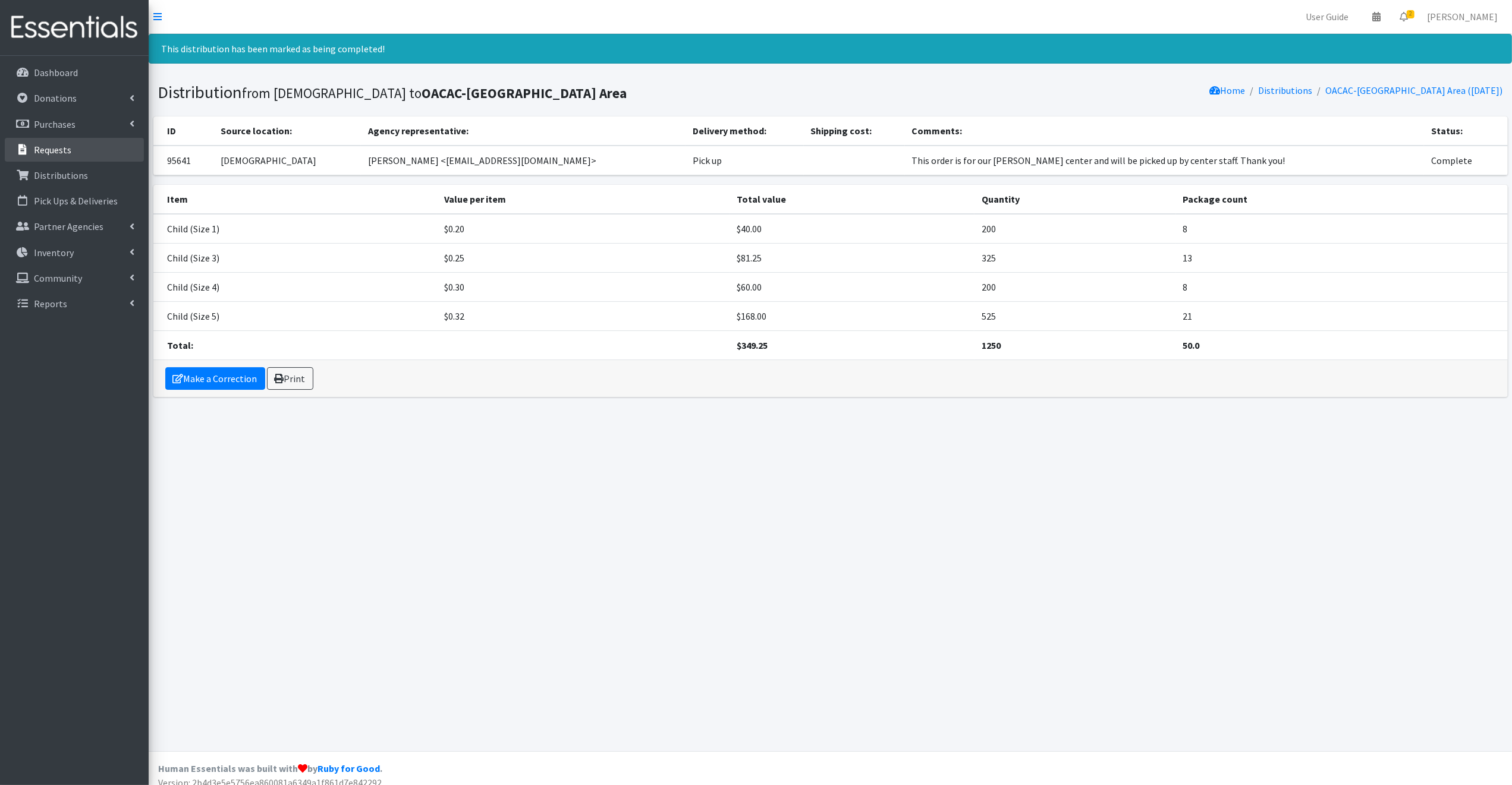
click at [40, 145] on p "Requests" at bounding box center [52, 150] width 38 height 12
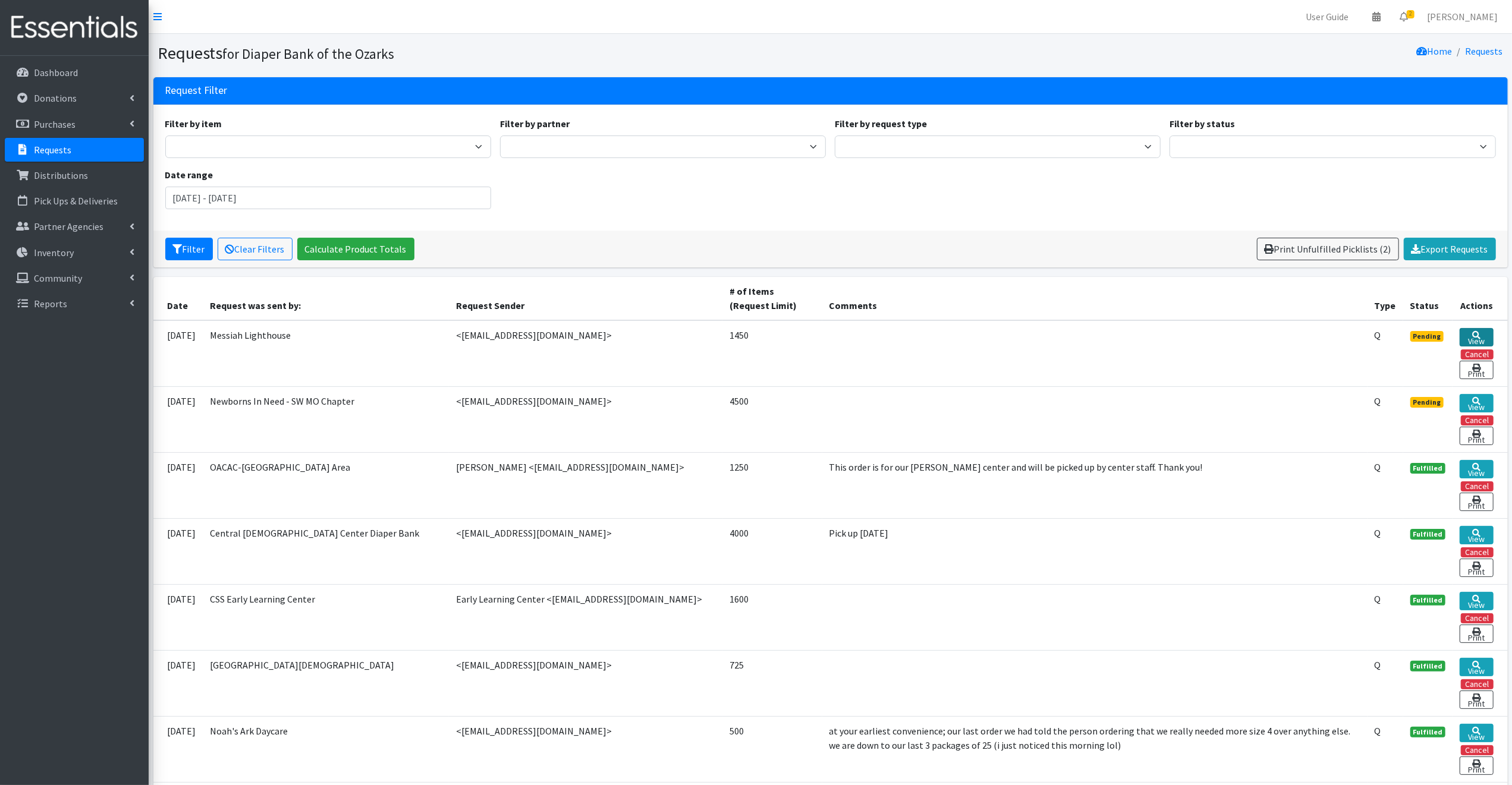
click at [1479, 335] on link "View" at bounding box center [1476, 337] width 33 height 18
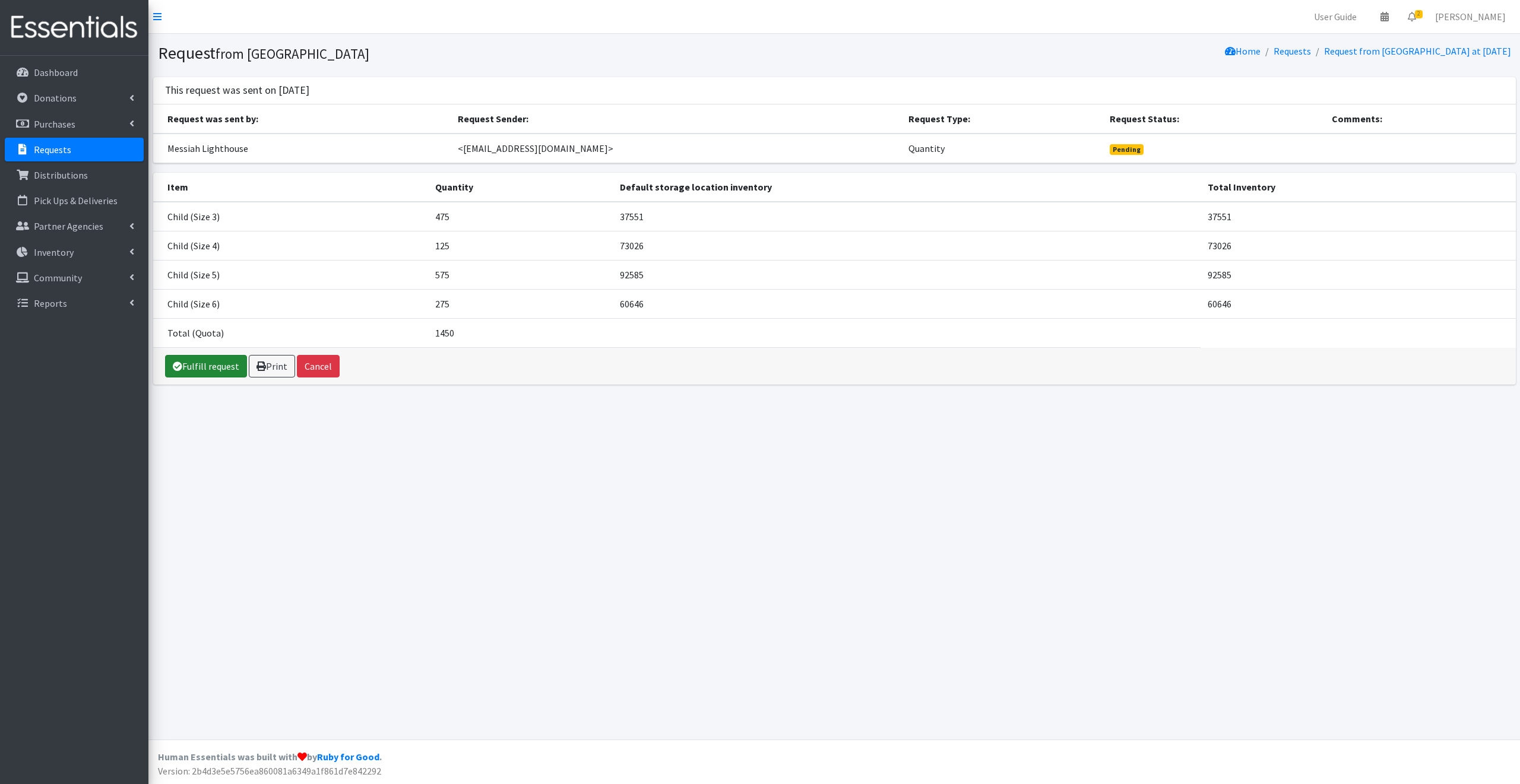
click at [213, 365] on link "Fulfill request" at bounding box center [206, 366] width 82 height 22
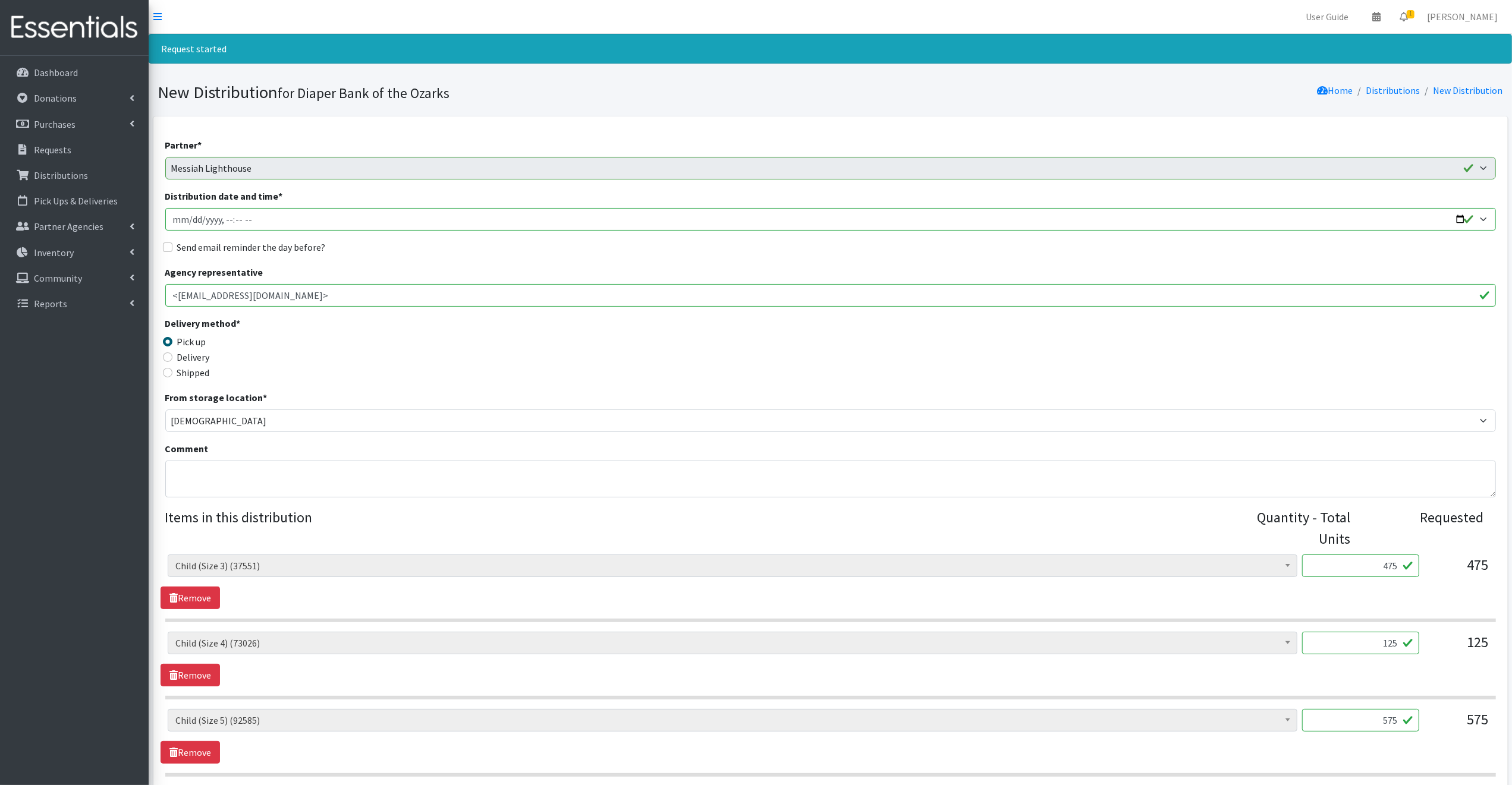
click at [1460, 219] on input "Distribution date and time *" at bounding box center [831, 219] width 1331 height 22
type input "2025-09-04T09:30"
click at [429, 323] on legend "Delivery method *" at bounding box center [332, 326] width 333 height 18
click at [166, 245] on input "Send email reminder the day before?" at bounding box center [167, 247] width 9 height 9
checkbox input "true"
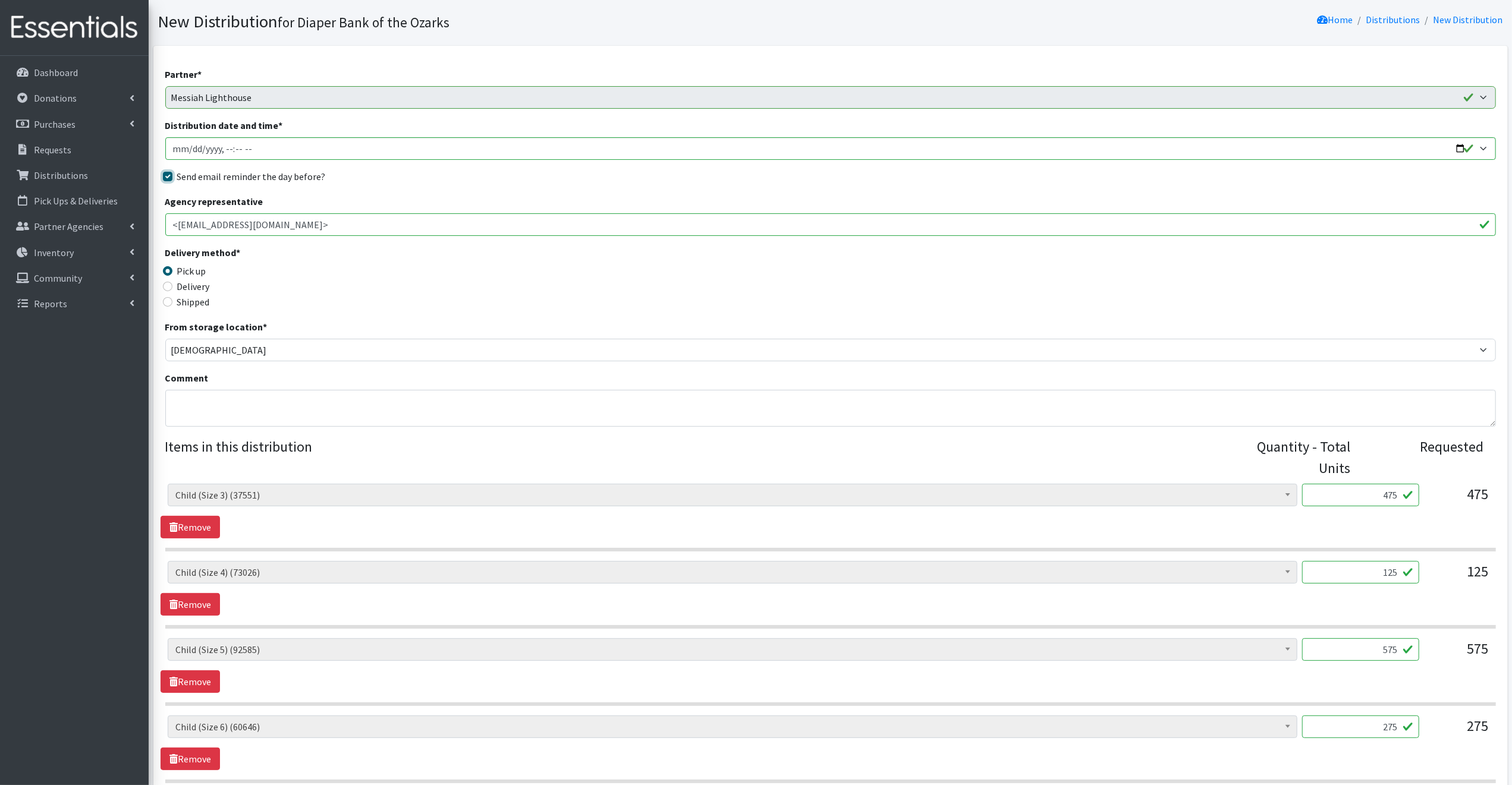
scroll to position [222, 0]
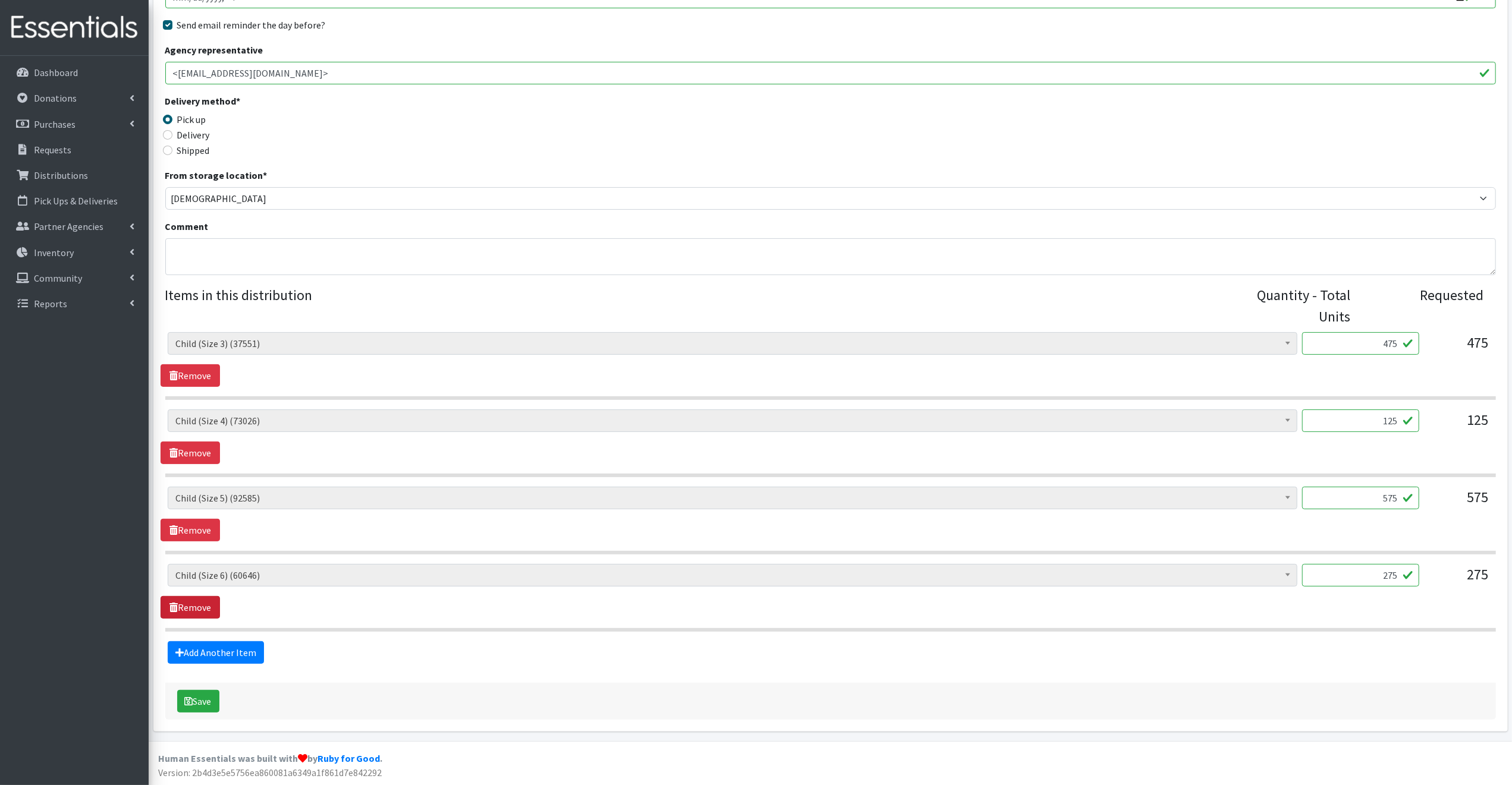
click at [204, 606] on link "Remove" at bounding box center [190, 607] width 59 height 22
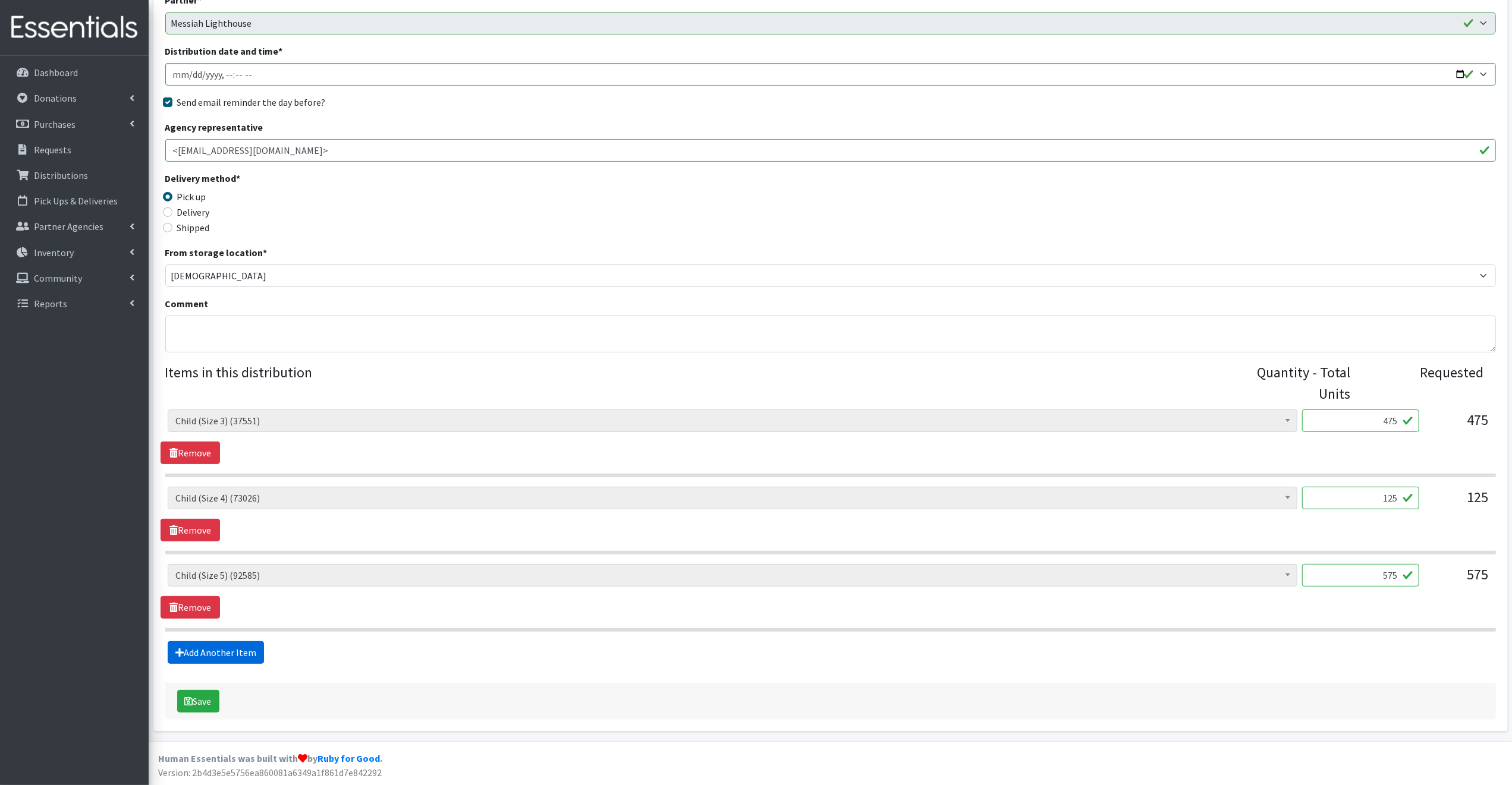
click at [231, 651] on link "Add Another Item" at bounding box center [216, 653] width 96 height 22
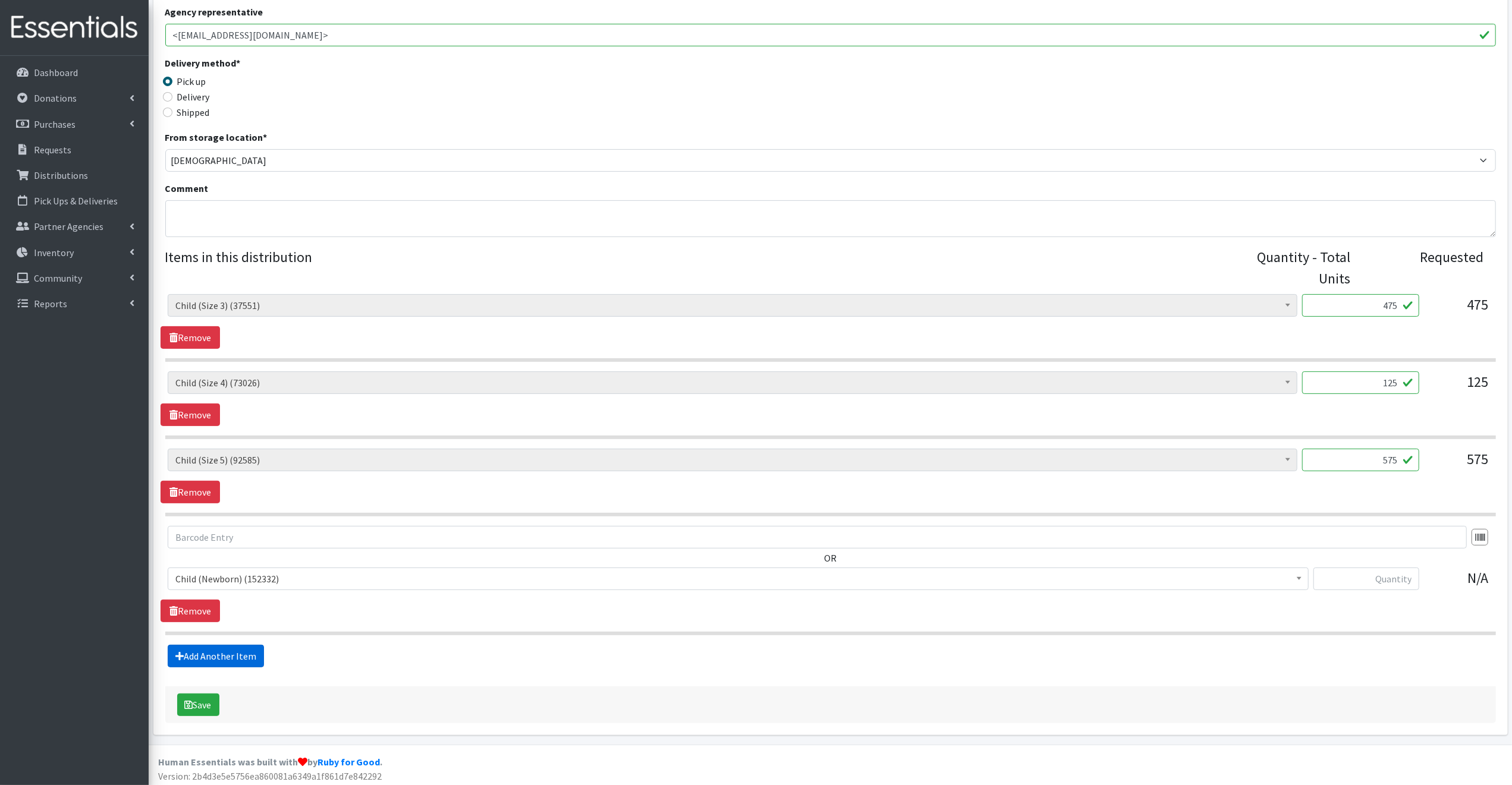
scroll to position [264, 0]
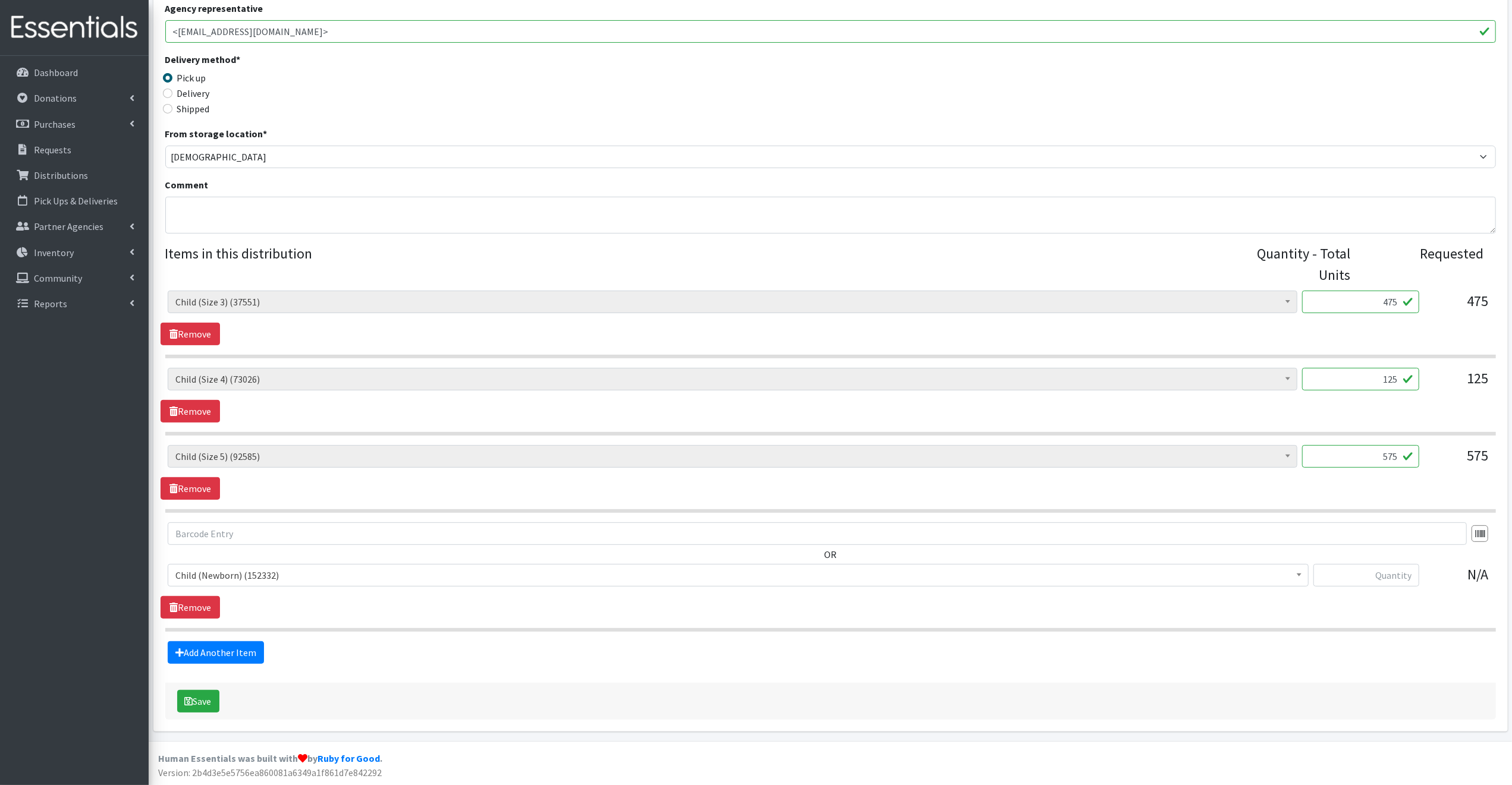
click at [293, 572] on span "Child (Newborn) (152332)" at bounding box center [738, 575] width 1126 height 16
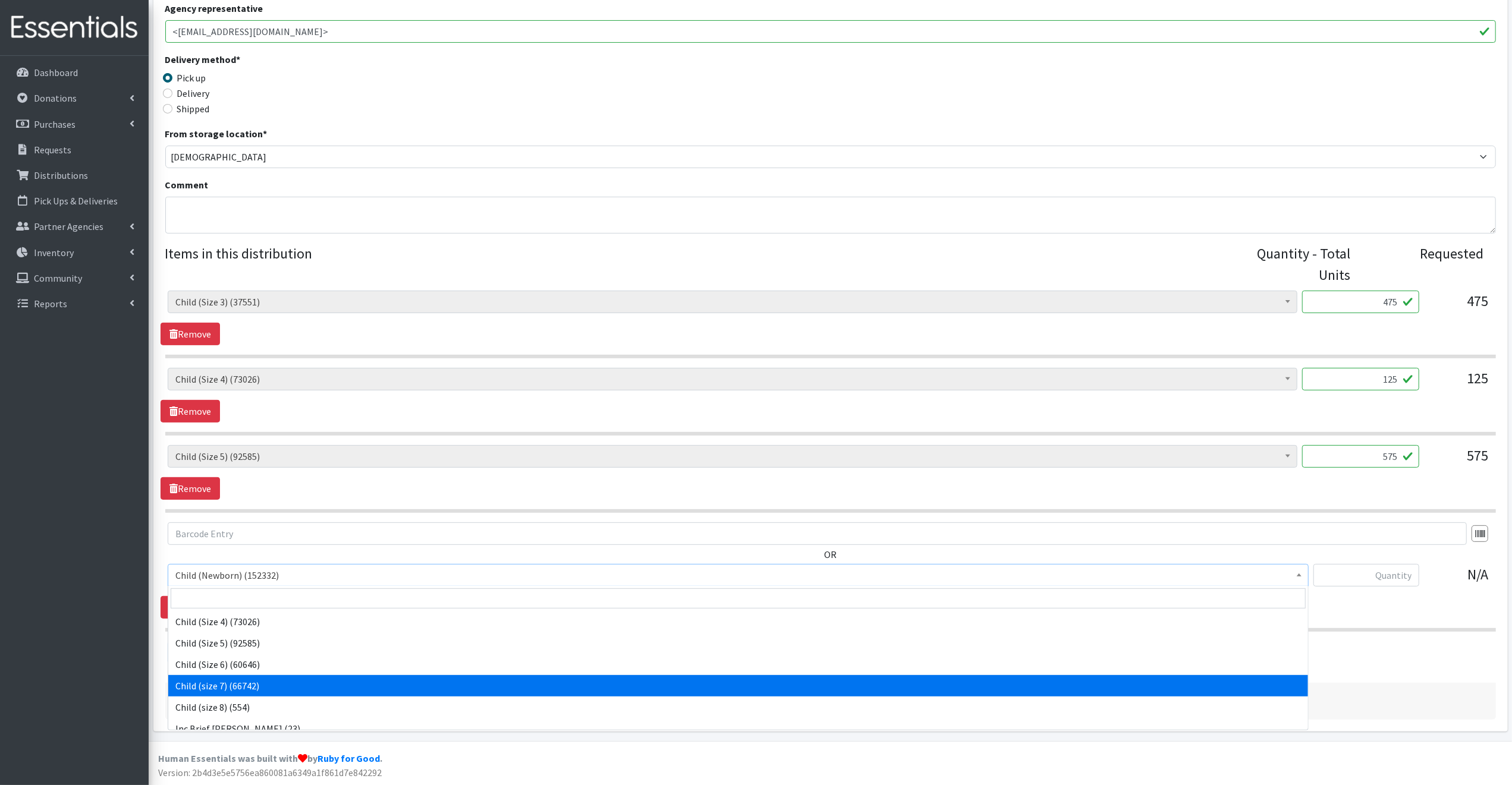
select select "14435"
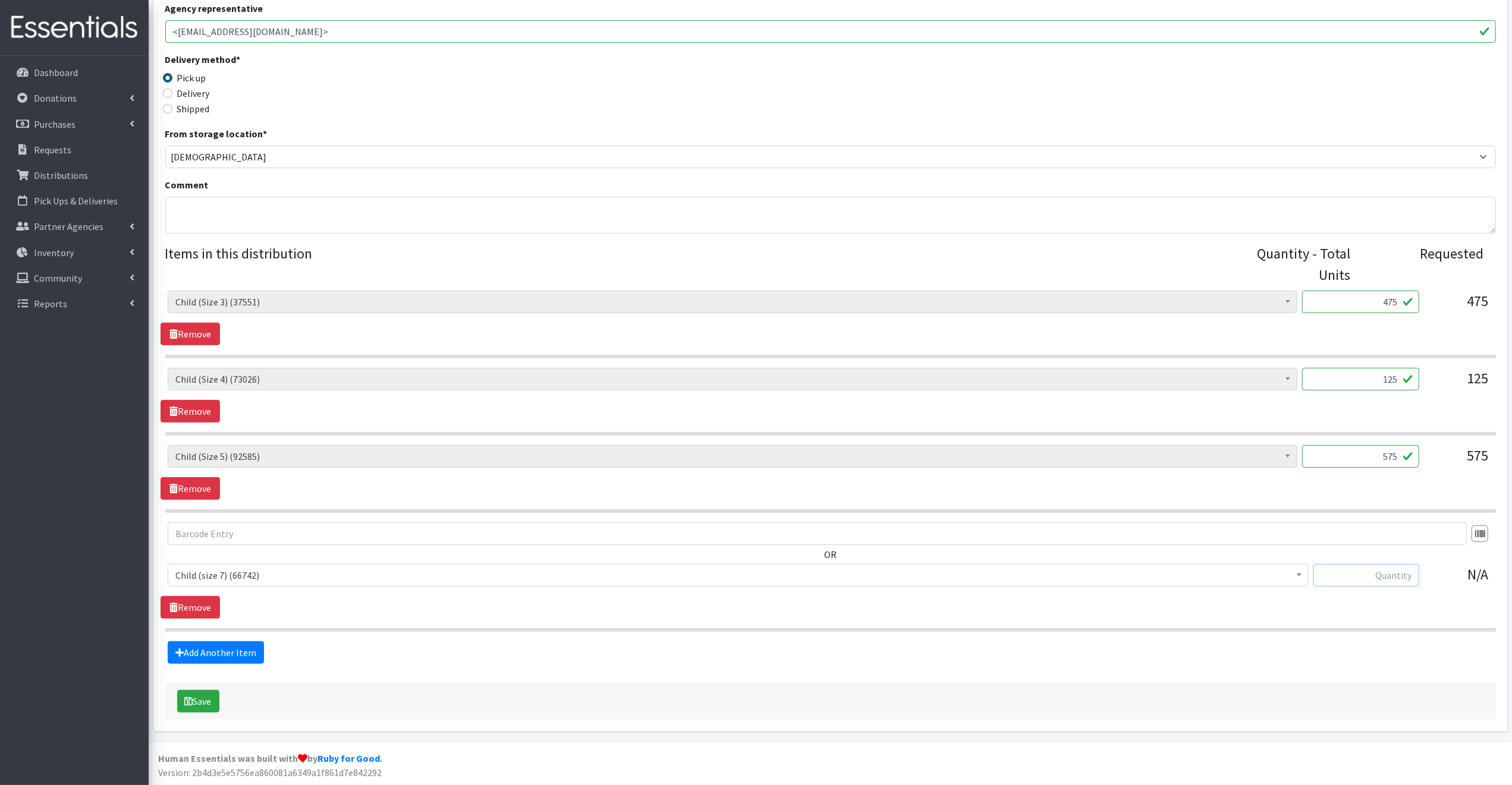
click at [1417, 573] on input "text" at bounding box center [1366, 575] width 106 height 22
type input "275"
click at [204, 698] on button "Save" at bounding box center [198, 701] width 42 height 22
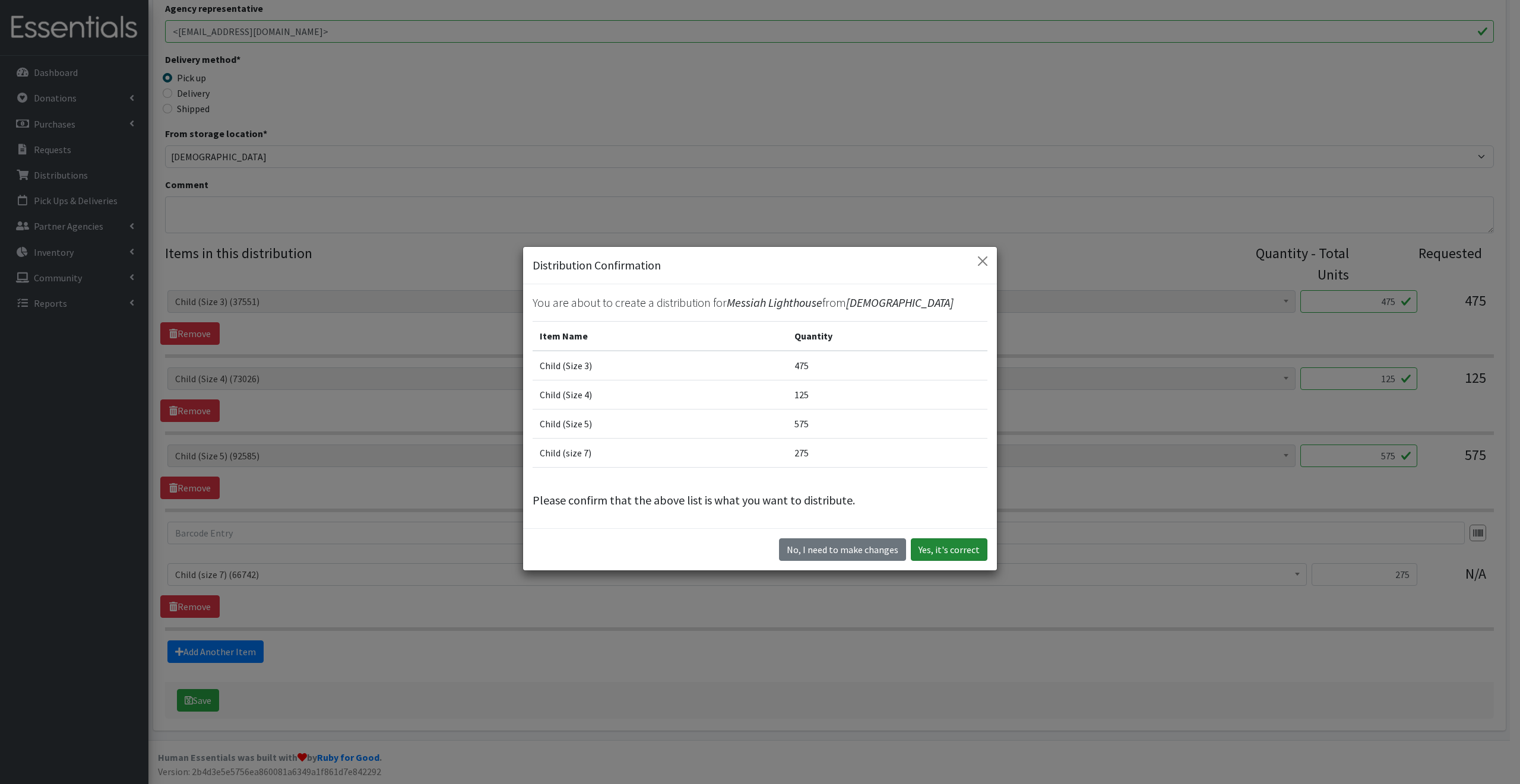
click at [951, 549] on button "Yes, it's correct" at bounding box center [949, 550] width 76 height 22
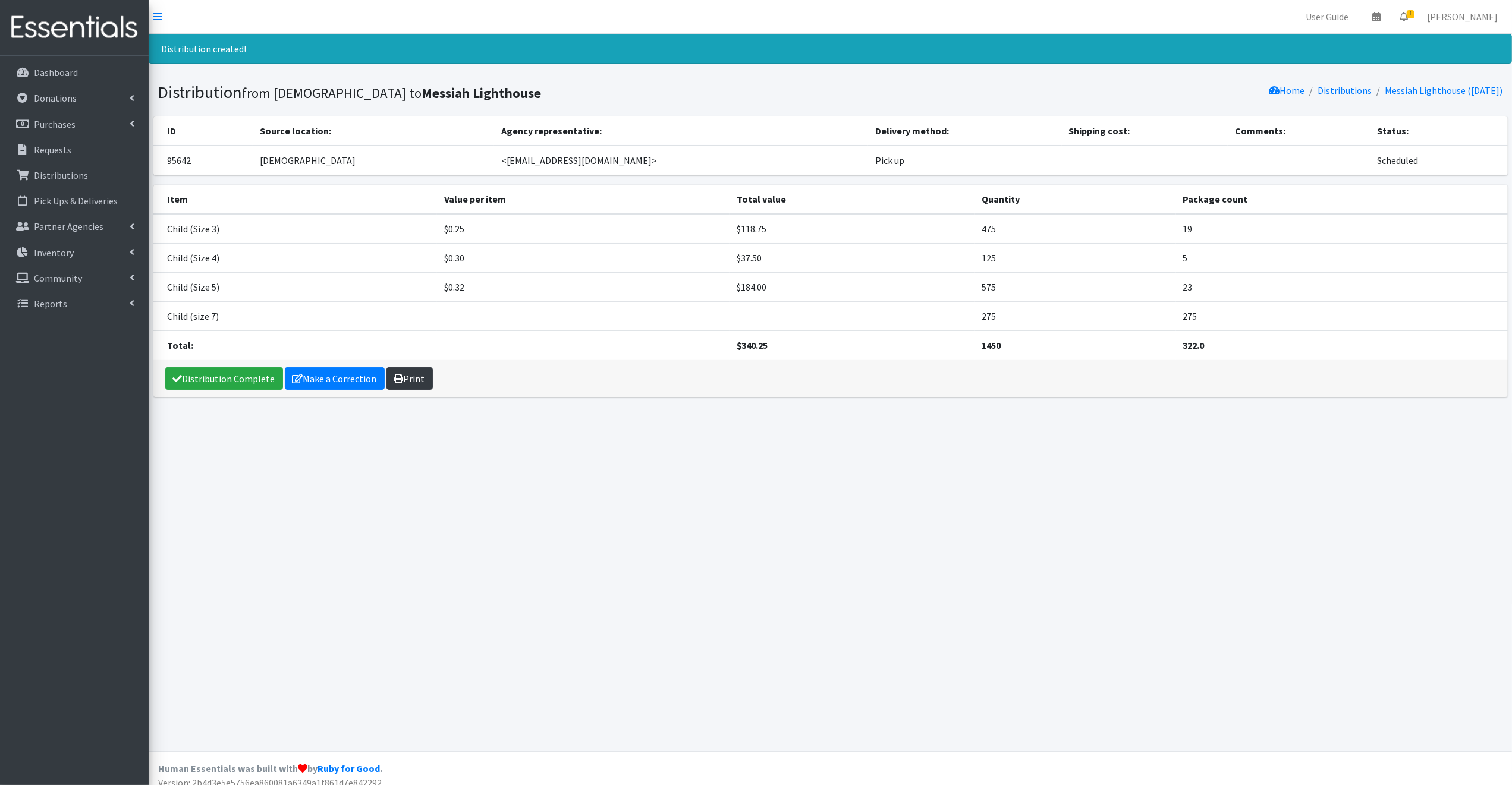
click at [406, 376] on link "Print" at bounding box center [409, 378] width 46 height 22
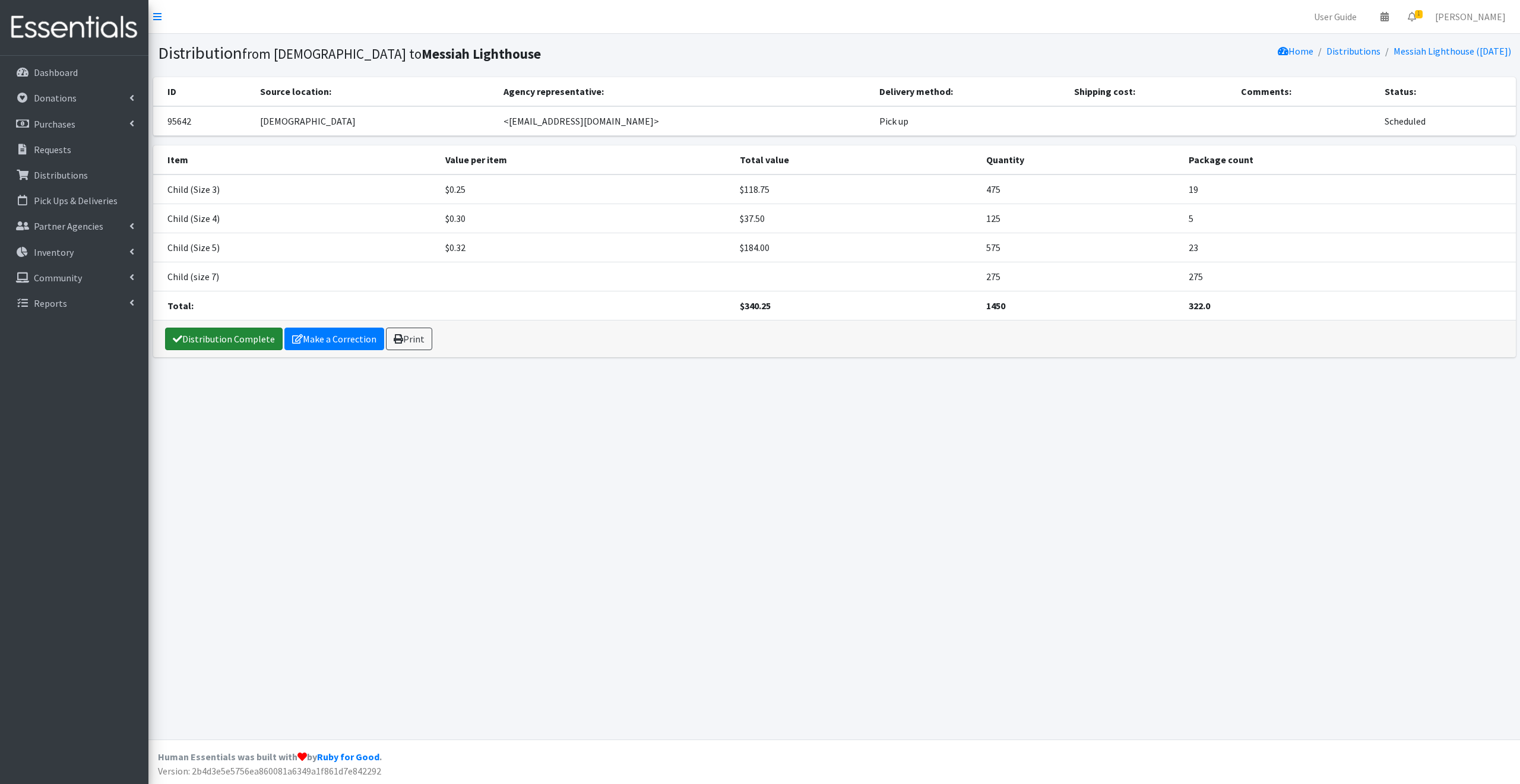
click at [236, 336] on link "Distribution Complete" at bounding box center [224, 339] width 118 height 22
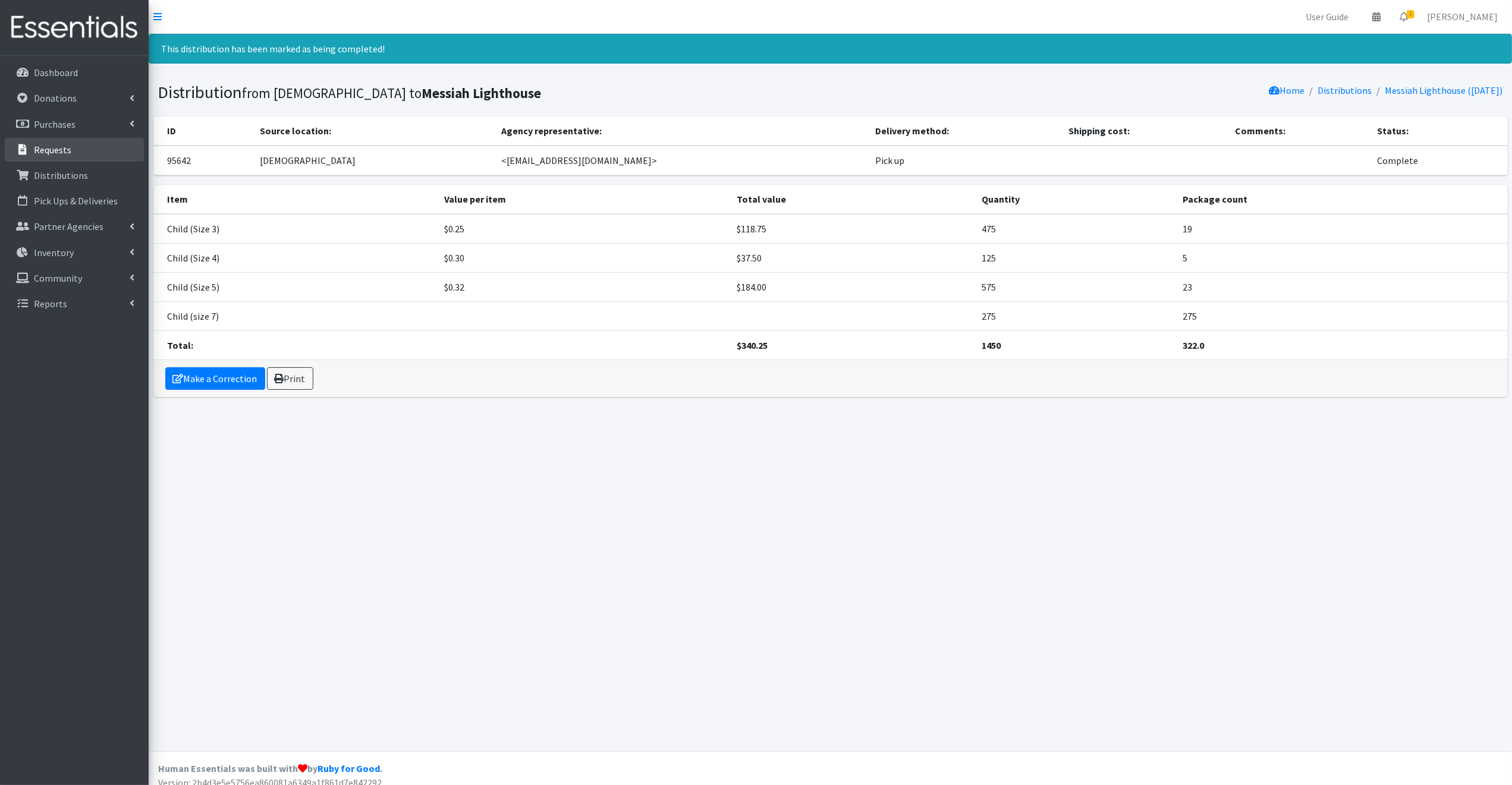
click at [43, 144] on p "Requests" at bounding box center [52, 150] width 38 height 12
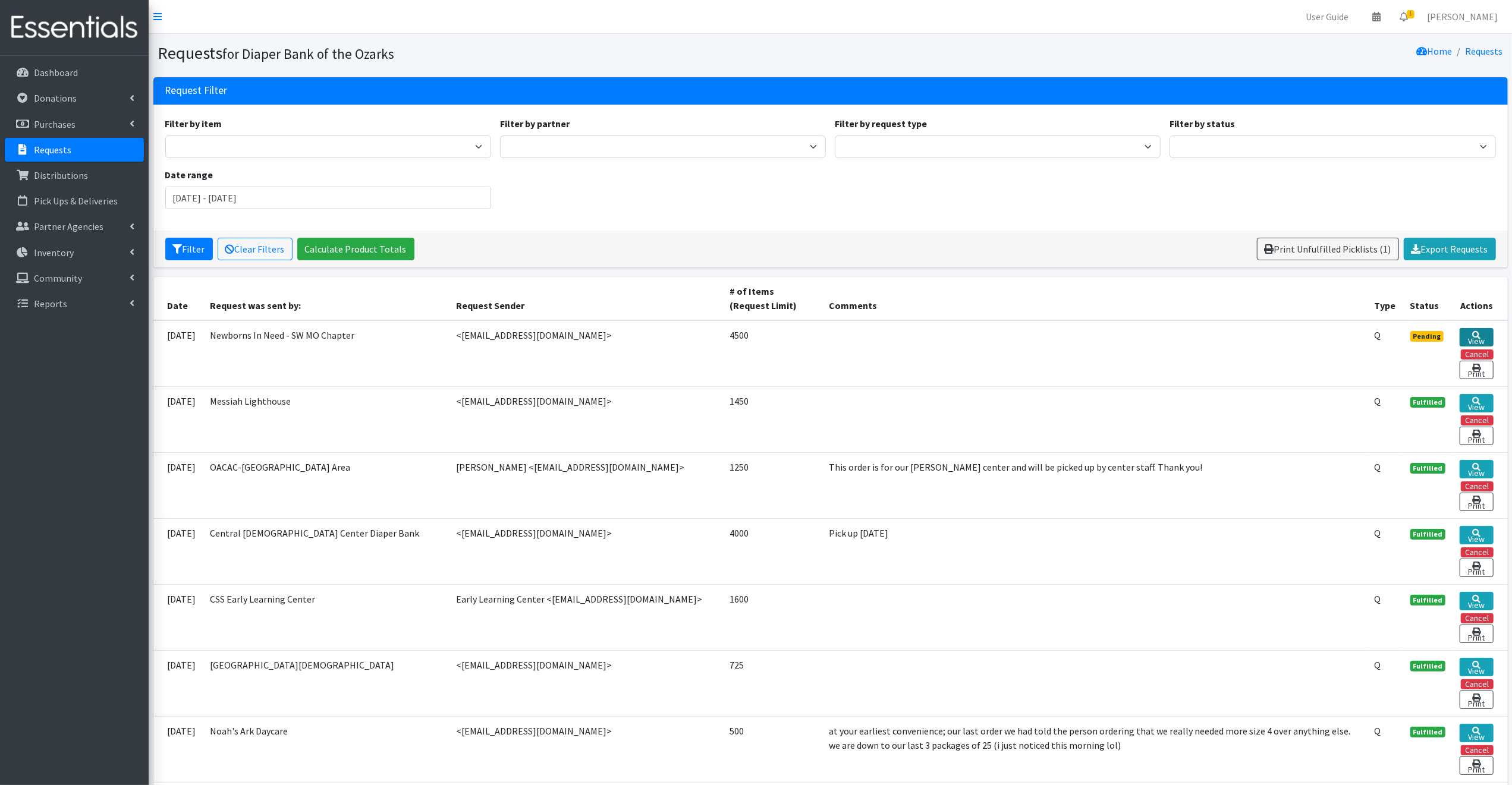
click at [1468, 337] on link "View" at bounding box center [1476, 337] width 33 height 18
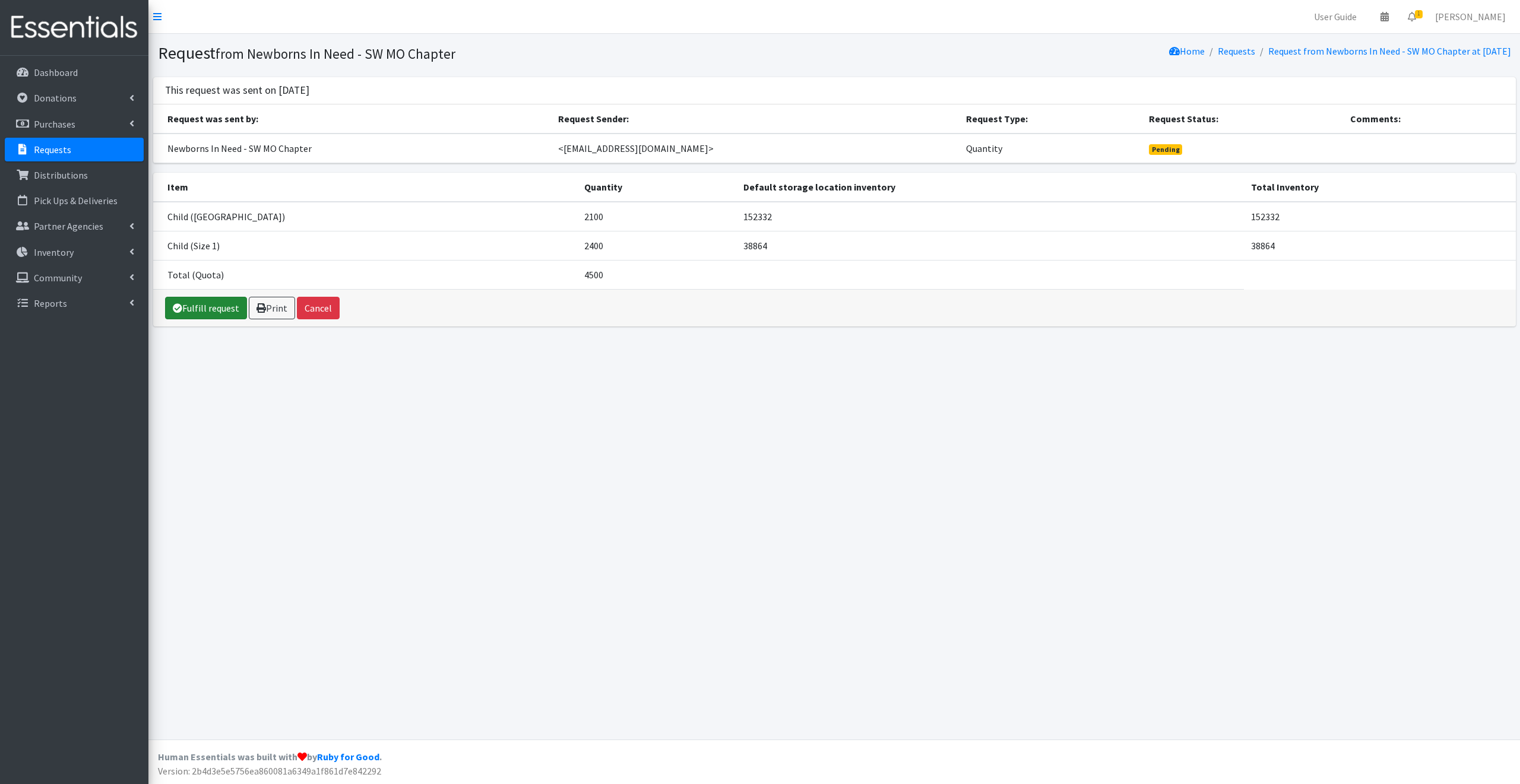
click at [211, 304] on link "Fulfill request" at bounding box center [206, 308] width 82 height 22
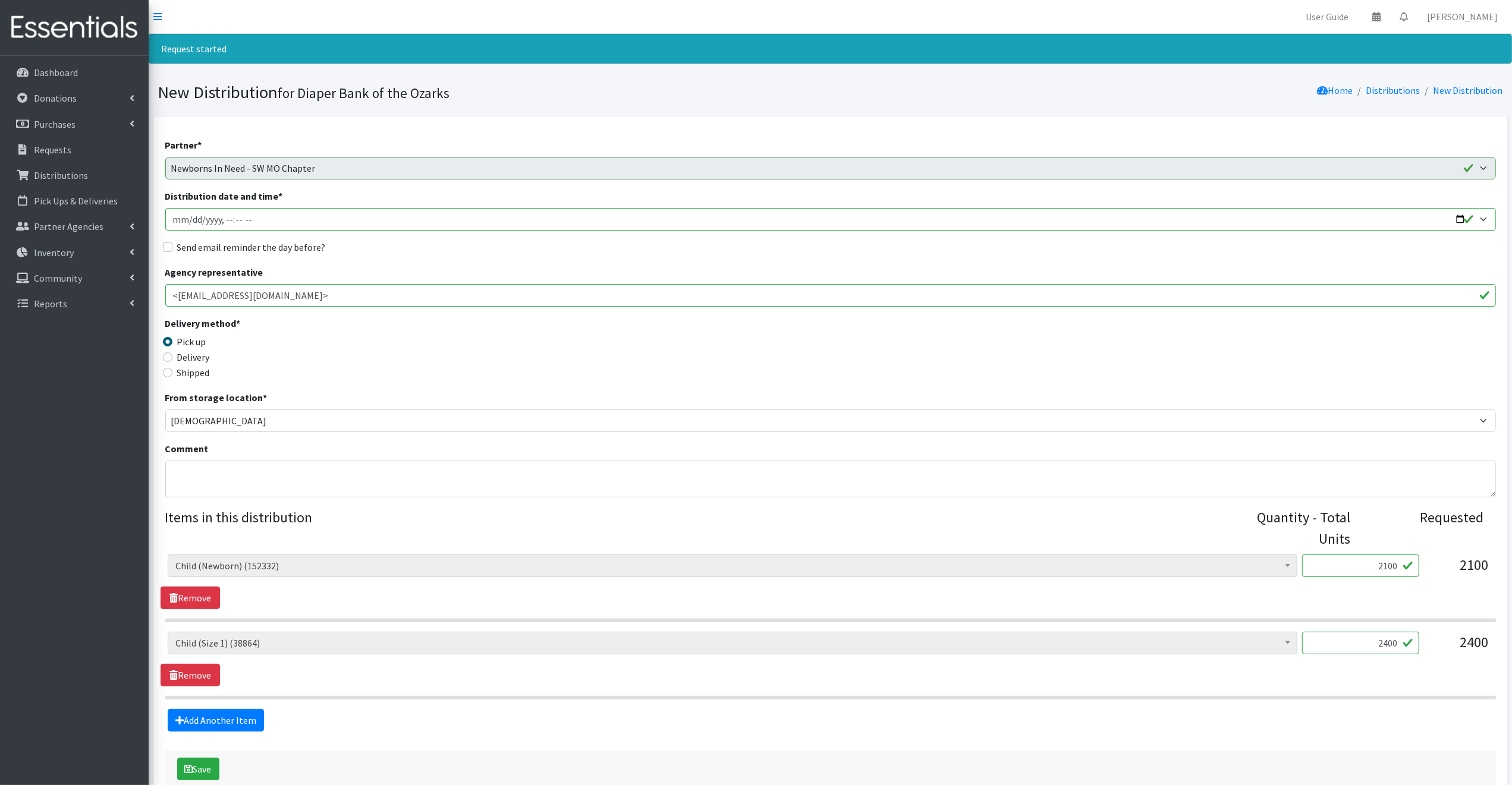
click at [1455, 216] on input "Distribution date and time *" at bounding box center [831, 219] width 1331 height 22
type input "2025-09-04T09:30"
click at [442, 335] on div "Pick up" at bounding box center [332, 342] width 333 height 15
click at [166, 245] on input "Send email reminder the day before?" at bounding box center [167, 247] width 9 height 9
checkbox input "true"
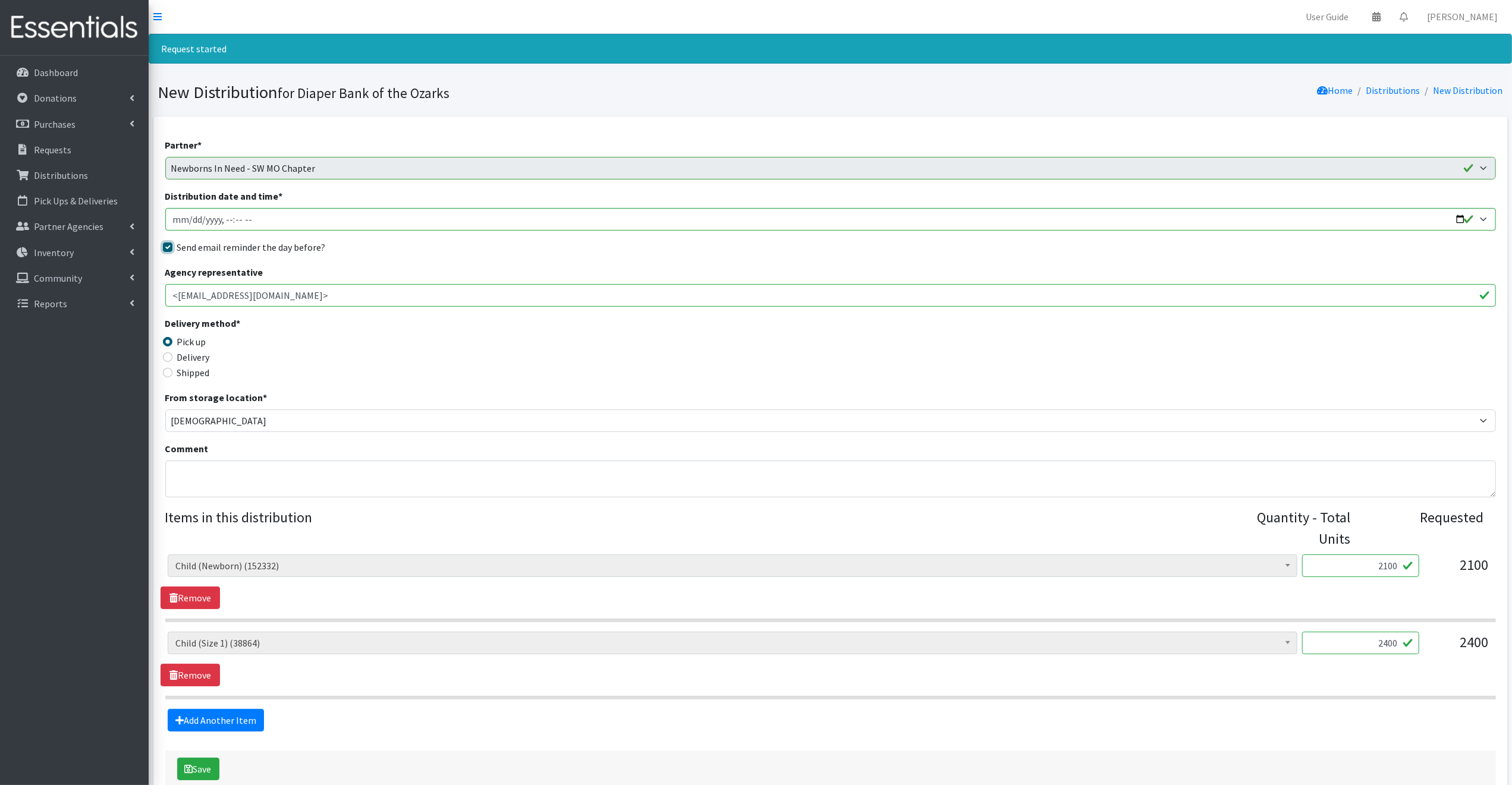
scroll to position [68, 0]
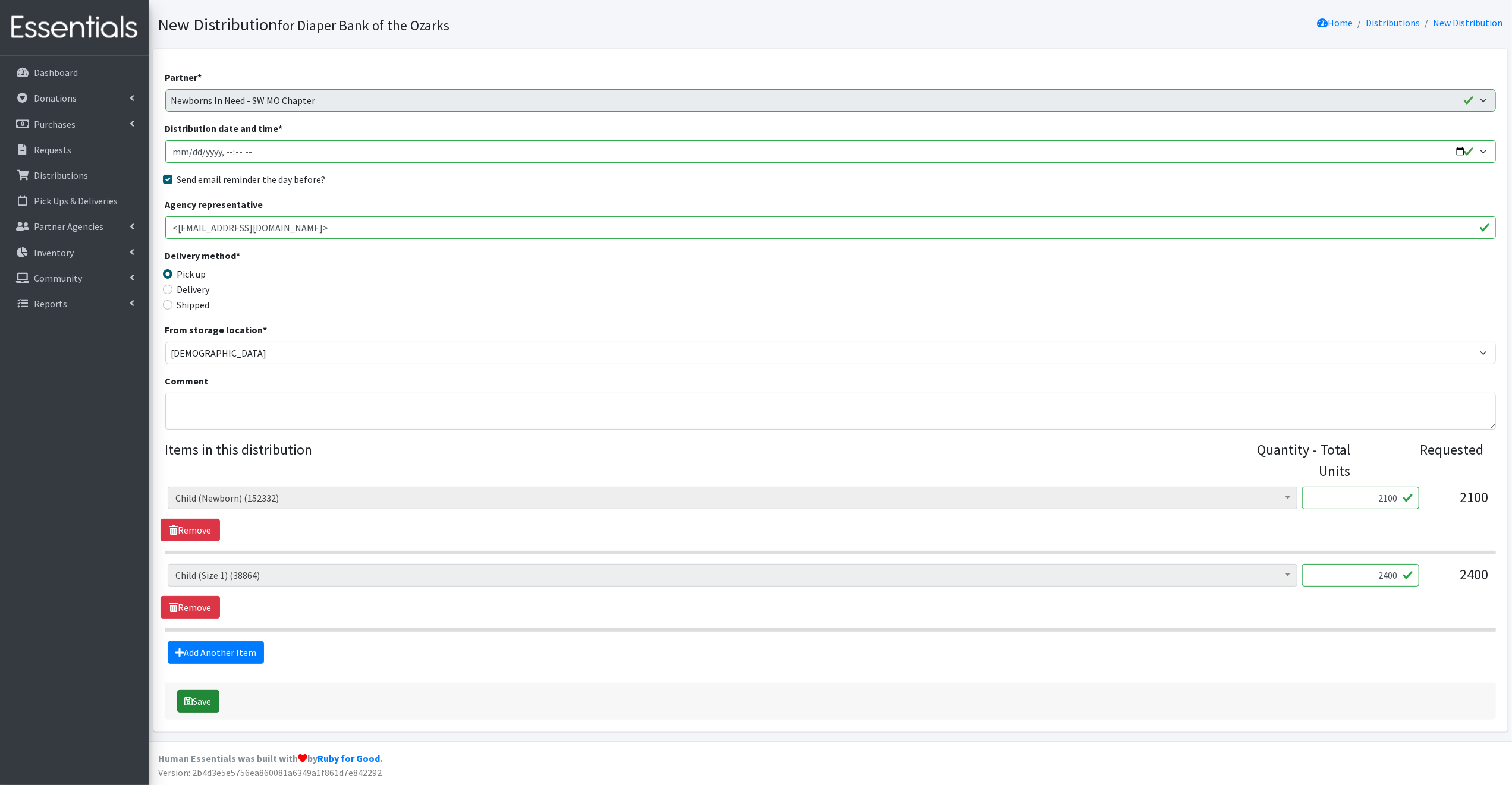
click at [198, 698] on button "Save" at bounding box center [198, 701] width 42 height 22
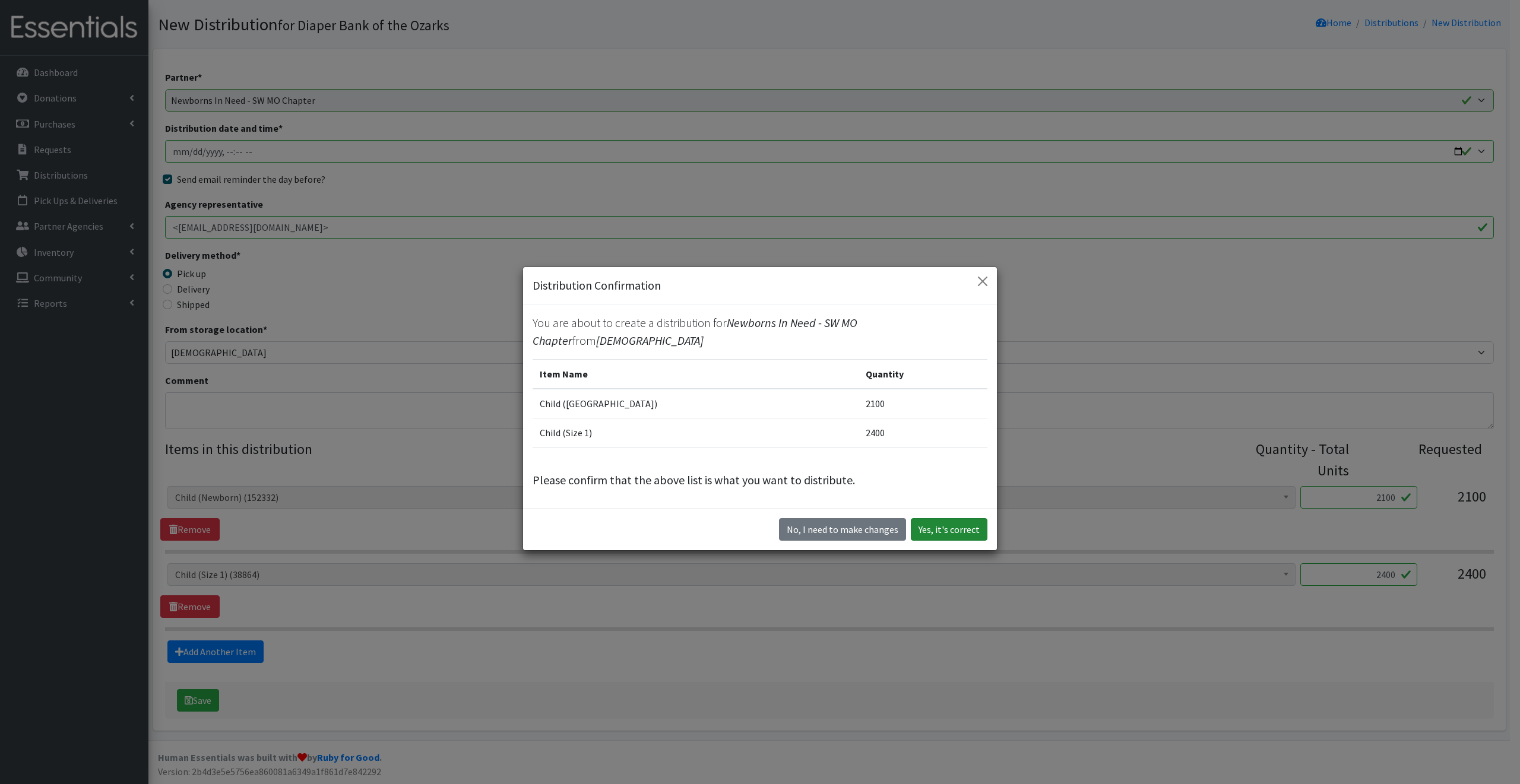
click at [960, 527] on button "Yes, it's correct" at bounding box center [949, 529] width 76 height 22
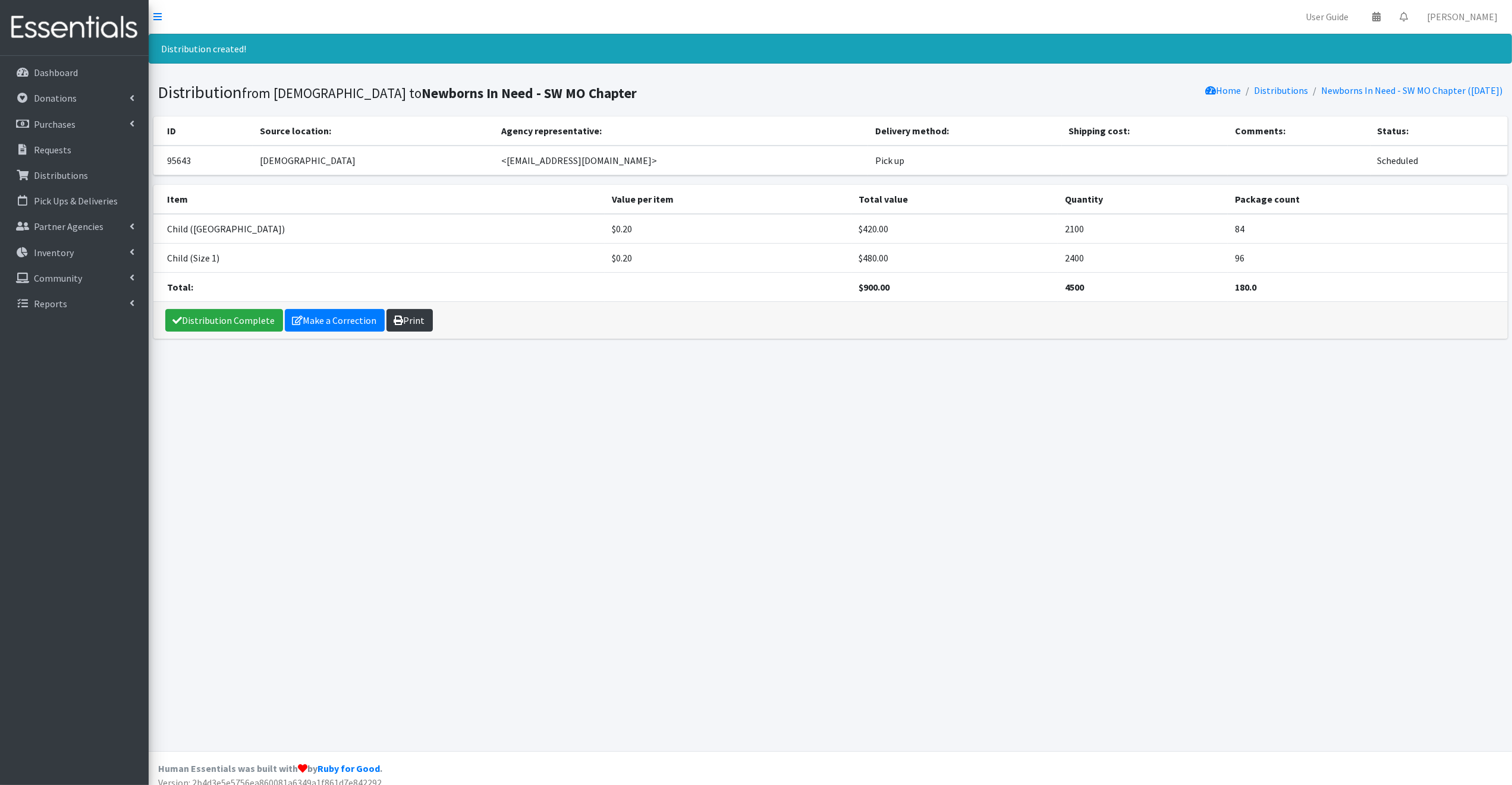
click at [410, 318] on link "Print" at bounding box center [409, 320] width 46 height 22
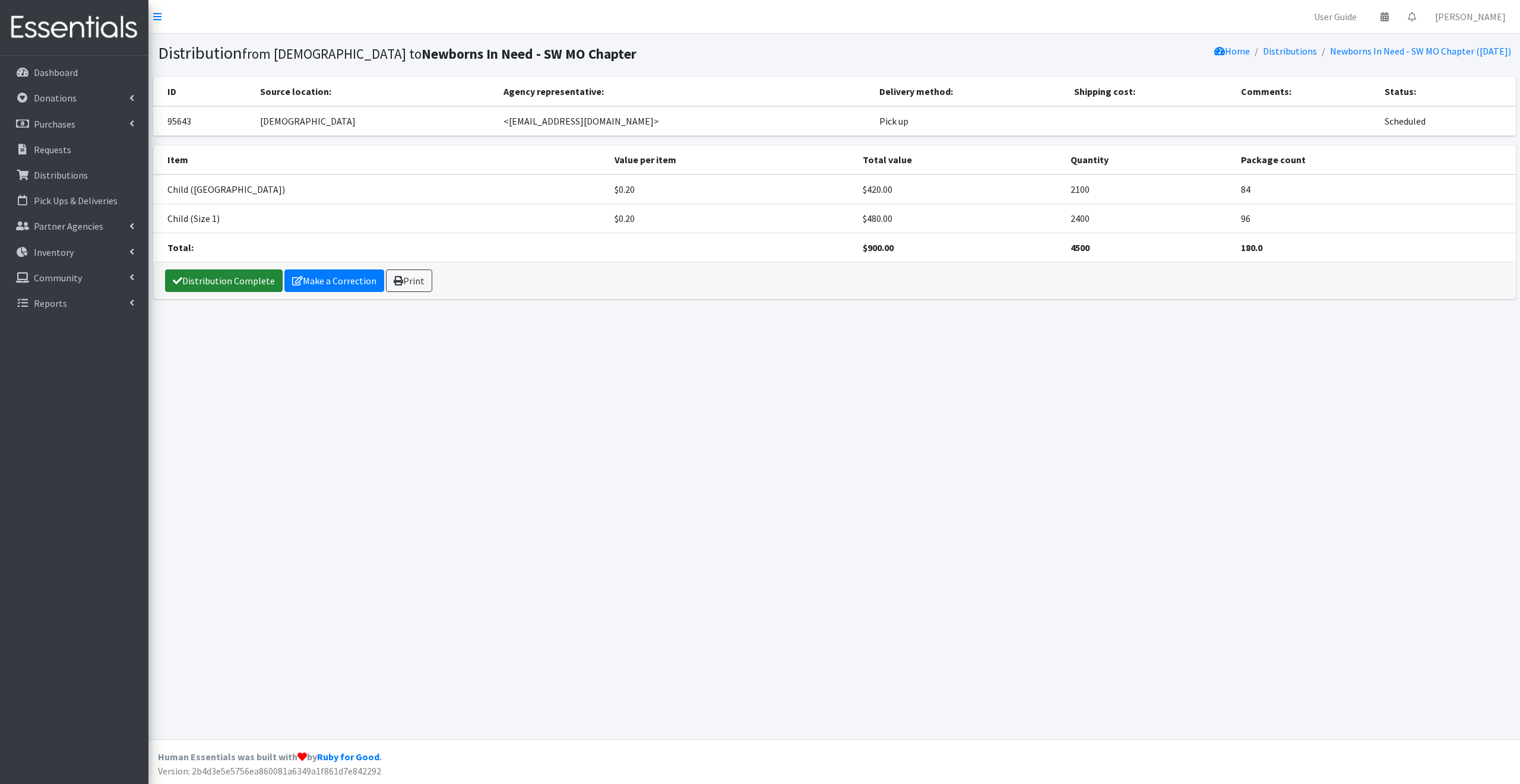
click at [200, 280] on link "Distribution Complete" at bounding box center [224, 280] width 118 height 22
